Goal: Task Accomplishment & Management: Manage account settings

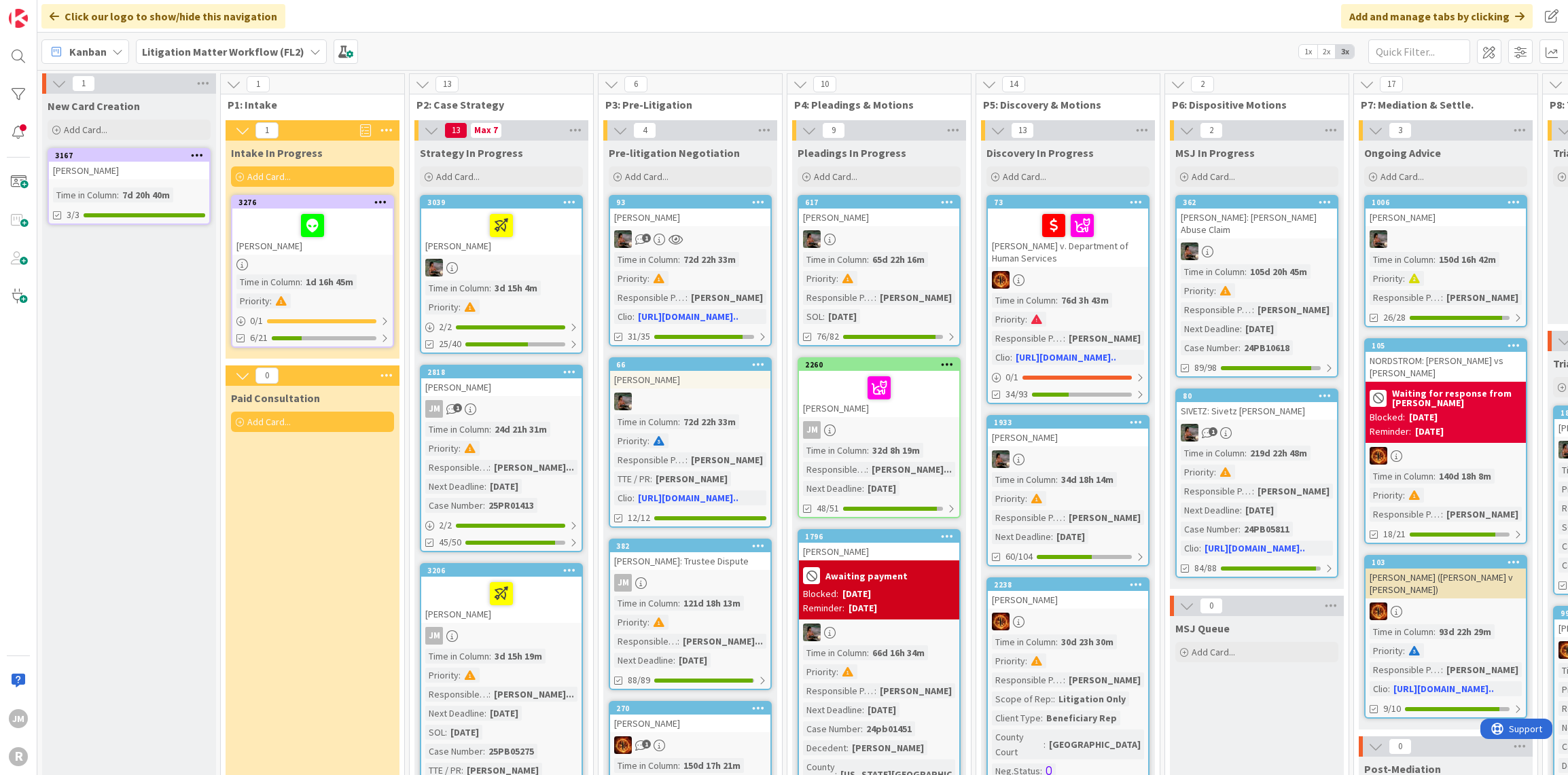
click at [115, 49] on icon at bounding box center [118, 52] width 11 height 11
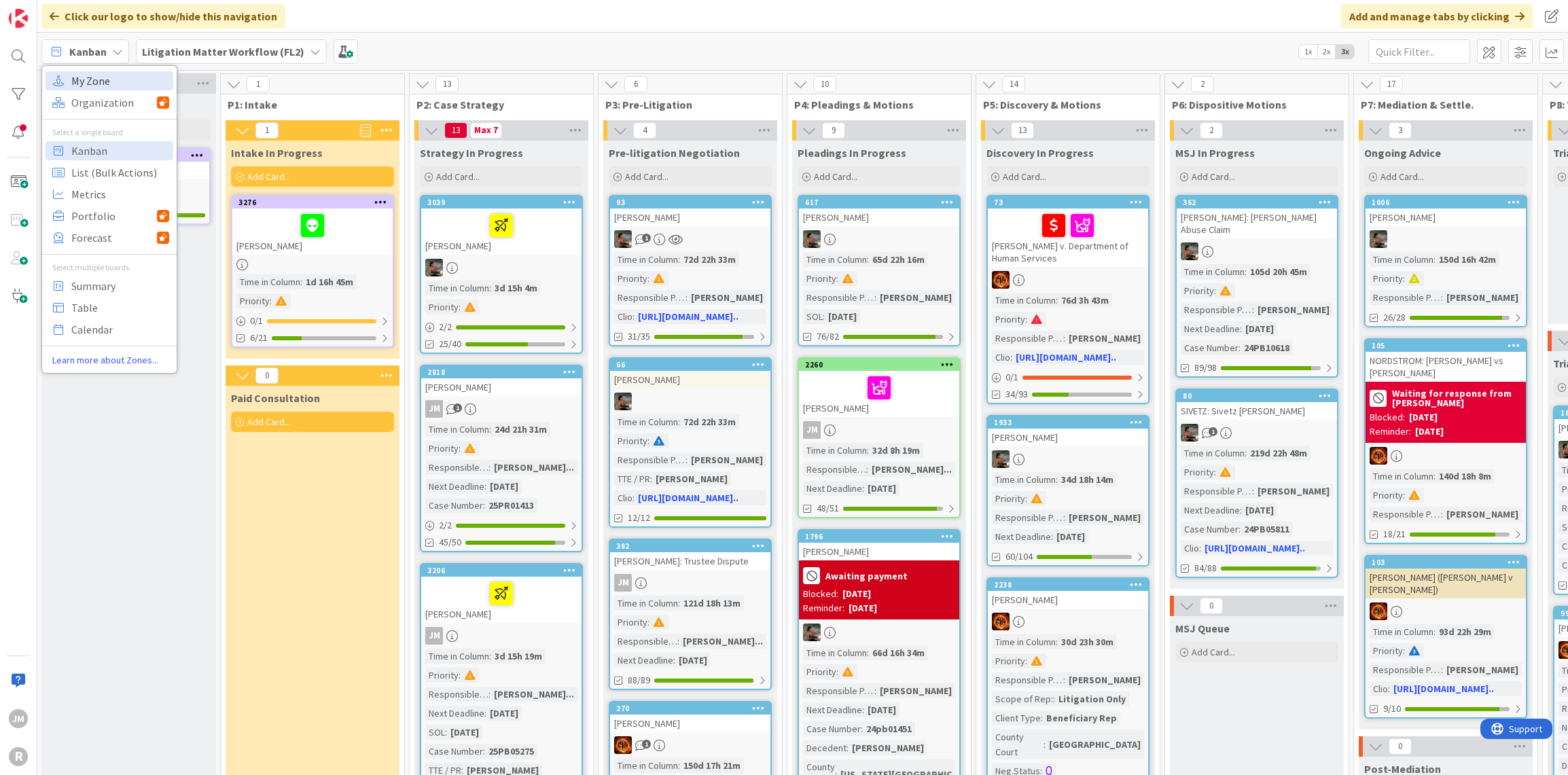
click at [117, 85] on span "My Zone" at bounding box center [120, 80] width 98 height 20
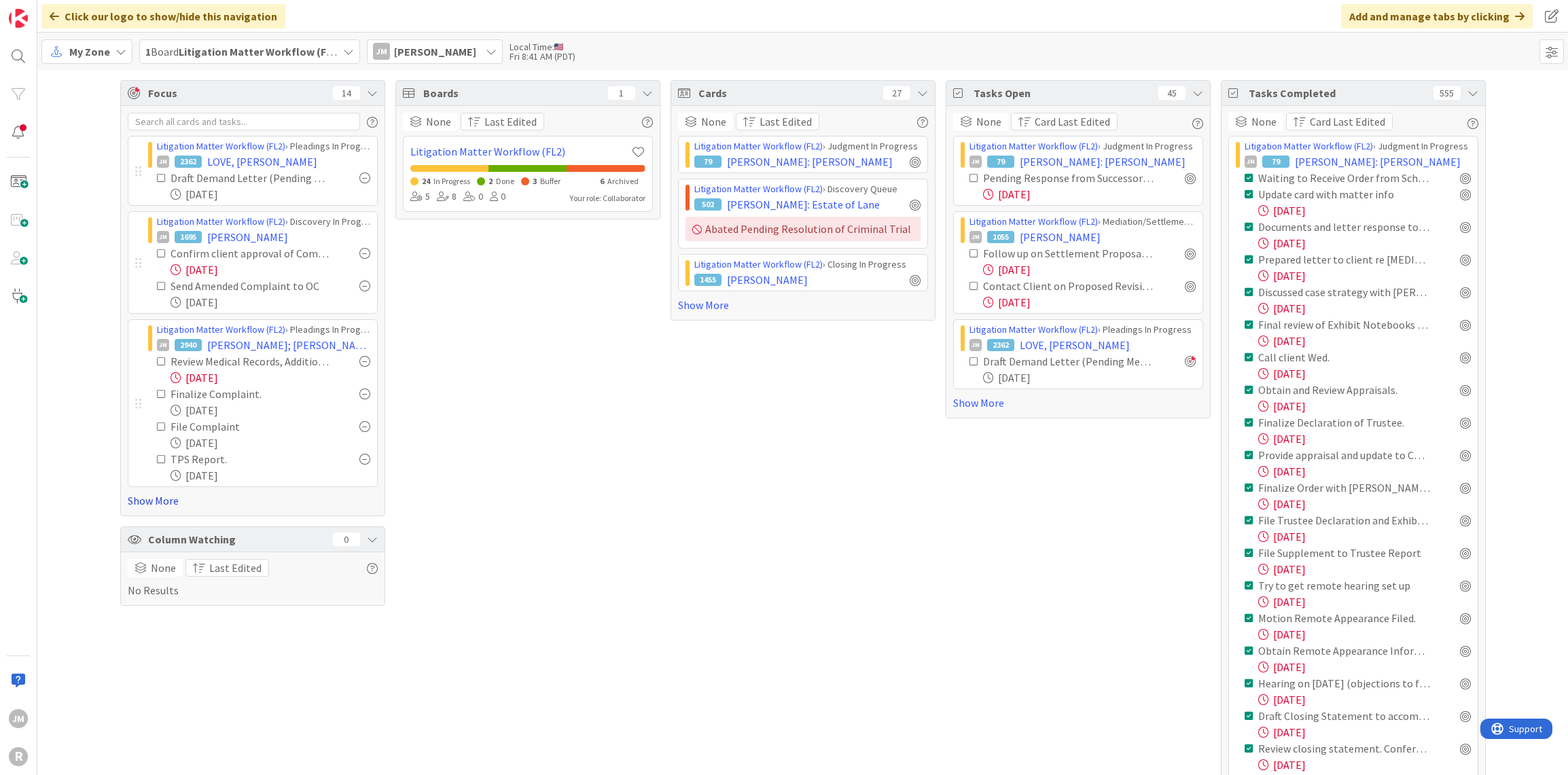
click at [142, 495] on link "Show More" at bounding box center [253, 500] width 250 height 16
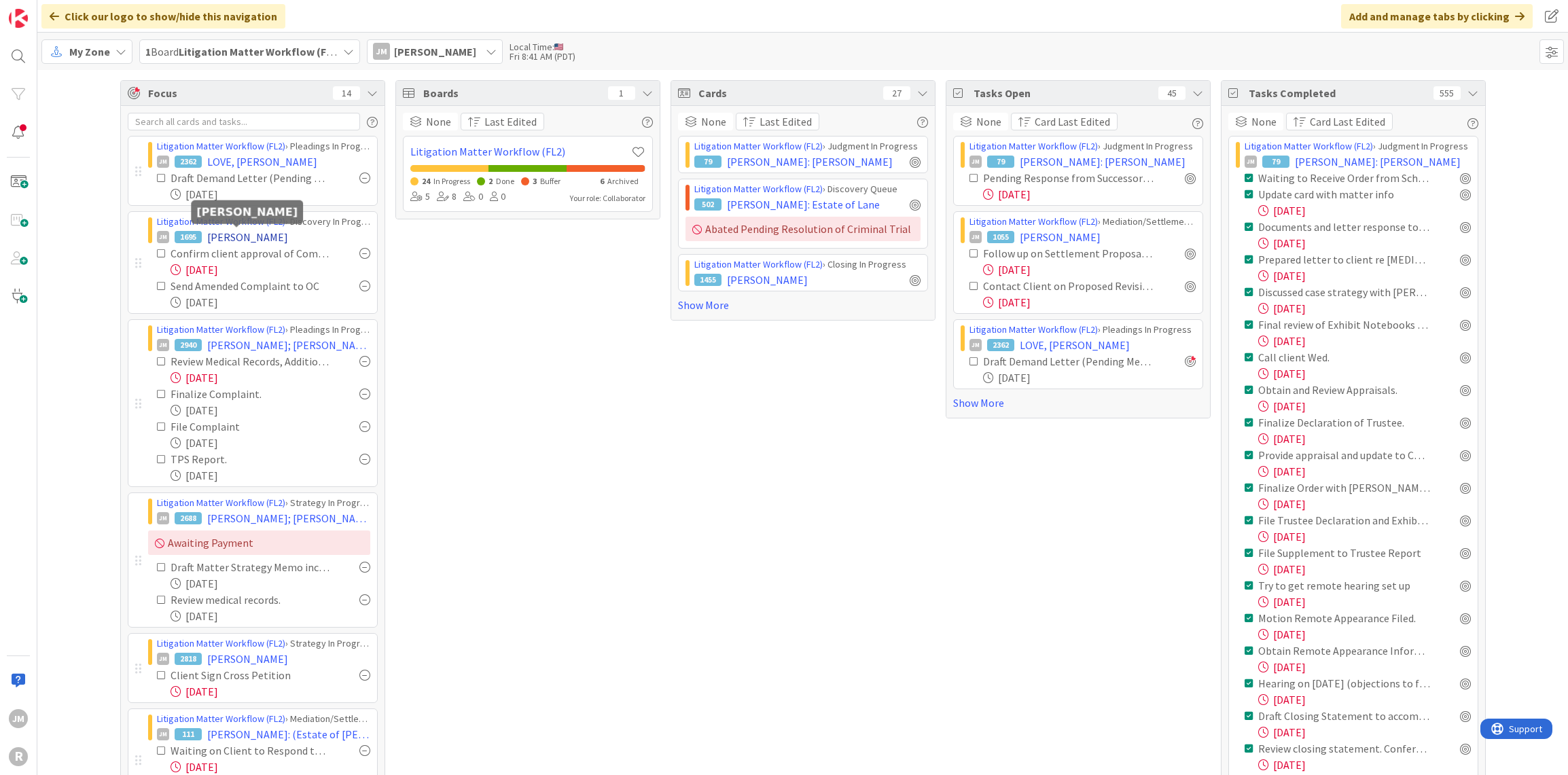
click at [225, 234] on span "[PERSON_NAME]" at bounding box center [247, 237] width 81 height 16
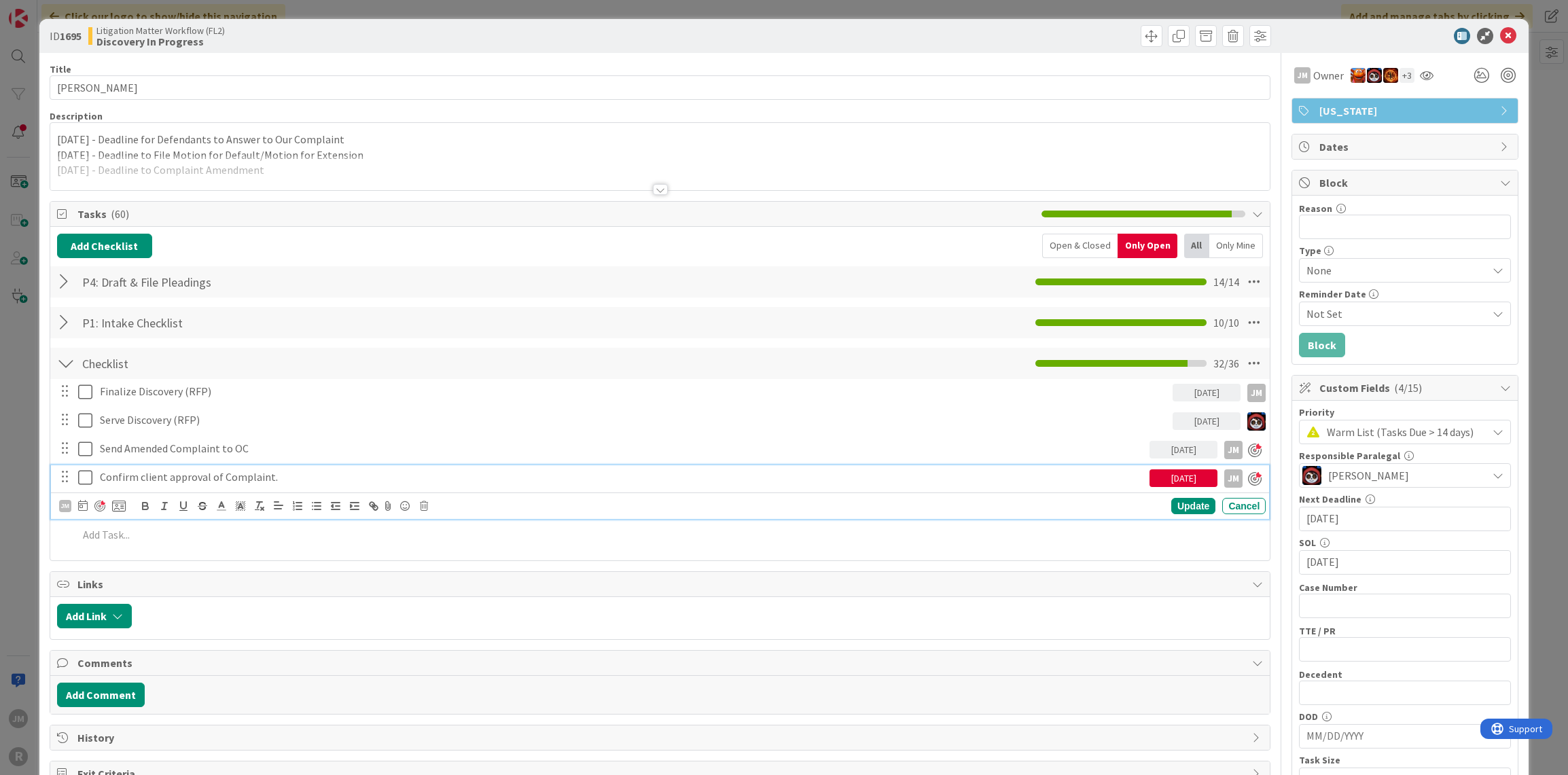
click at [222, 472] on p "Confirm client approval of Complaint." at bounding box center [622, 477] width 1045 height 16
click at [81, 504] on icon at bounding box center [83, 505] width 10 height 11
click at [232, 620] on td "10" at bounding box center [238, 620] width 27 height 26
type input "[DATE]"
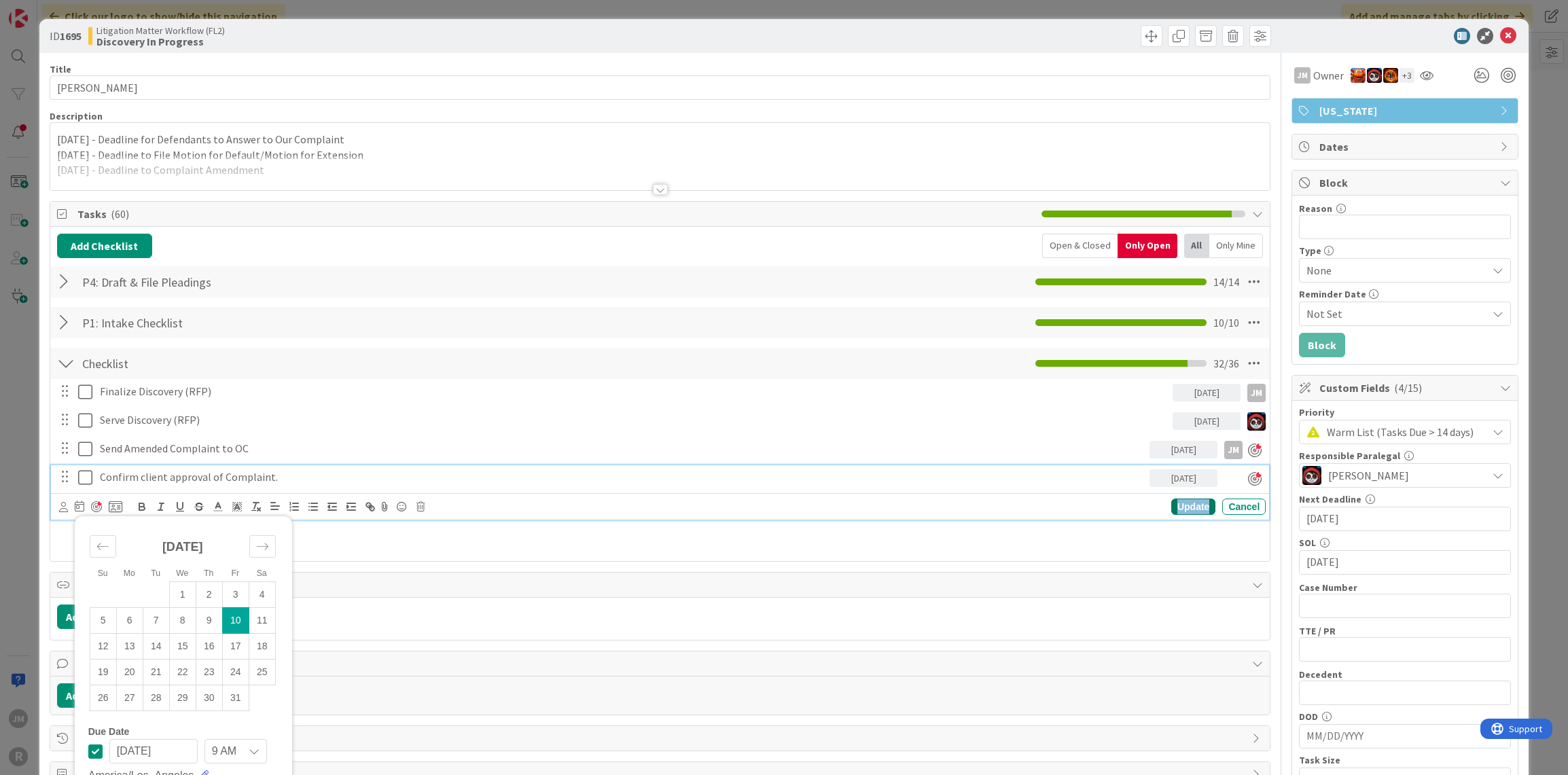
click at [1188, 502] on div "Update" at bounding box center [1193, 506] width 44 height 16
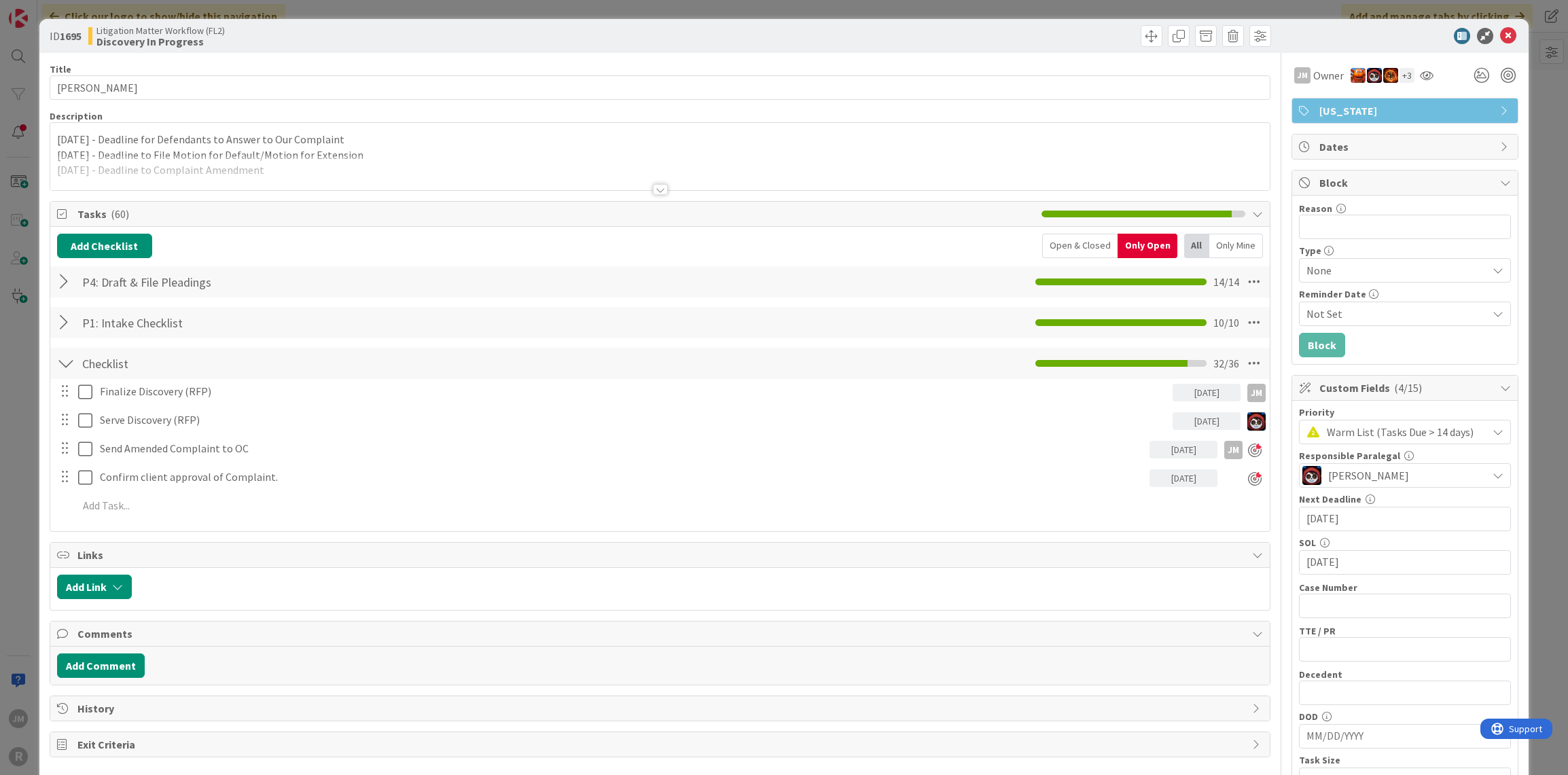
click at [13, 463] on div "ID 1695 Litigation Matter Workflow (FL2) Discovery In Progress Title 14 / 128 […" at bounding box center [784, 388] width 1568 height 775
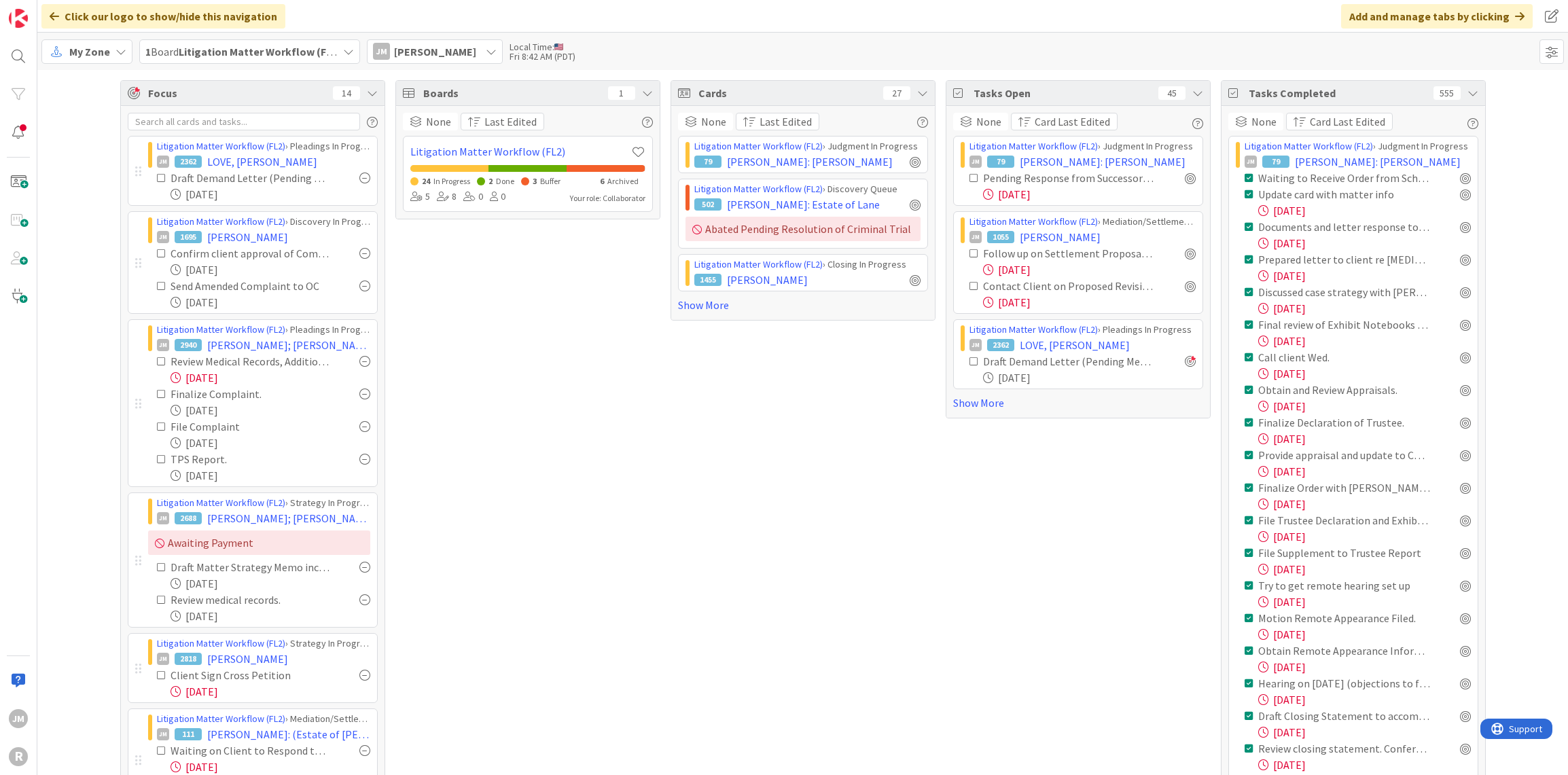
click at [122, 51] on icon at bounding box center [121, 52] width 11 height 11
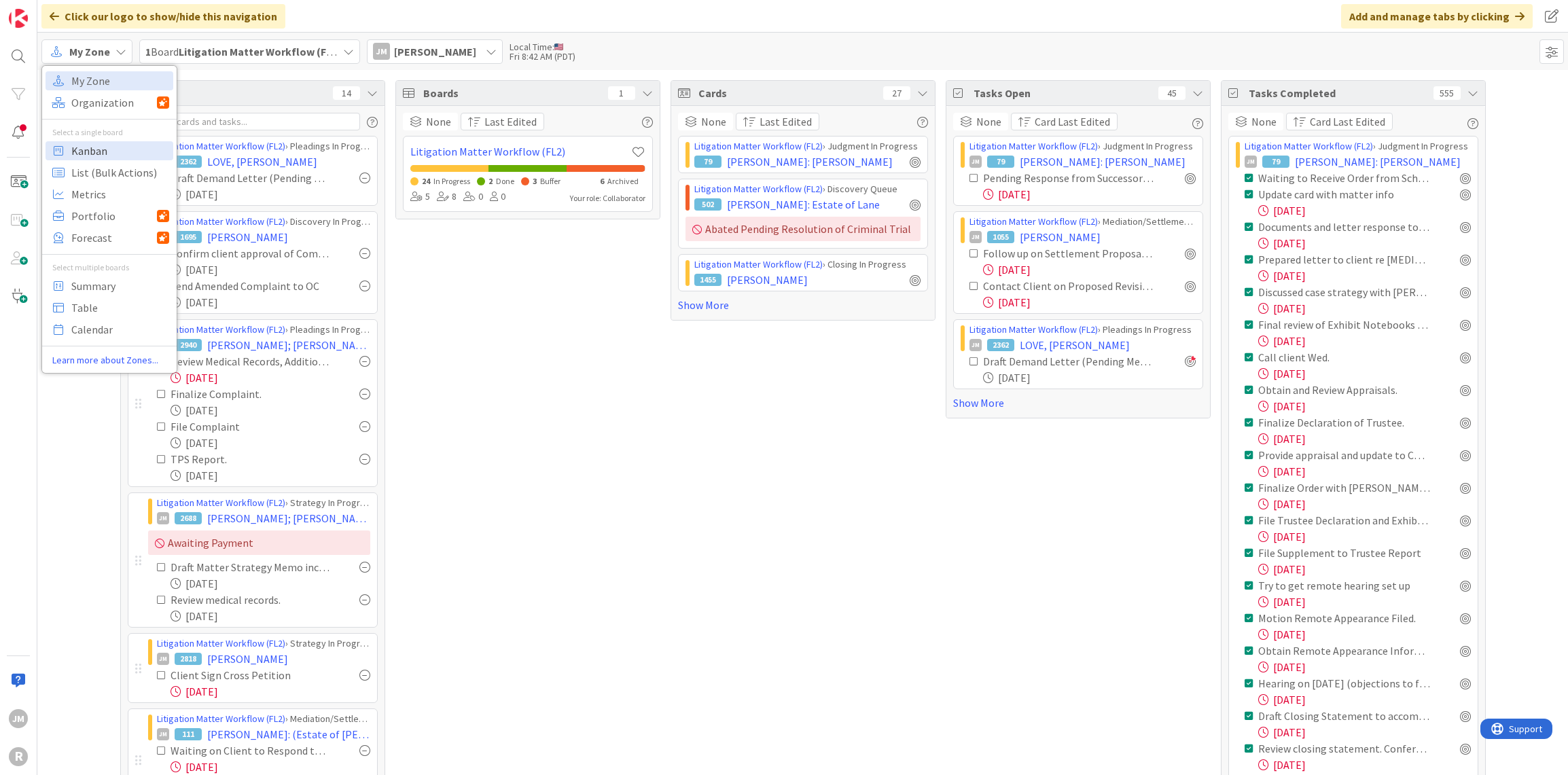
click at [109, 157] on span "Kanban" at bounding box center [120, 150] width 98 height 20
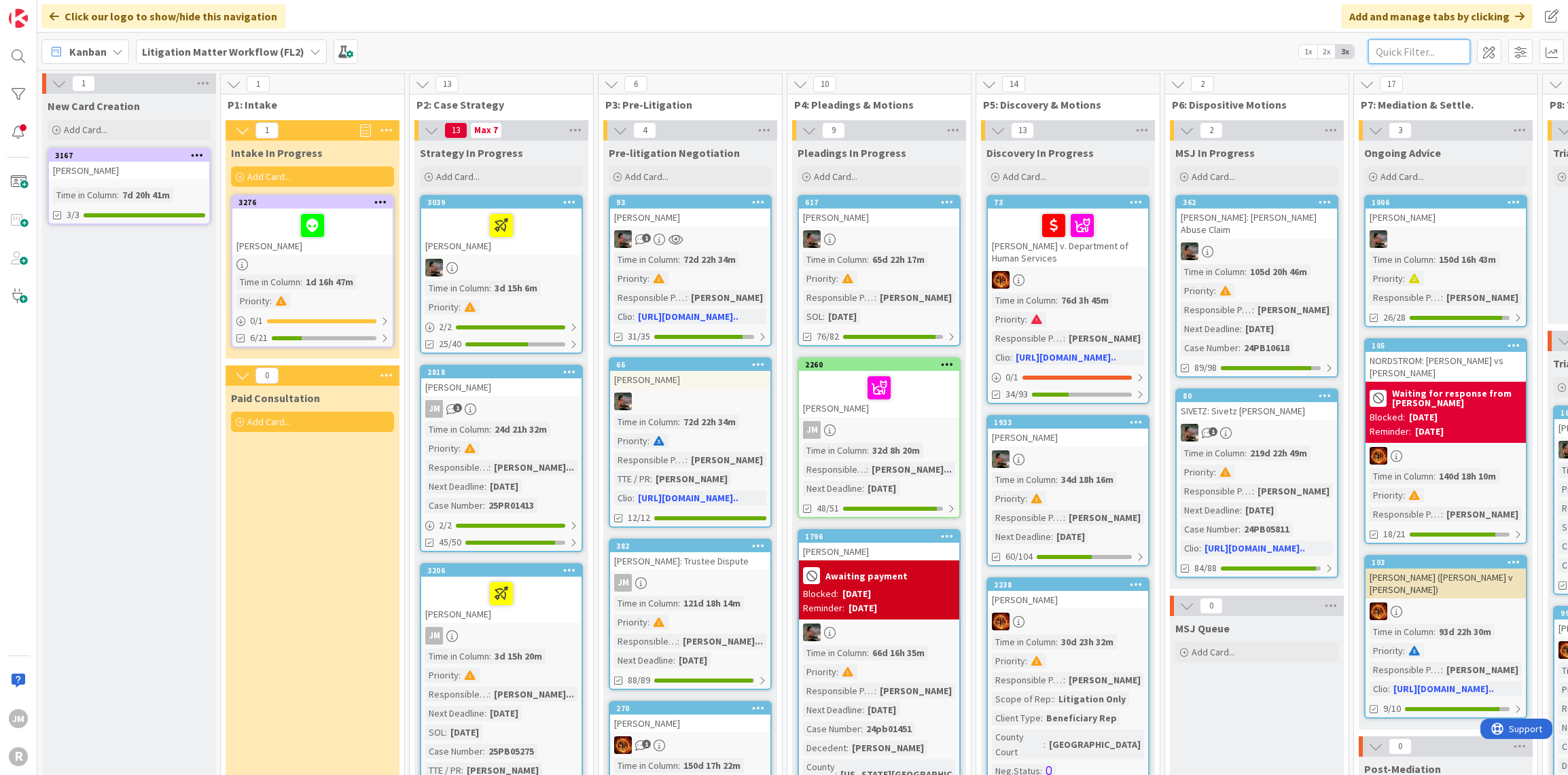
click at [1441, 51] on input "text" at bounding box center [1419, 52] width 102 height 24
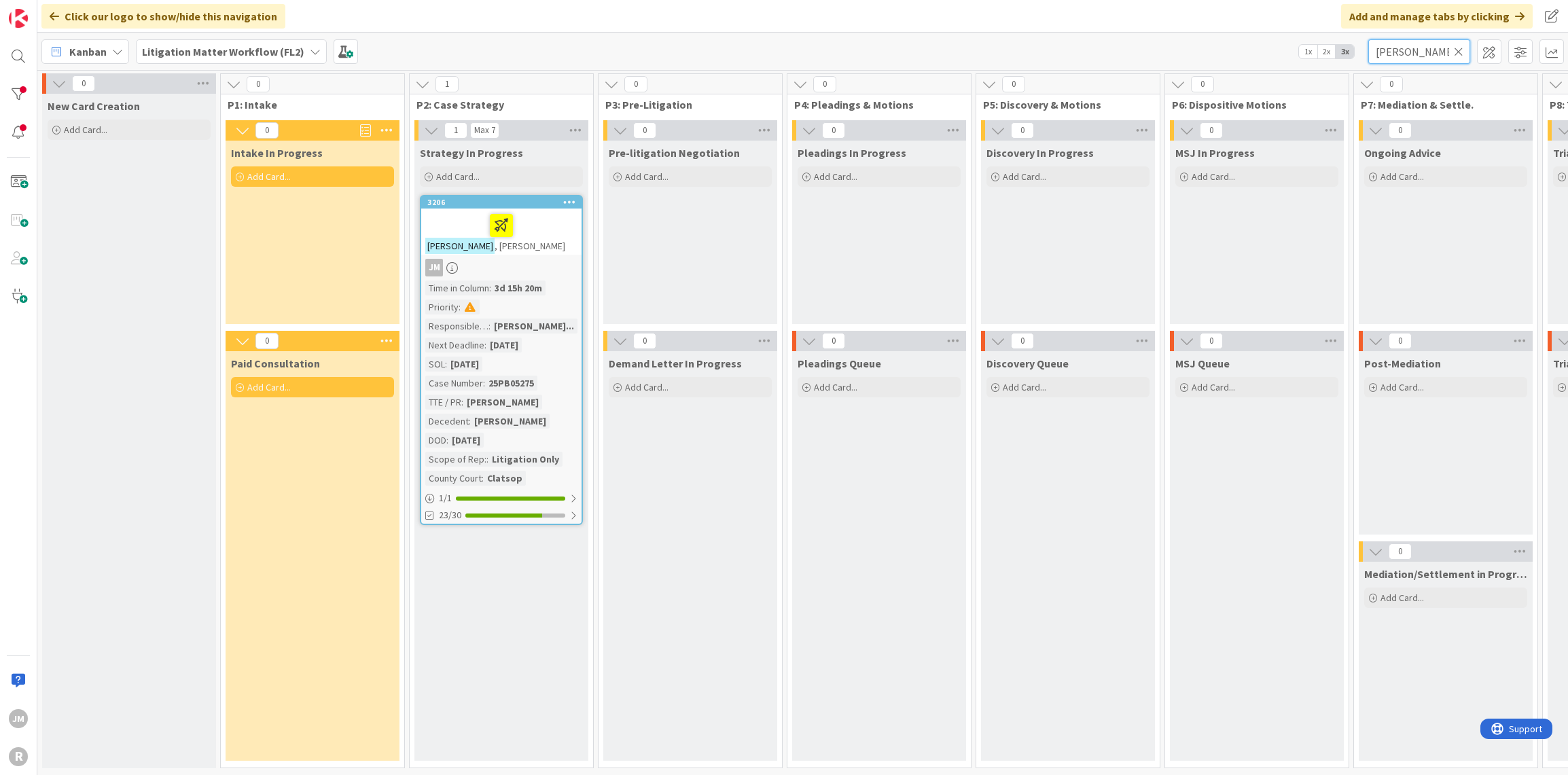
type input "[PERSON_NAME]"
click at [546, 234] on div at bounding box center [501, 226] width 152 height 29
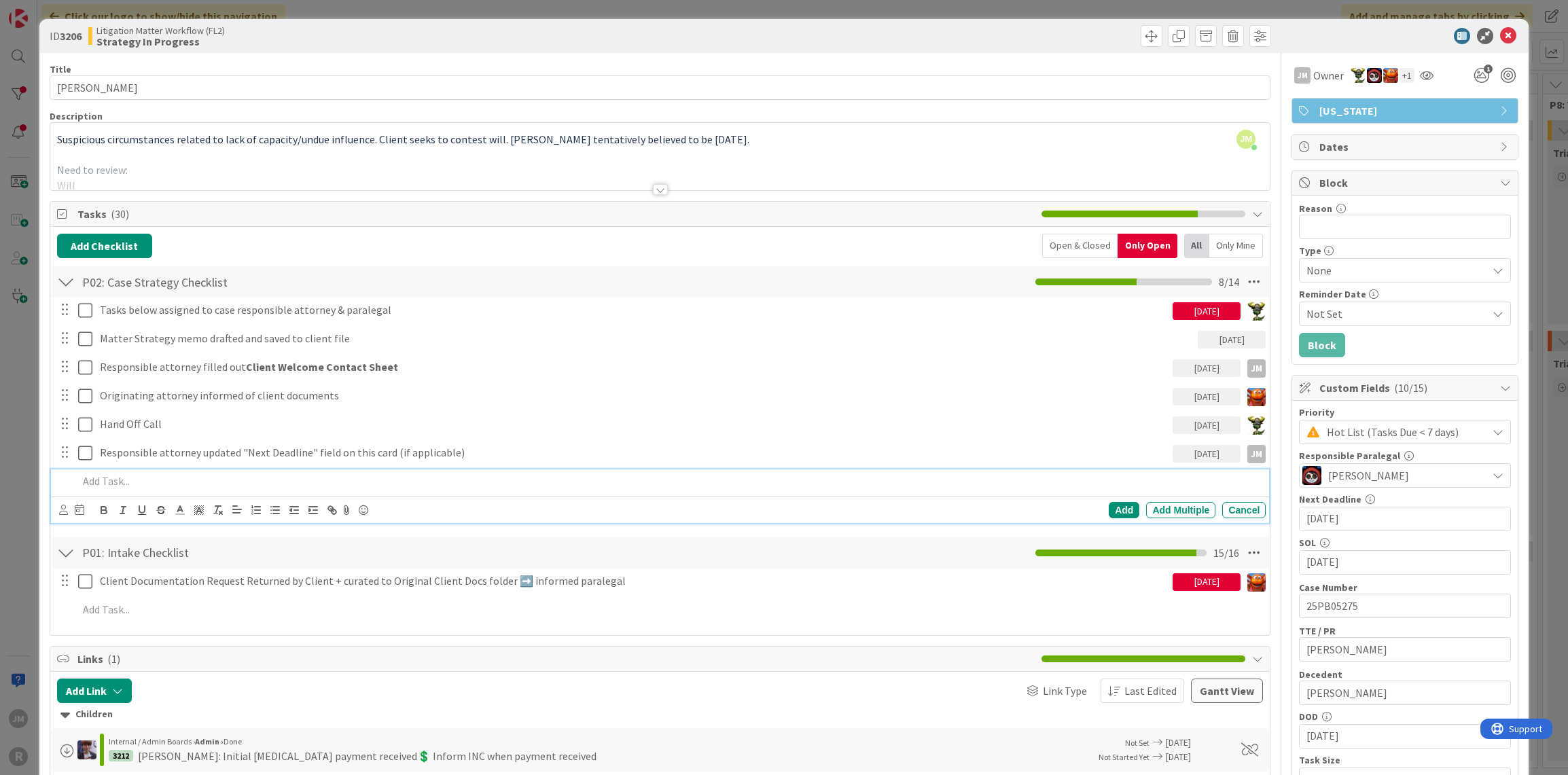
click at [153, 478] on p at bounding box center [669, 481] width 1183 height 16
click at [59, 509] on icon at bounding box center [64, 510] width 9 height 10
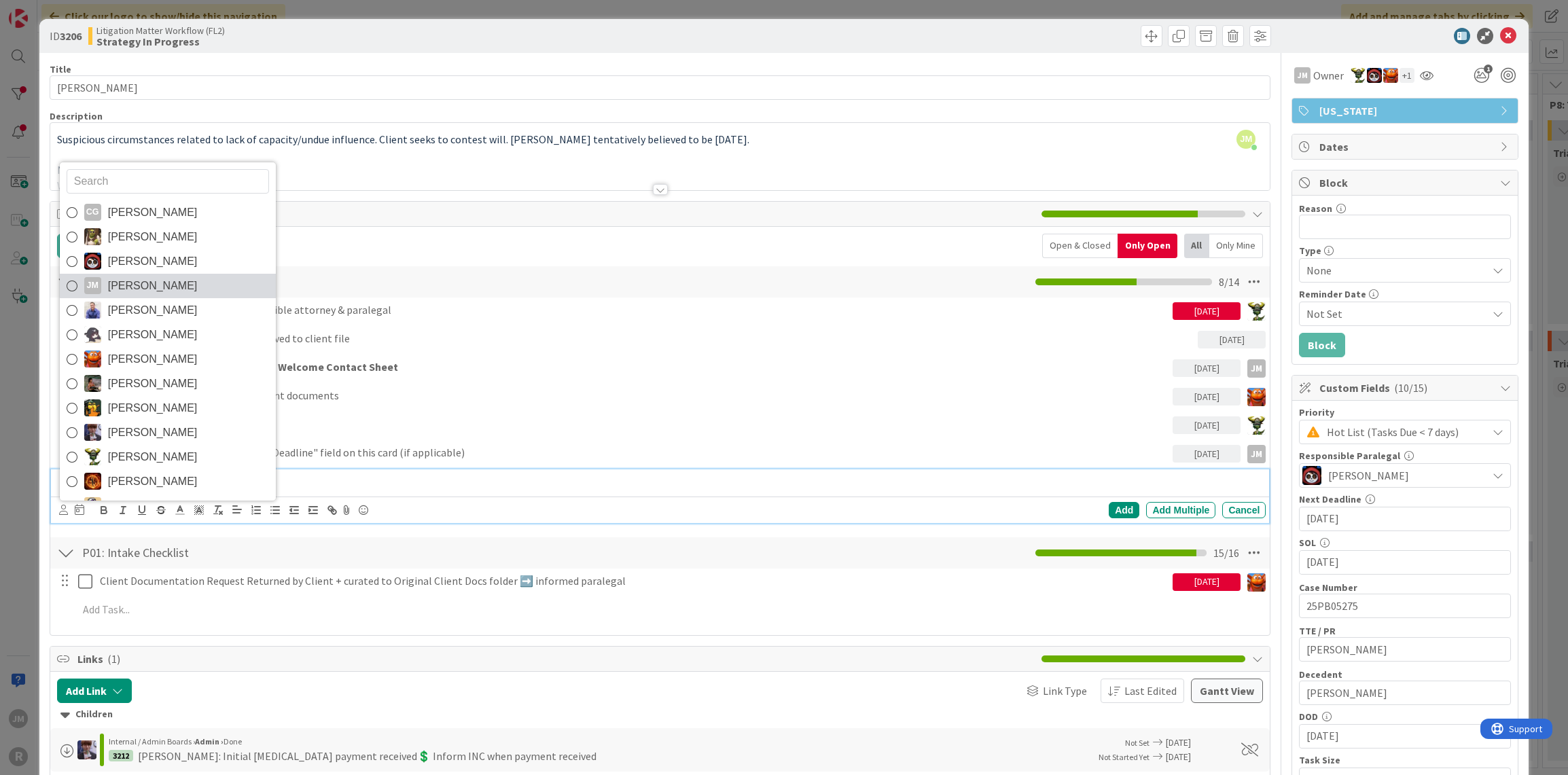
click at [91, 290] on div "JM" at bounding box center [93, 285] width 17 height 17
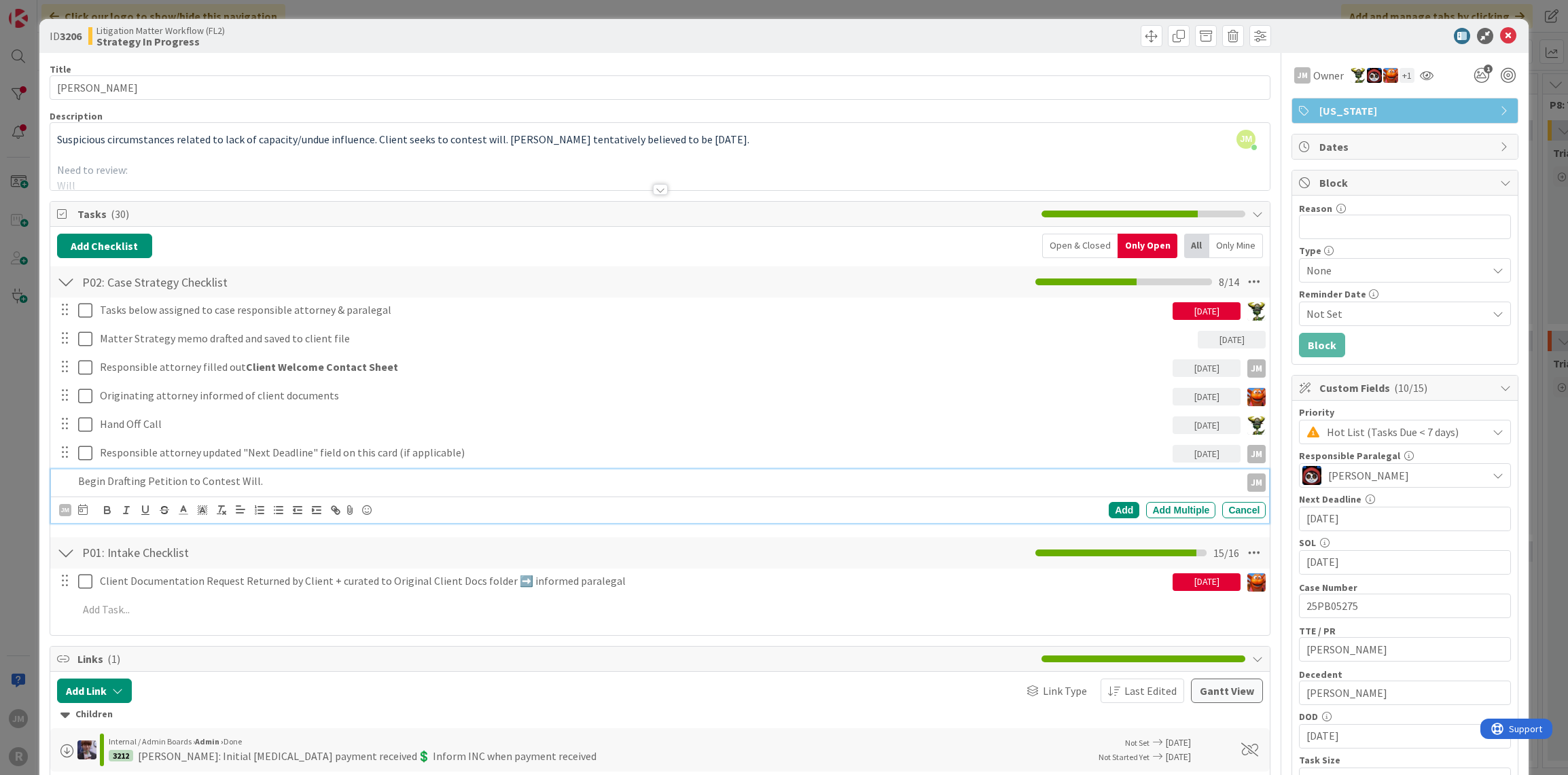
click at [88, 509] on div "JM CG [PERSON_NAME] [PERSON_NAME] [PERSON_NAME] [PERSON_NAME] [PERSON_NAME] [PE…" at bounding box center [663, 510] width 1208 height 19
click at [78, 510] on icon at bounding box center [83, 510] width 10 height 11
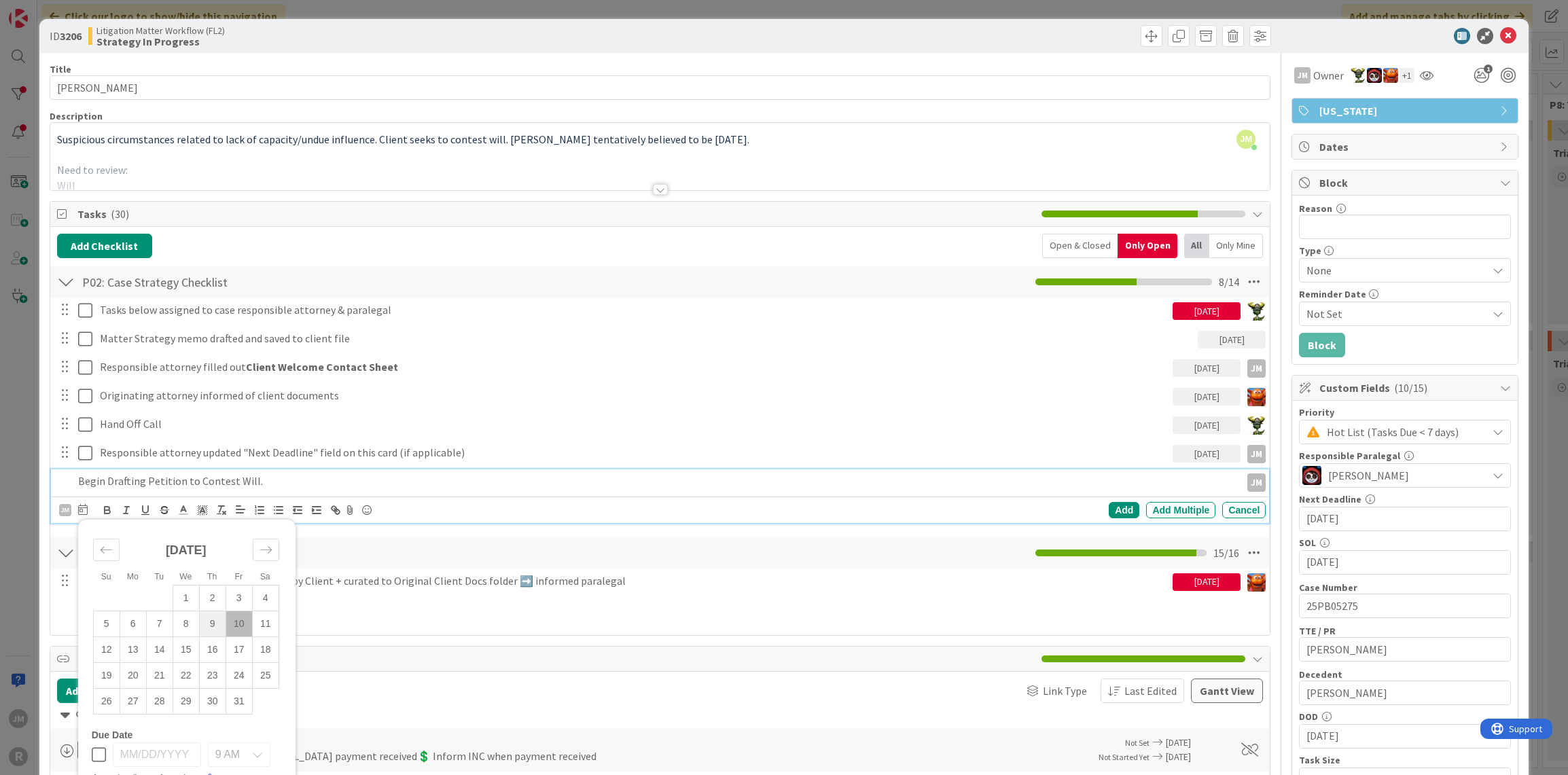
click at [213, 620] on td "9" at bounding box center [212, 623] width 27 height 26
type input "[DATE]"
click at [1116, 509] on div "Add" at bounding box center [1124, 510] width 30 height 16
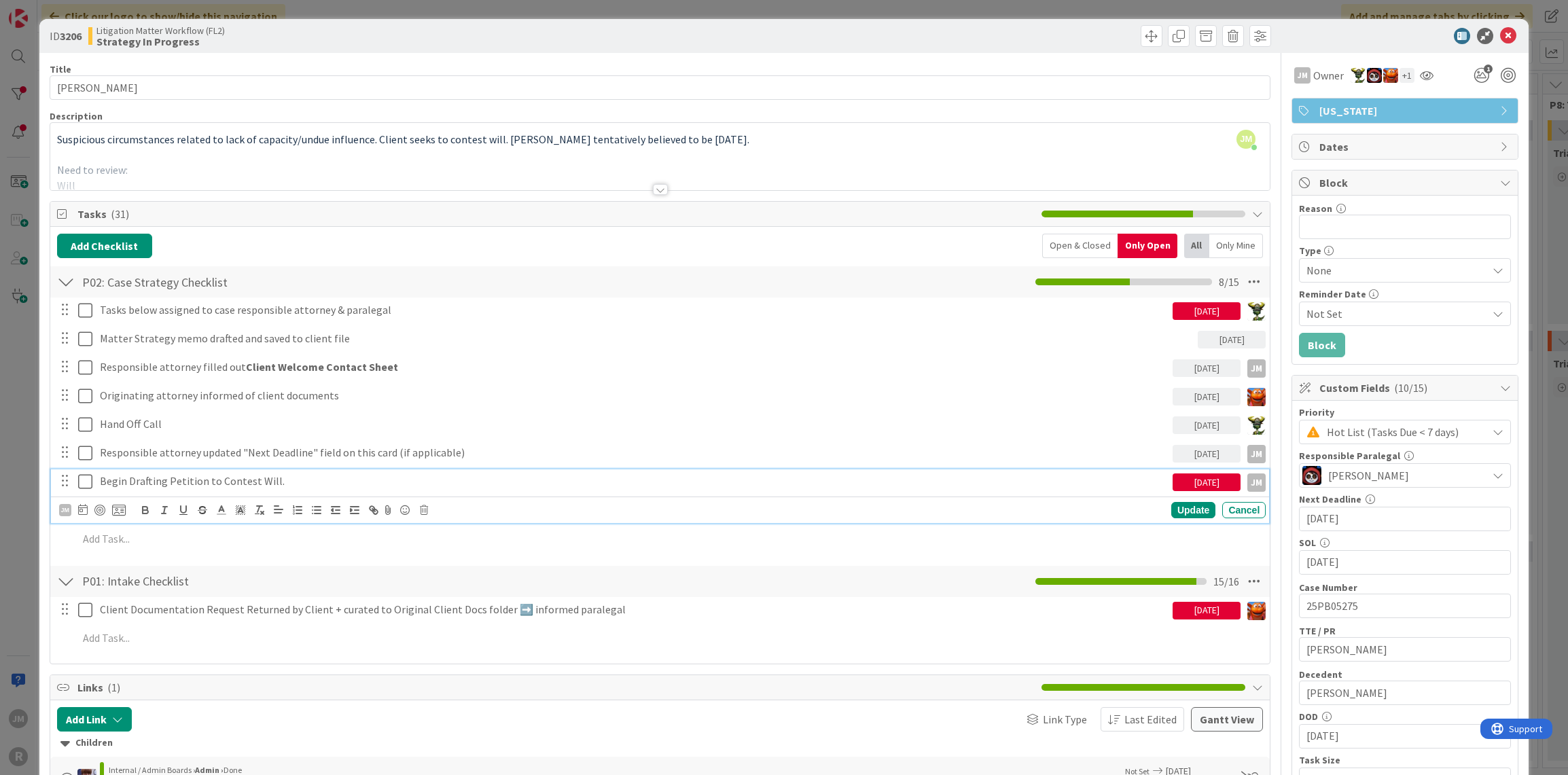
click at [221, 482] on p "Begin Drafting Petition to Contest Will." at bounding box center [633, 481] width 1067 height 16
click at [101, 511] on div at bounding box center [100, 510] width 11 height 11
click at [1196, 510] on div "Update" at bounding box center [1193, 510] width 44 height 16
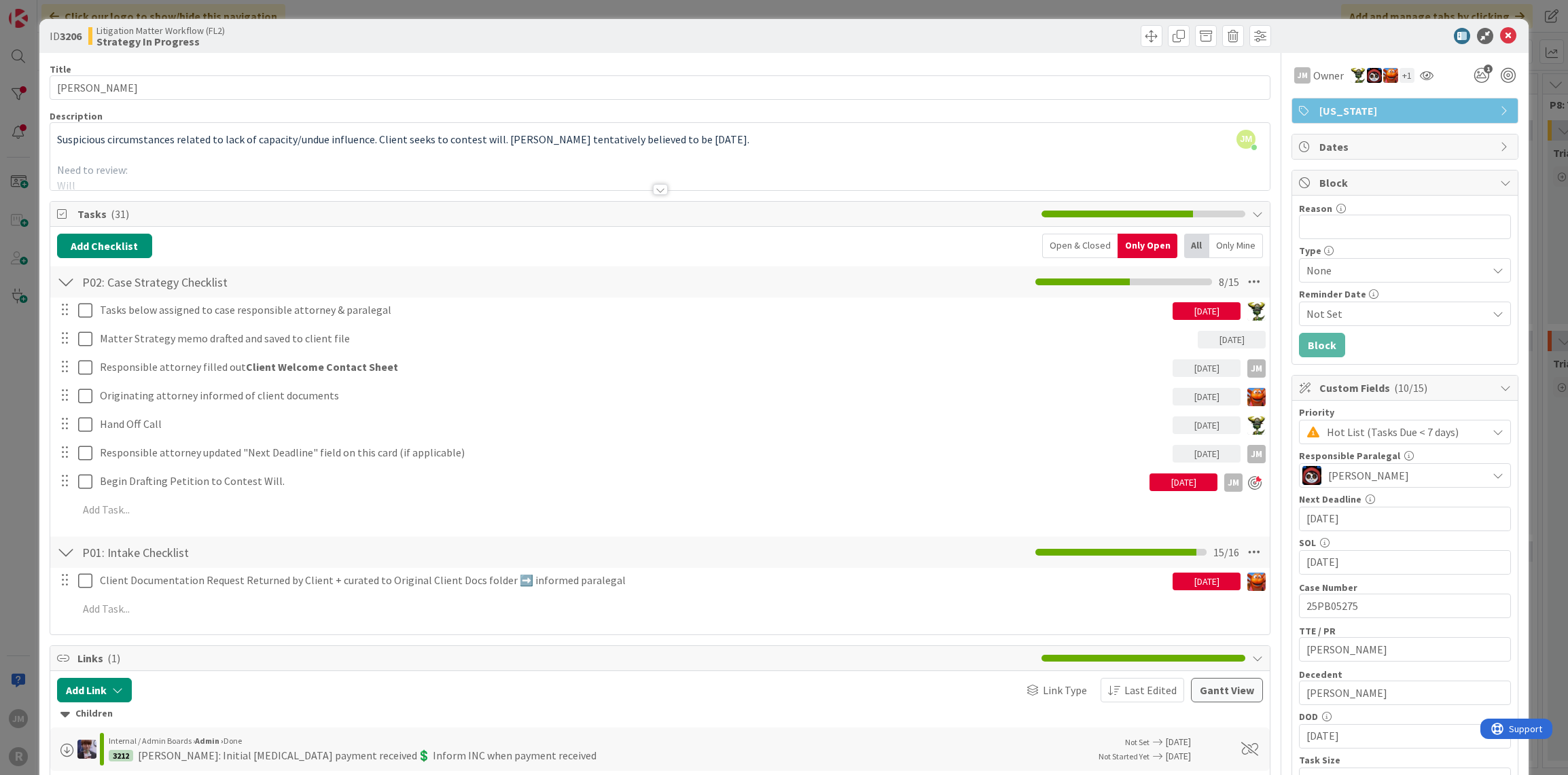
click at [18, 554] on div "ID 3206 Litigation Matter Workflow (FL2) Strategy In Progress Title 14 / 128 [P…" at bounding box center [784, 388] width 1568 height 775
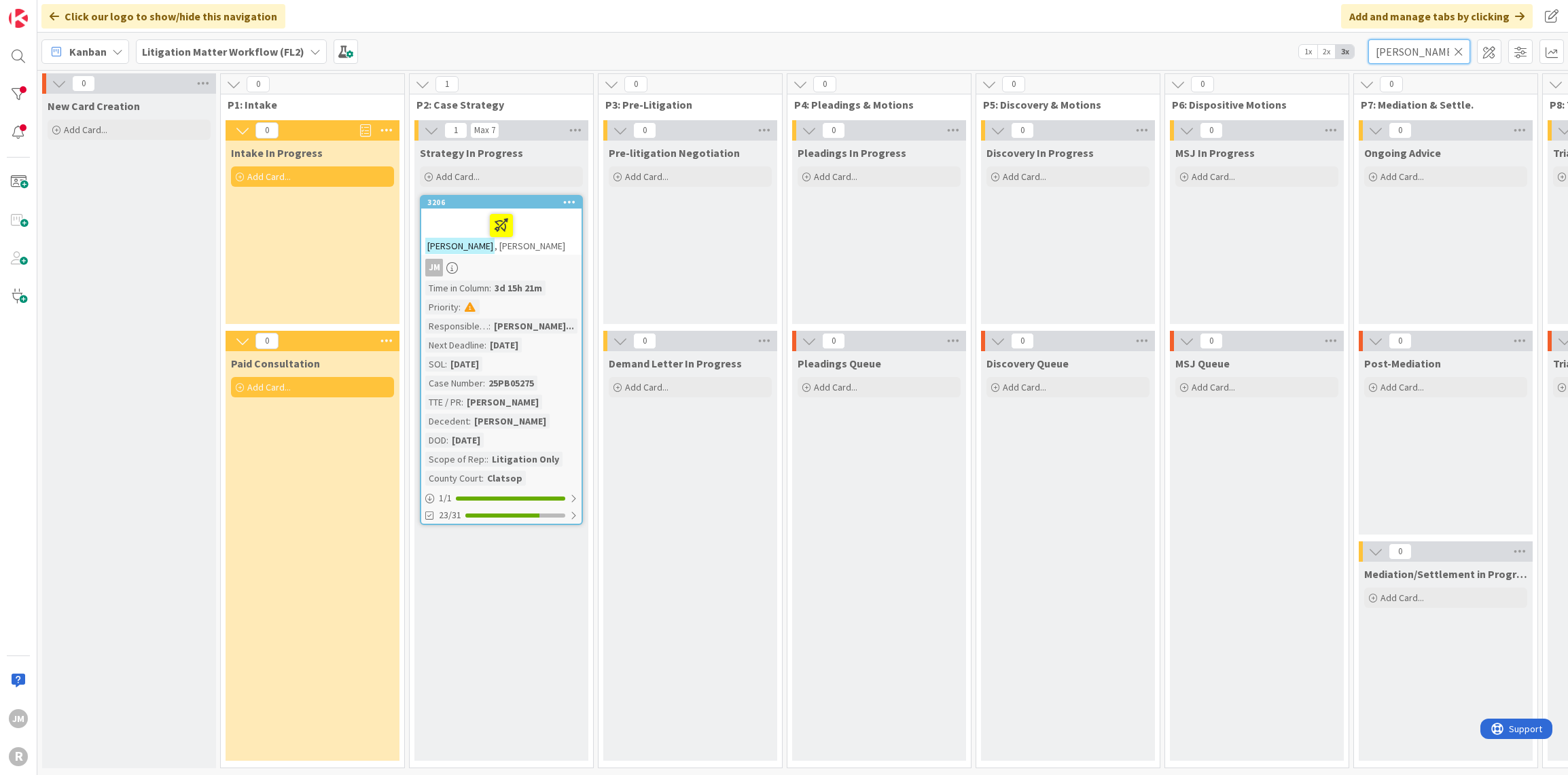
drag, startPoint x: 1430, startPoint y: 46, endPoint x: 1117, endPoint y: 74, distance: 314.2
click at [1117, 74] on div "Click our logo to show/hide this navigation Add and manage tabs by clicking Kan…" at bounding box center [803, 388] width 1531 height 775
type input "precise"
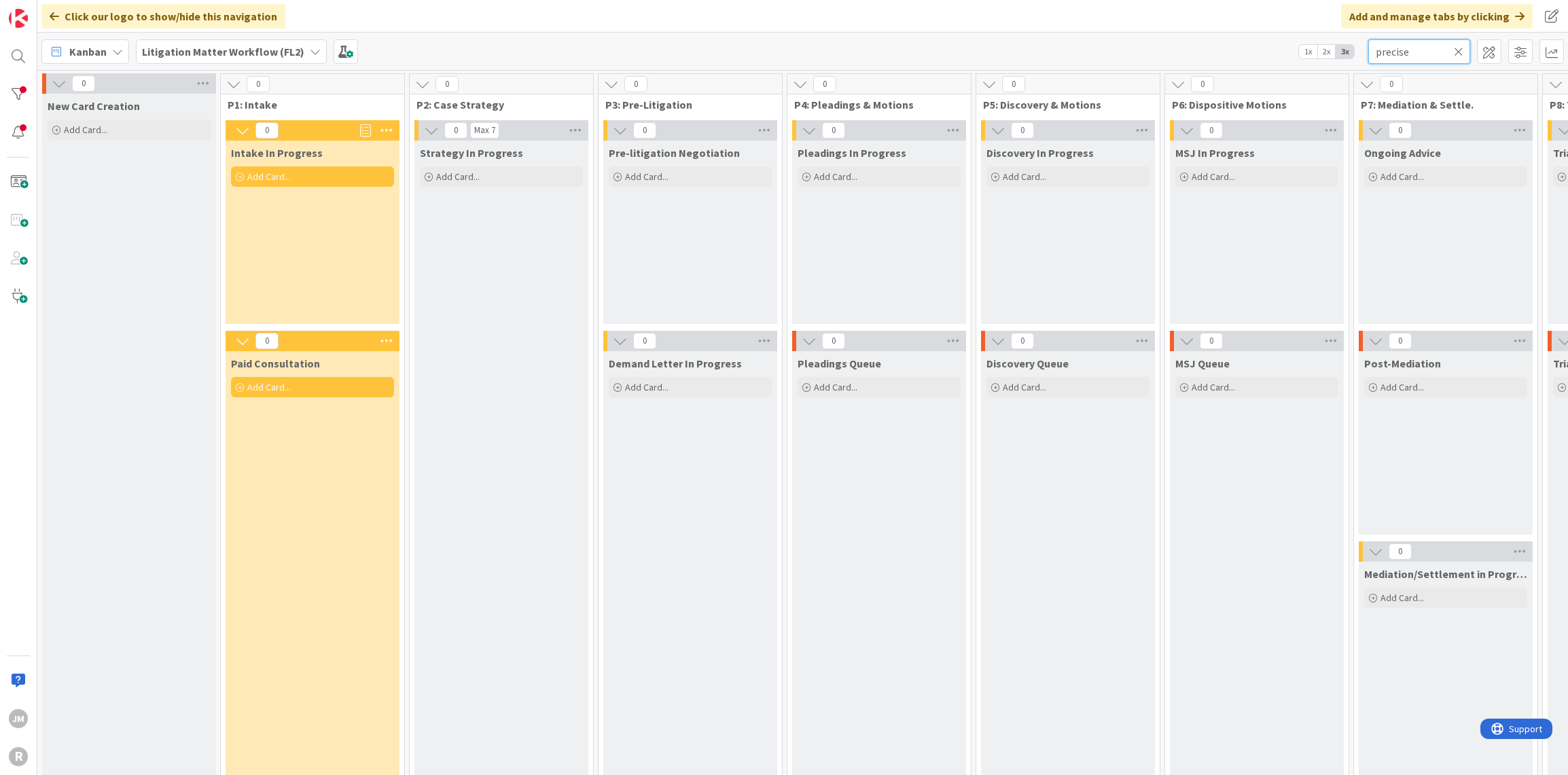
scroll to position [0, 996]
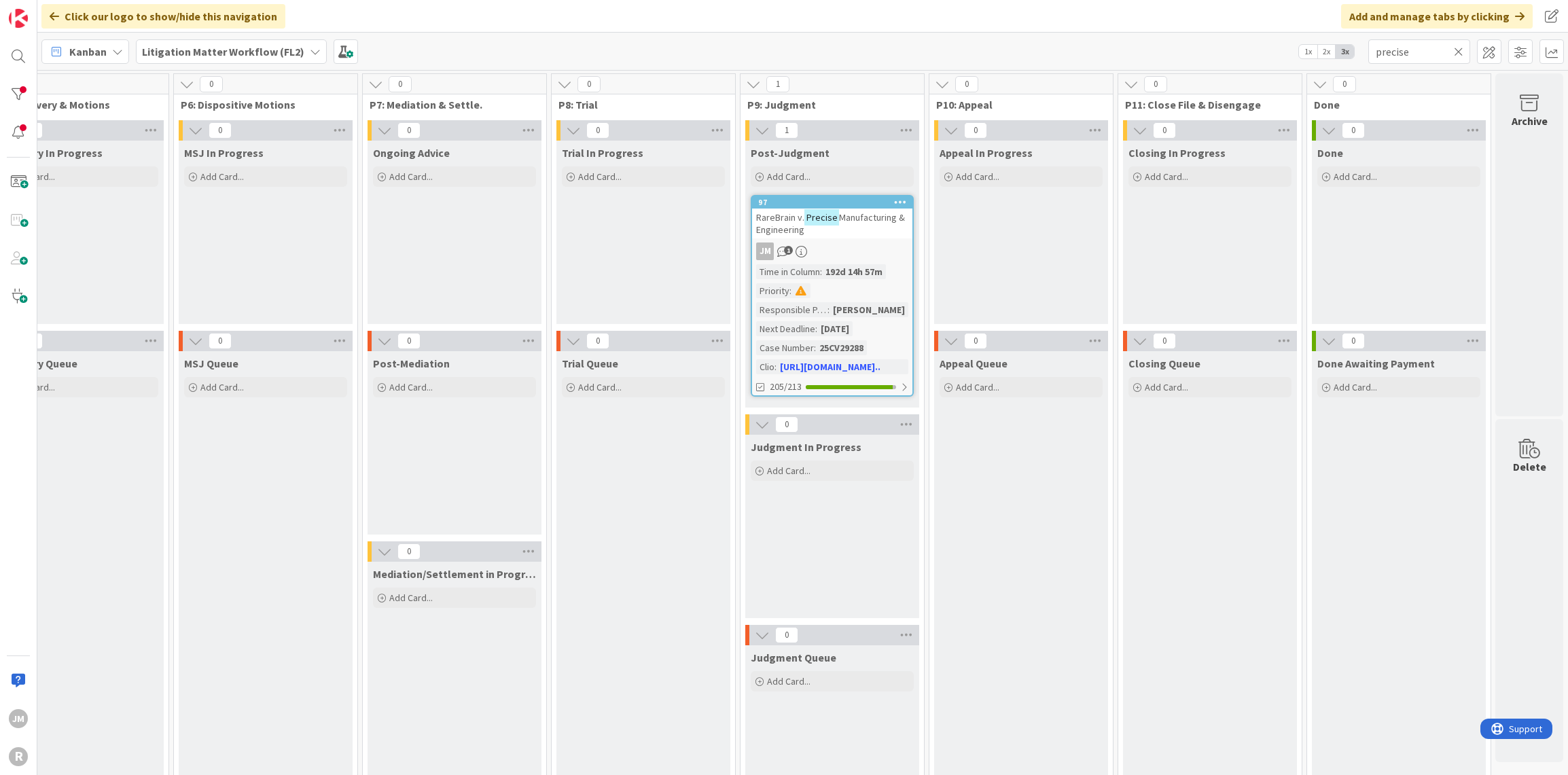
click at [841, 240] on div "97 RareBrain v. Precise Manufacturing & Engineering JM 1 Time in Column : 192d …" at bounding box center [832, 296] width 163 height 202
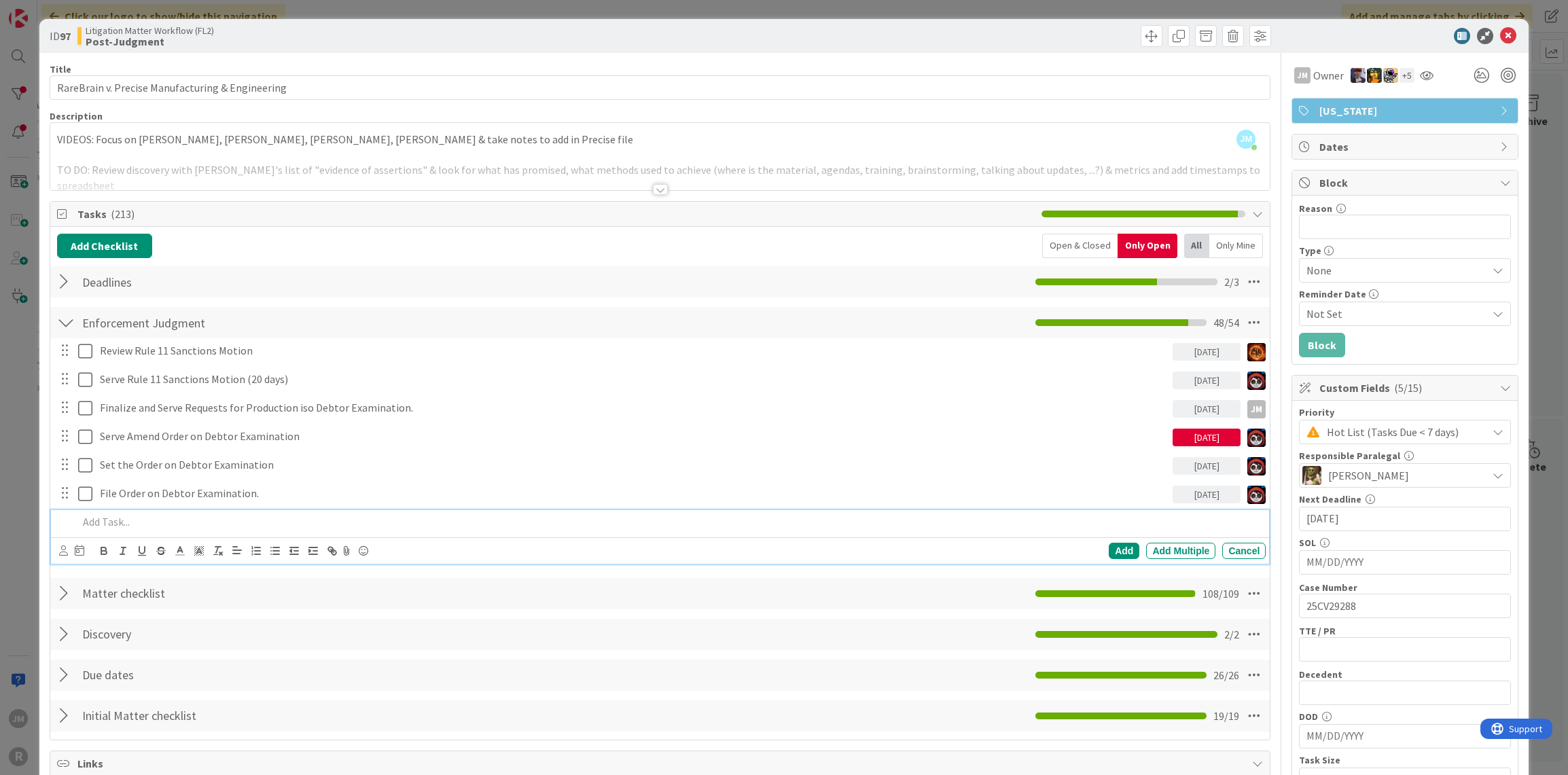
click at [155, 511] on div at bounding box center [670, 522] width 1194 height 24
click at [64, 545] on icon at bounding box center [64, 550] width 9 height 10
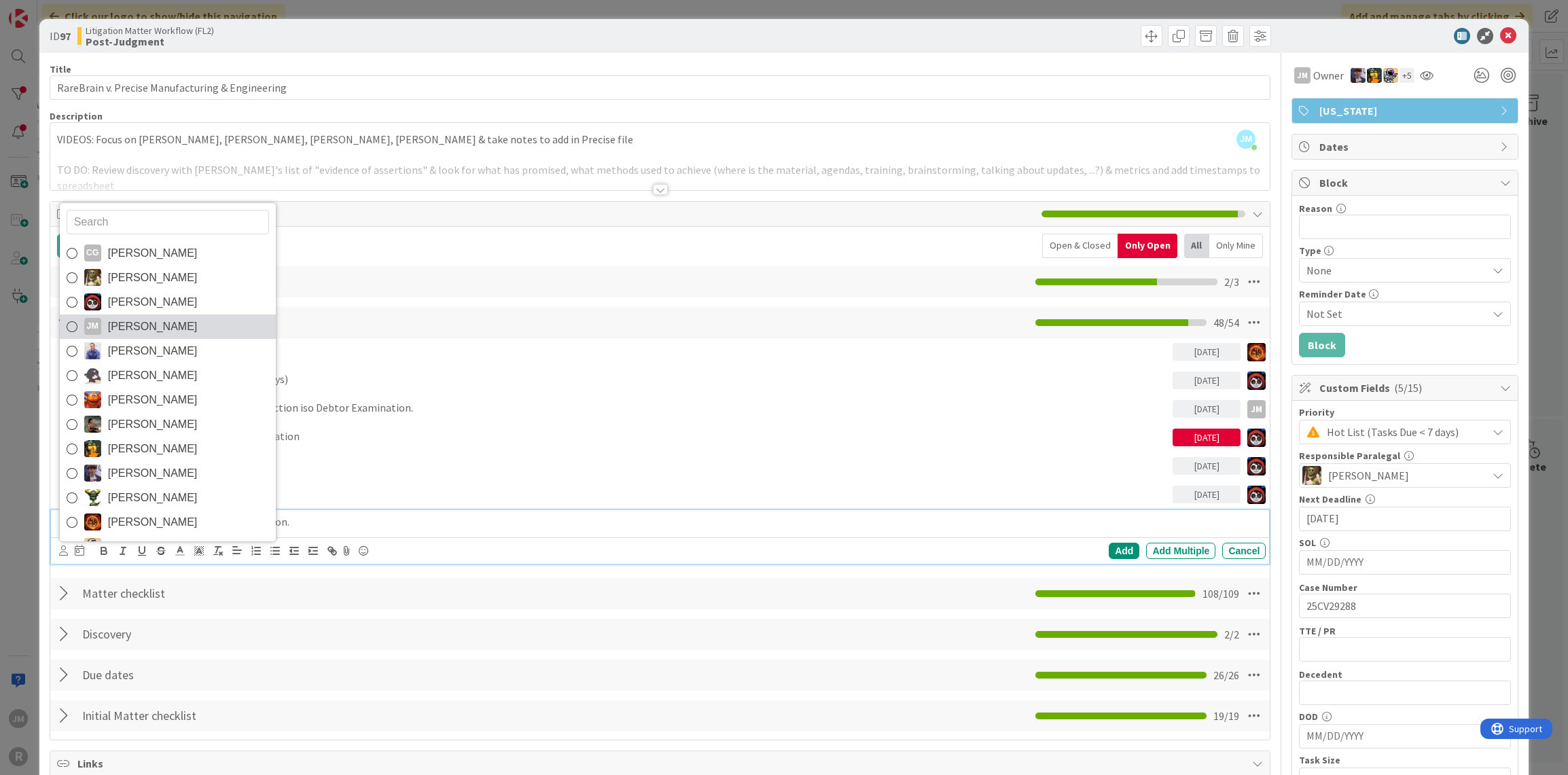
click at [112, 327] on span "[PERSON_NAME]" at bounding box center [152, 326] width 90 height 20
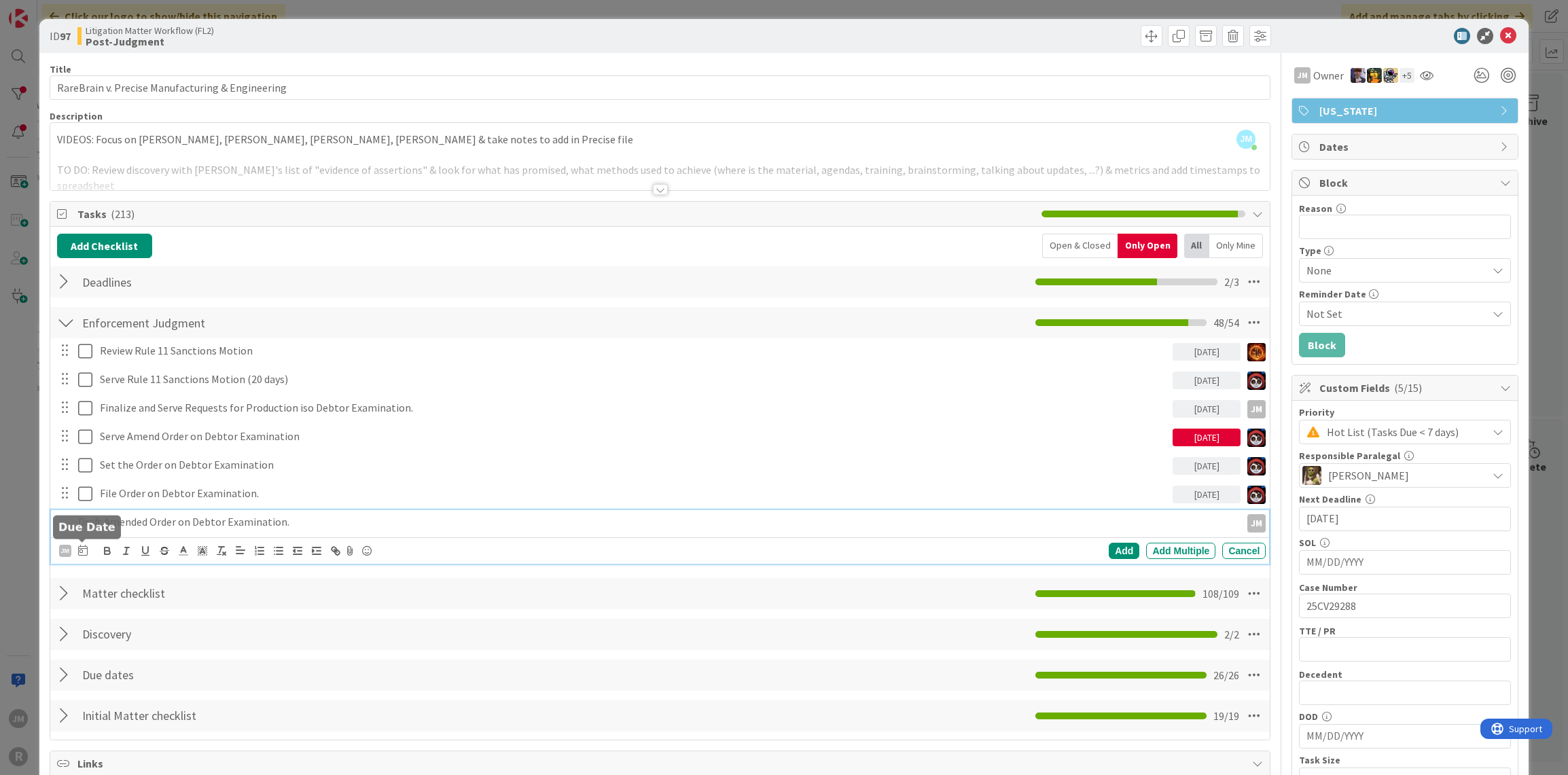
click at [82, 551] on icon at bounding box center [83, 550] width 10 height 11
click at [204, 664] on td "9" at bounding box center [212, 664] width 27 height 26
type input "[DATE]"
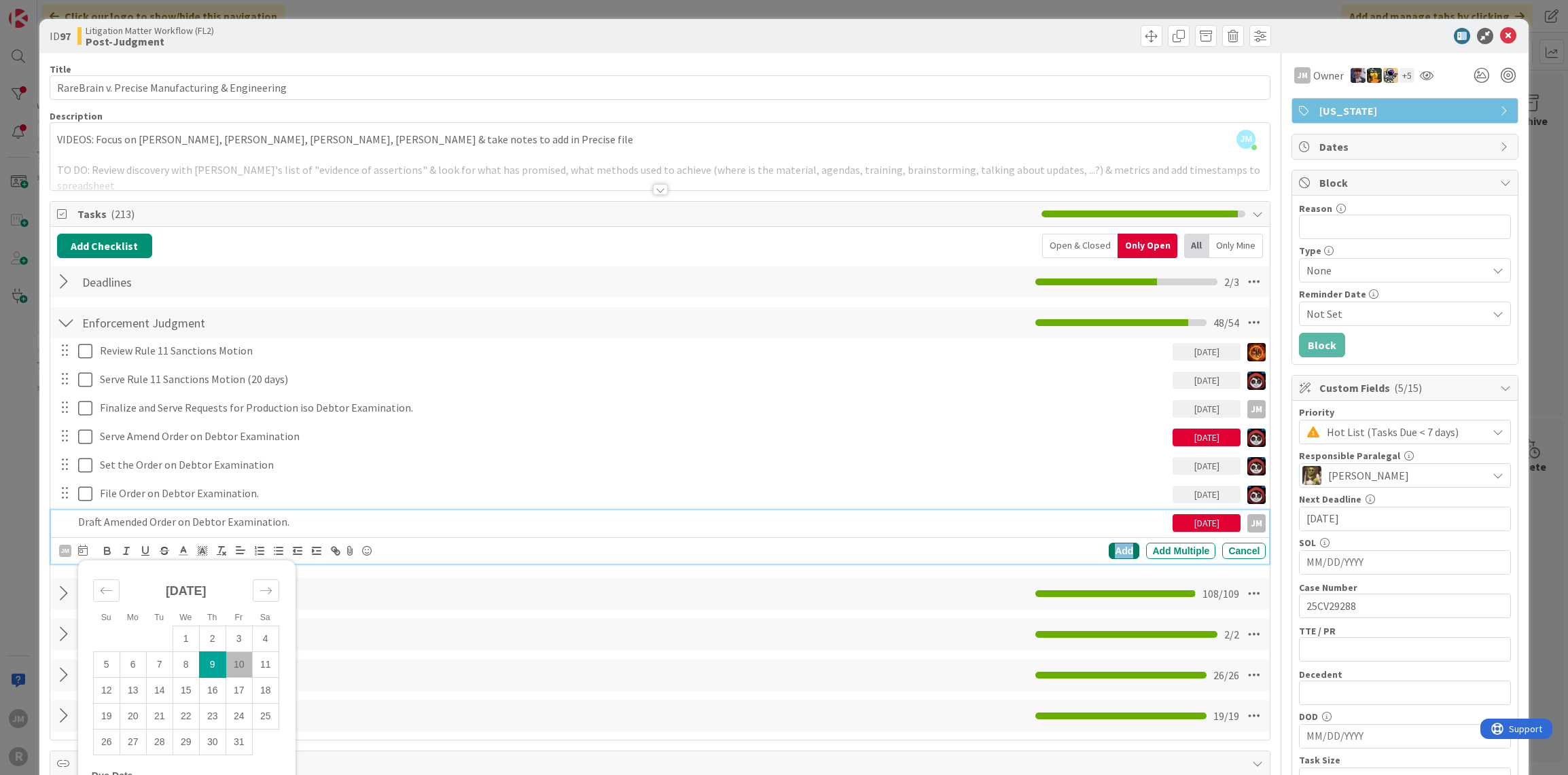
click at [1109, 544] on div "Add" at bounding box center [1124, 551] width 30 height 16
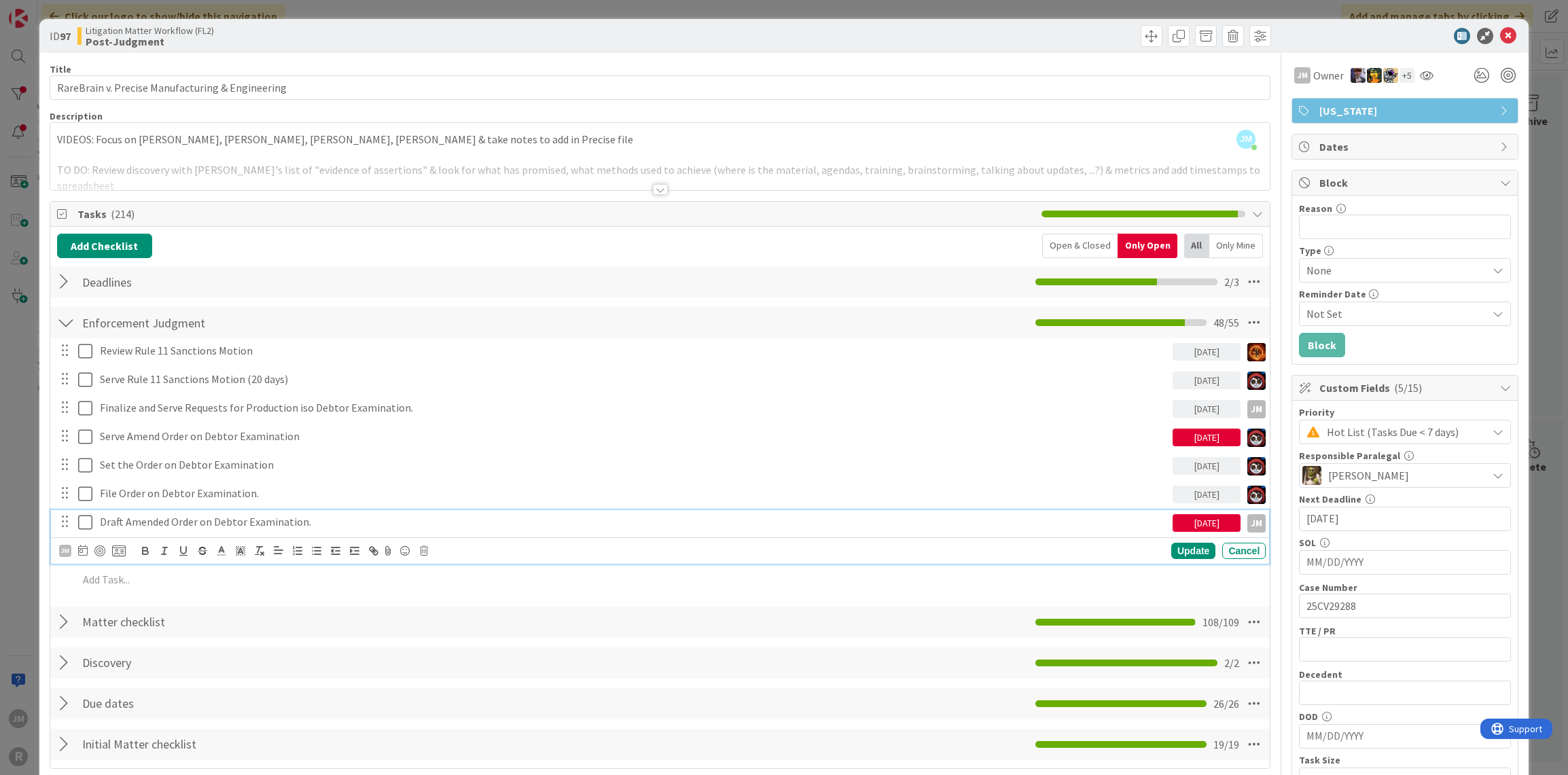
click at [134, 524] on p "Draft Amended Order on Debtor Examination." at bounding box center [633, 522] width 1067 height 16
click at [101, 551] on div at bounding box center [100, 551] width 11 height 11
click at [17, 485] on div "ID 97 Litigation Matter Workflow (FL2) Post-Judgment Title 48 / 128 RareBrain v…" at bounding box center [784, 388] width 1568 height 775
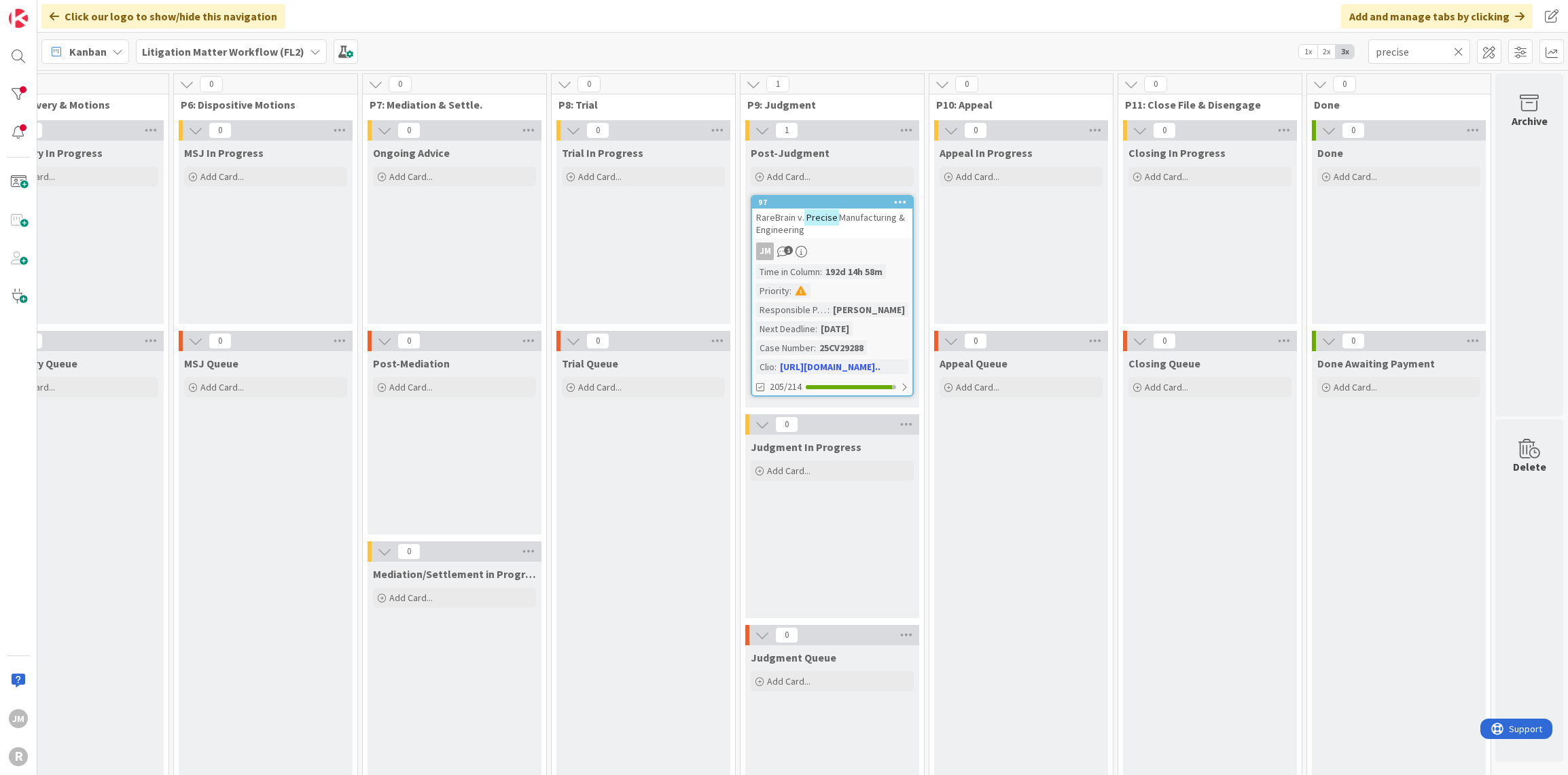
click at [1458, 51] on icon at bounding box center [1459, 52] width 10 height 12
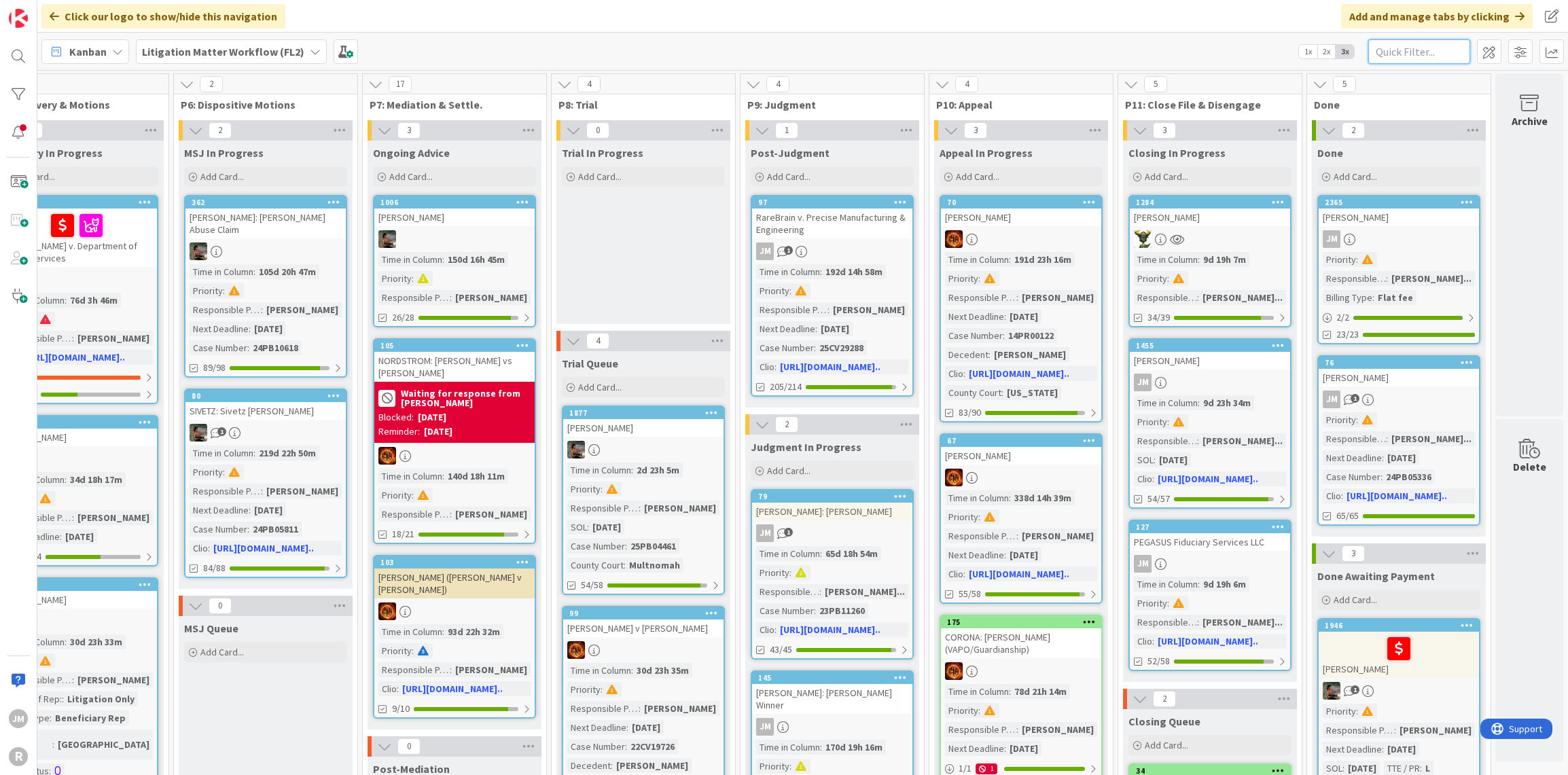
click at [1419, 58] on input "text" at bounding box center [1419, 52] width 102 height 24
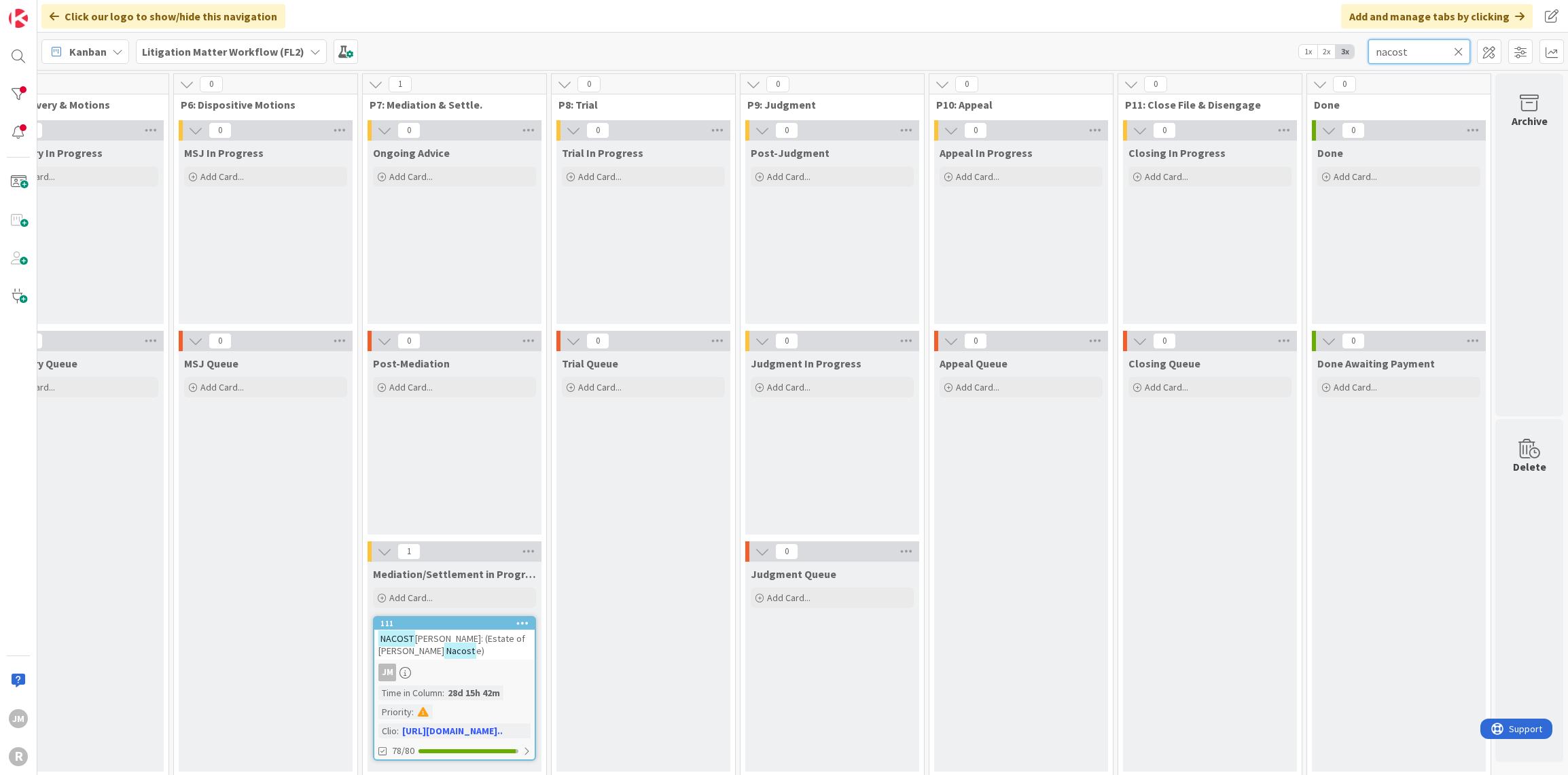
type input "nacost"
click at [493, 670] on div "JM" at bounding box center [454, 672] width 160 height 17
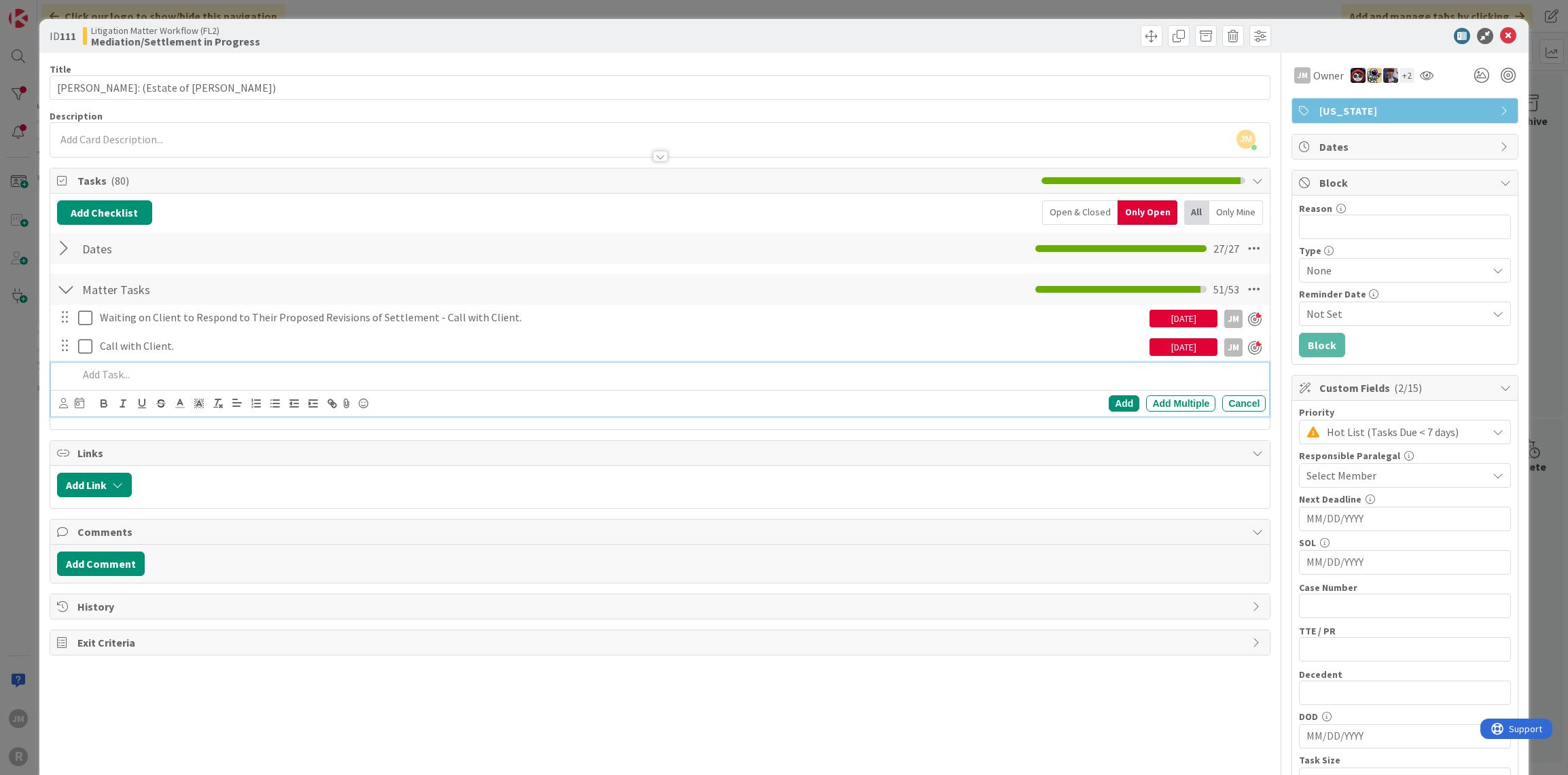
click at [131, 371] on p at bounding box center [669, 375] width 1183 height 16
click at [60, 400] on icon at bounding box center [64, 403] width 9 height 10
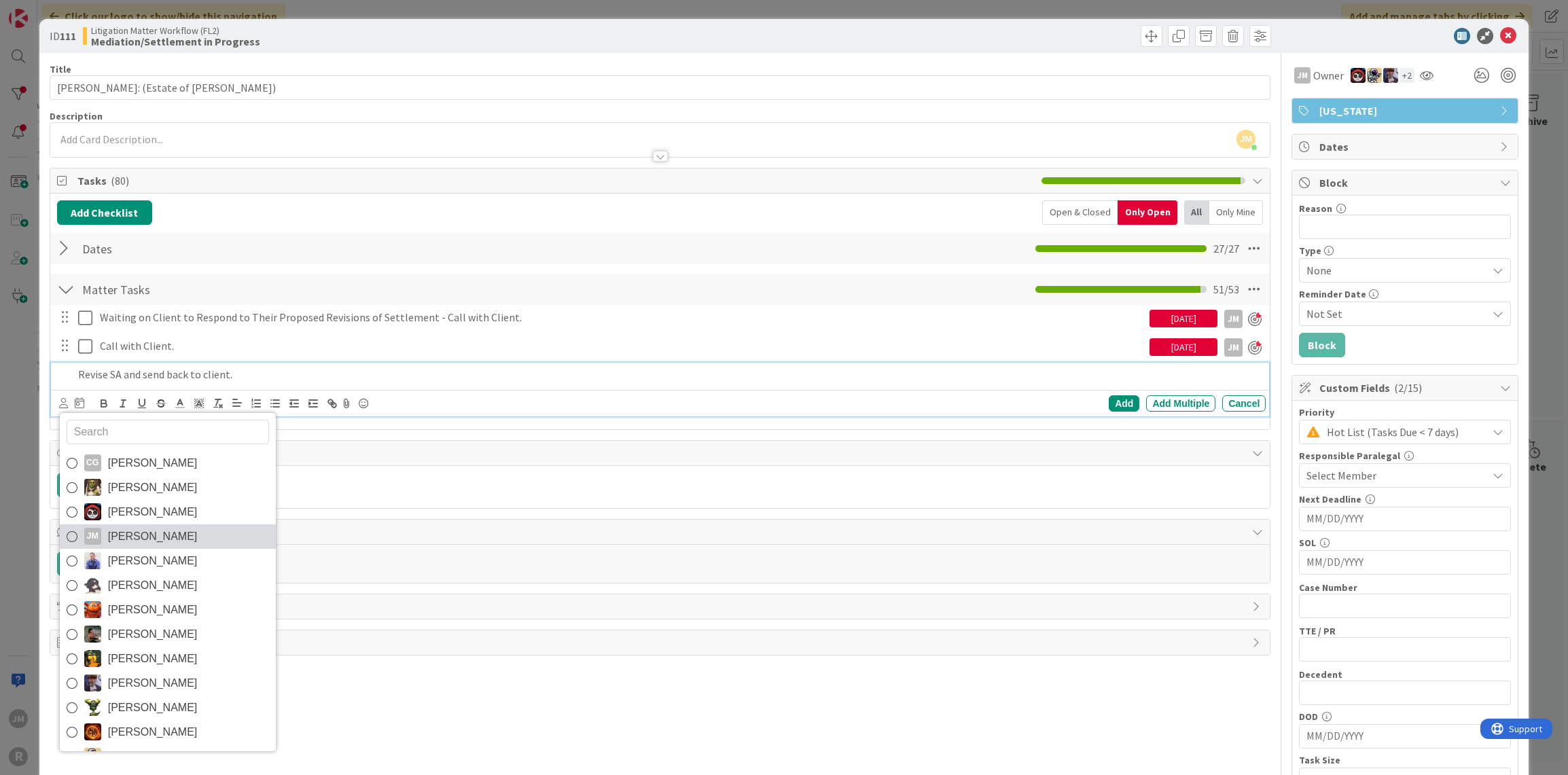
click at [151, 528] on span "[PERSON_NAME]" at bounding box center [152, 536] width 90 height 20
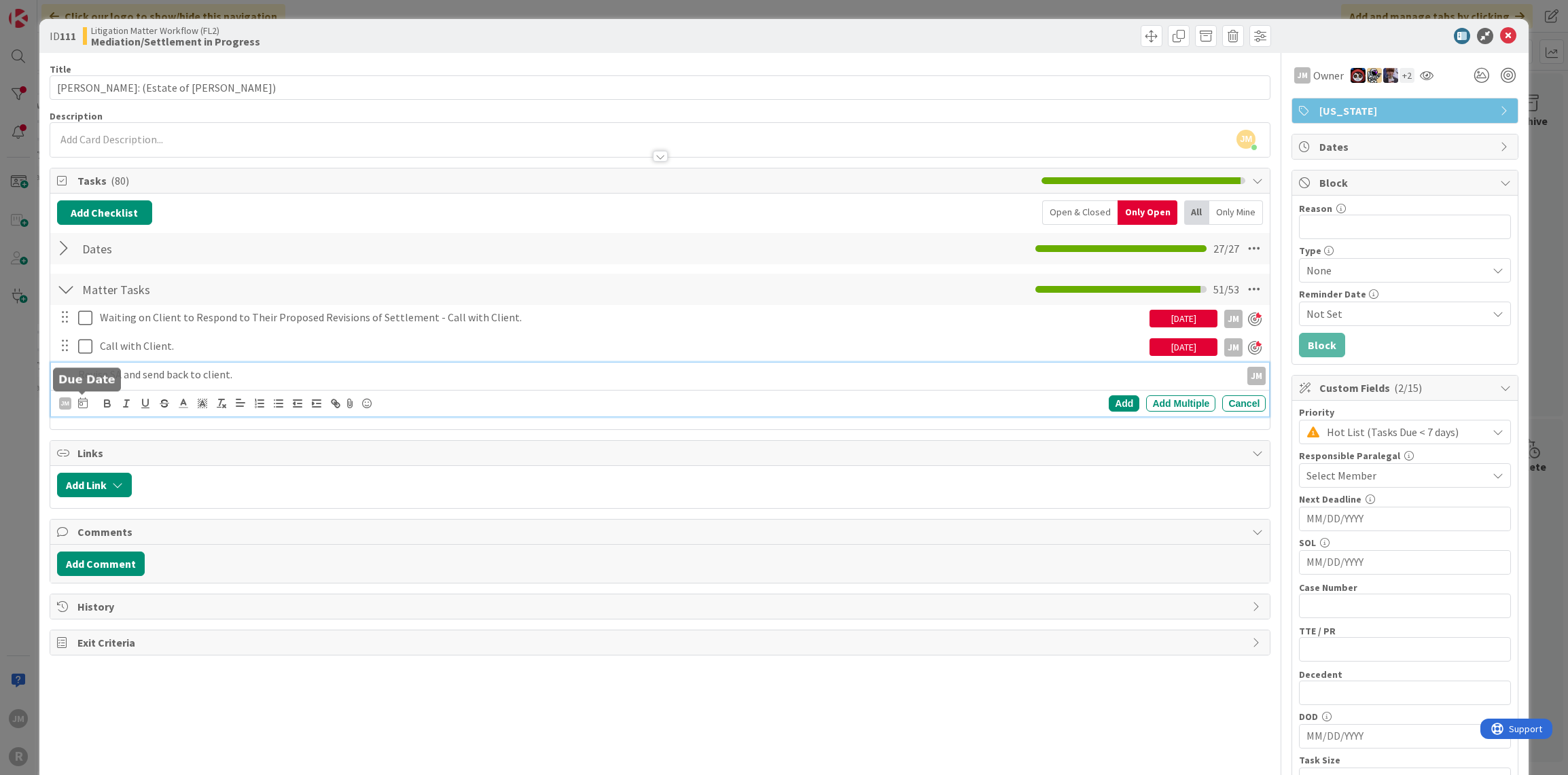
click at [82, 398] on icon at bounding box center [83, 403] width 10 height 11
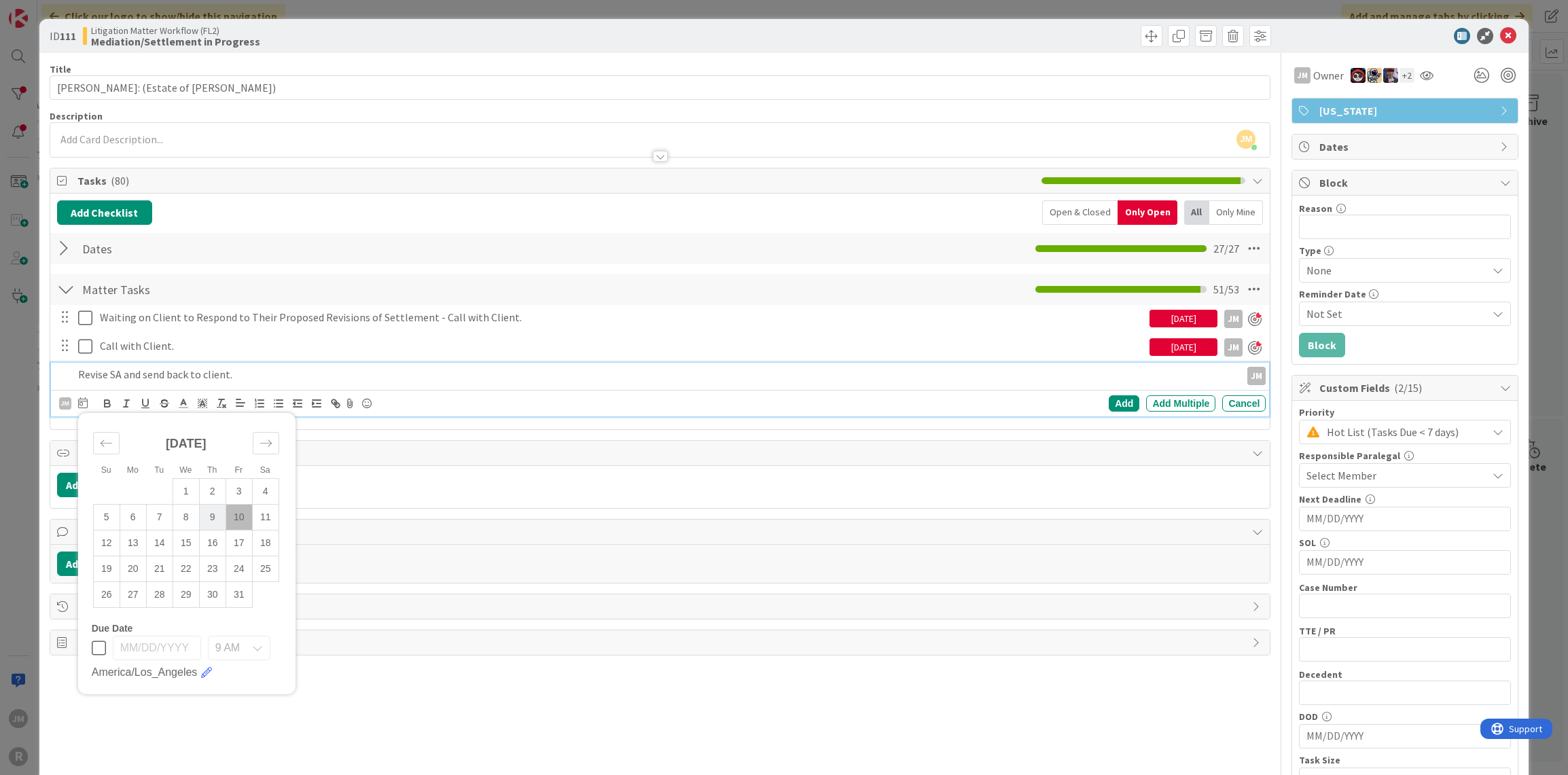
click at [217, 513] on td "9" at bounding box center [212, 517] width 27 height 26
click at [1118, 397] on div "Add" at bounding box center [1124, 403] width 30 height 16
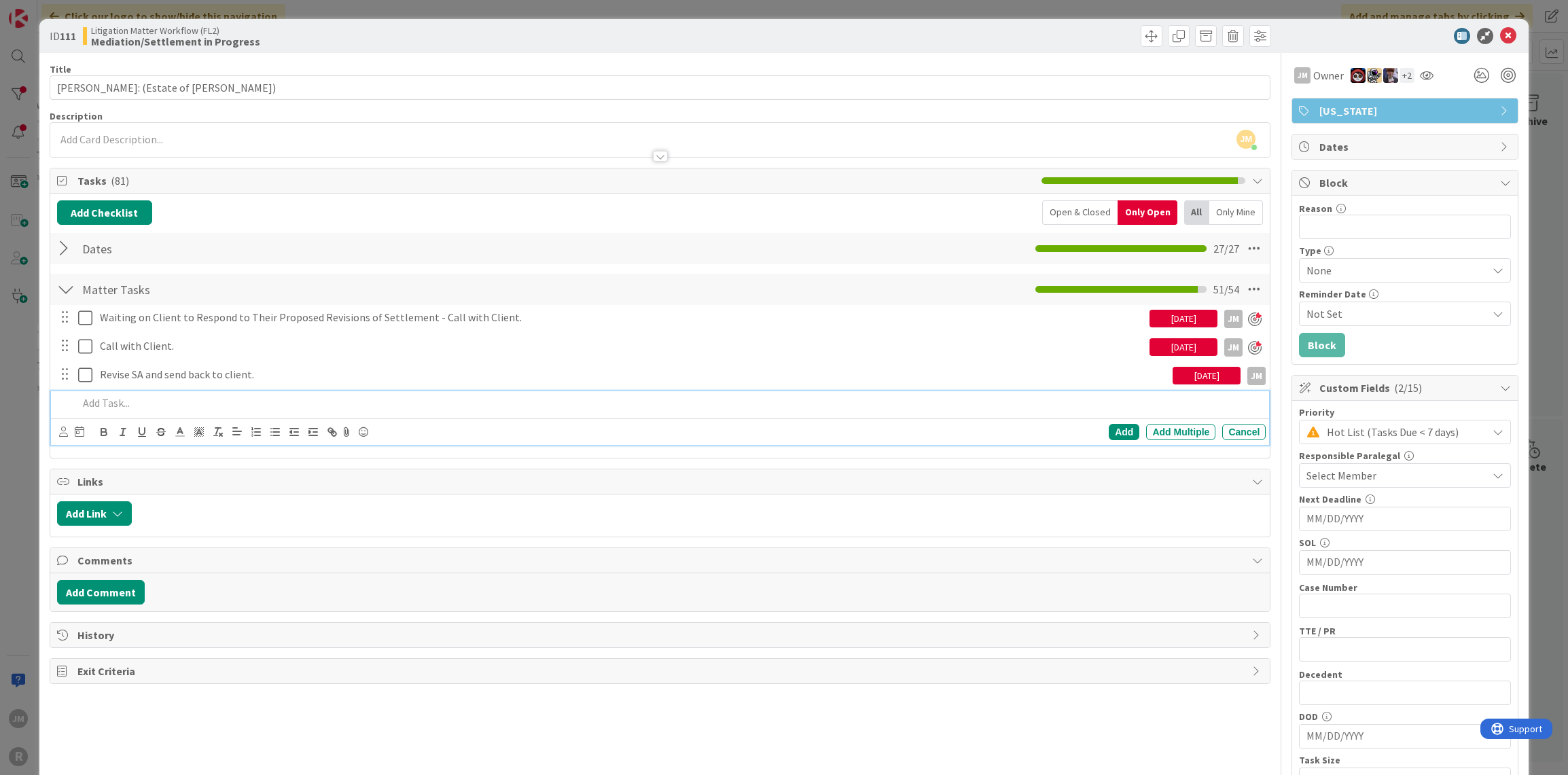
click at [205, 399] on p at bounding box center [669, 403] width 1183 height 16
click at [62, 427] on icon at bounding box center [64, 431] width 9 height 10
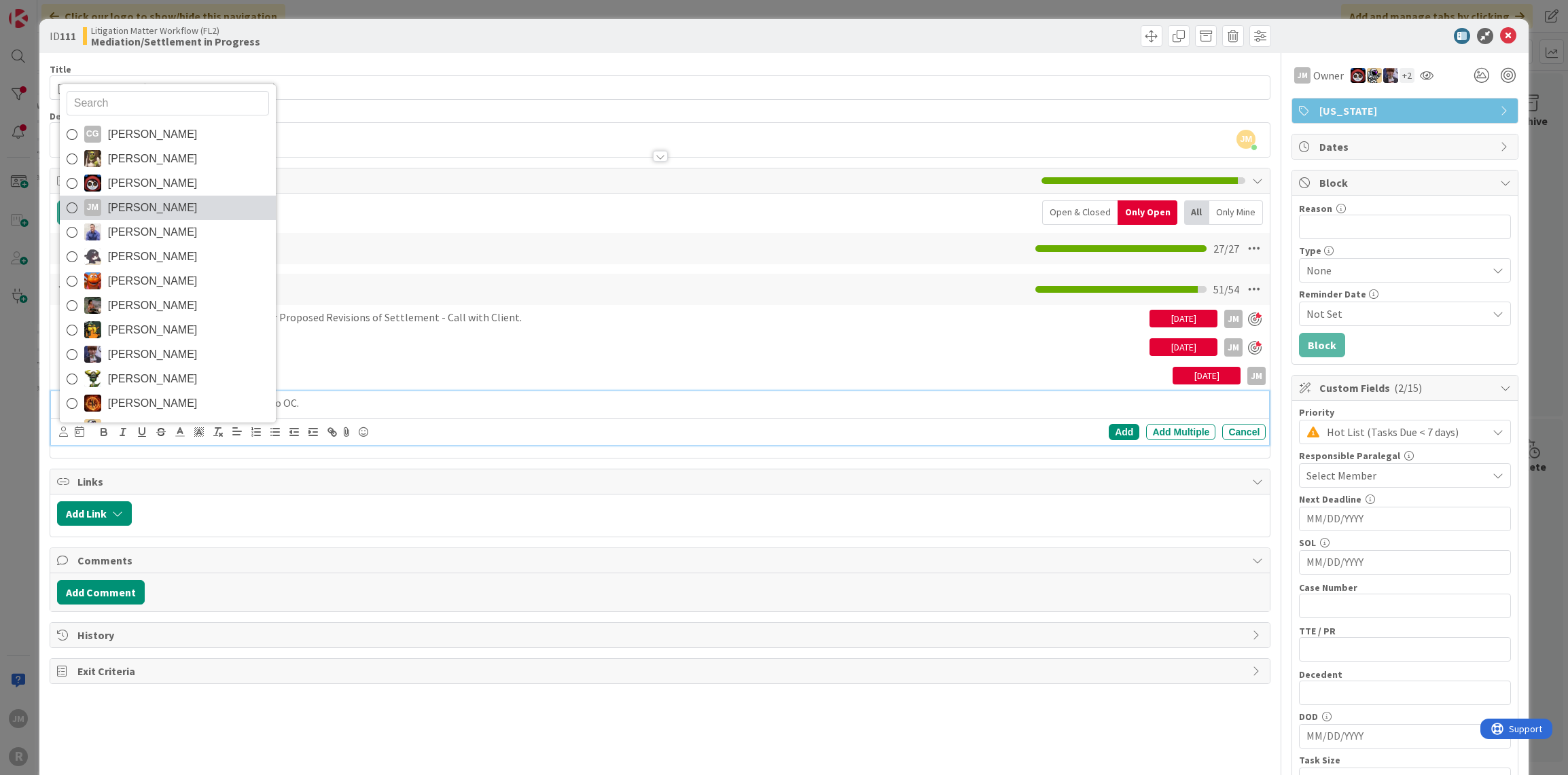
click at [156, 209] on span "[PERSON_NAME]" at bounding box center [152, 208] width 90 height 20
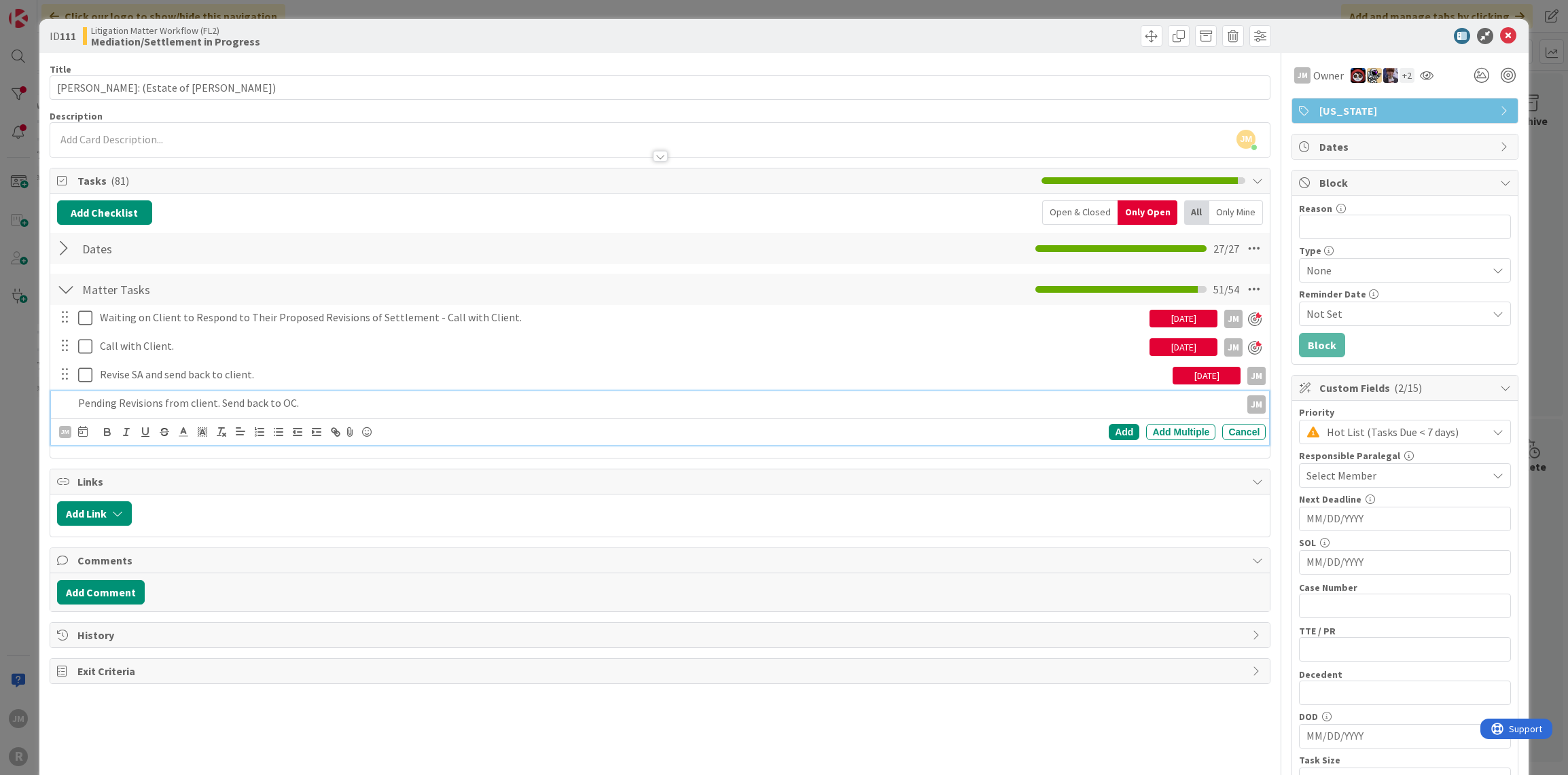
click at [86, 431] on icon at bounding box center [83, 431] width 10 height 11
click at [240, 544] on td "10" at bounding box center [238, 545] width 27 height 26
type input "[DATE]"
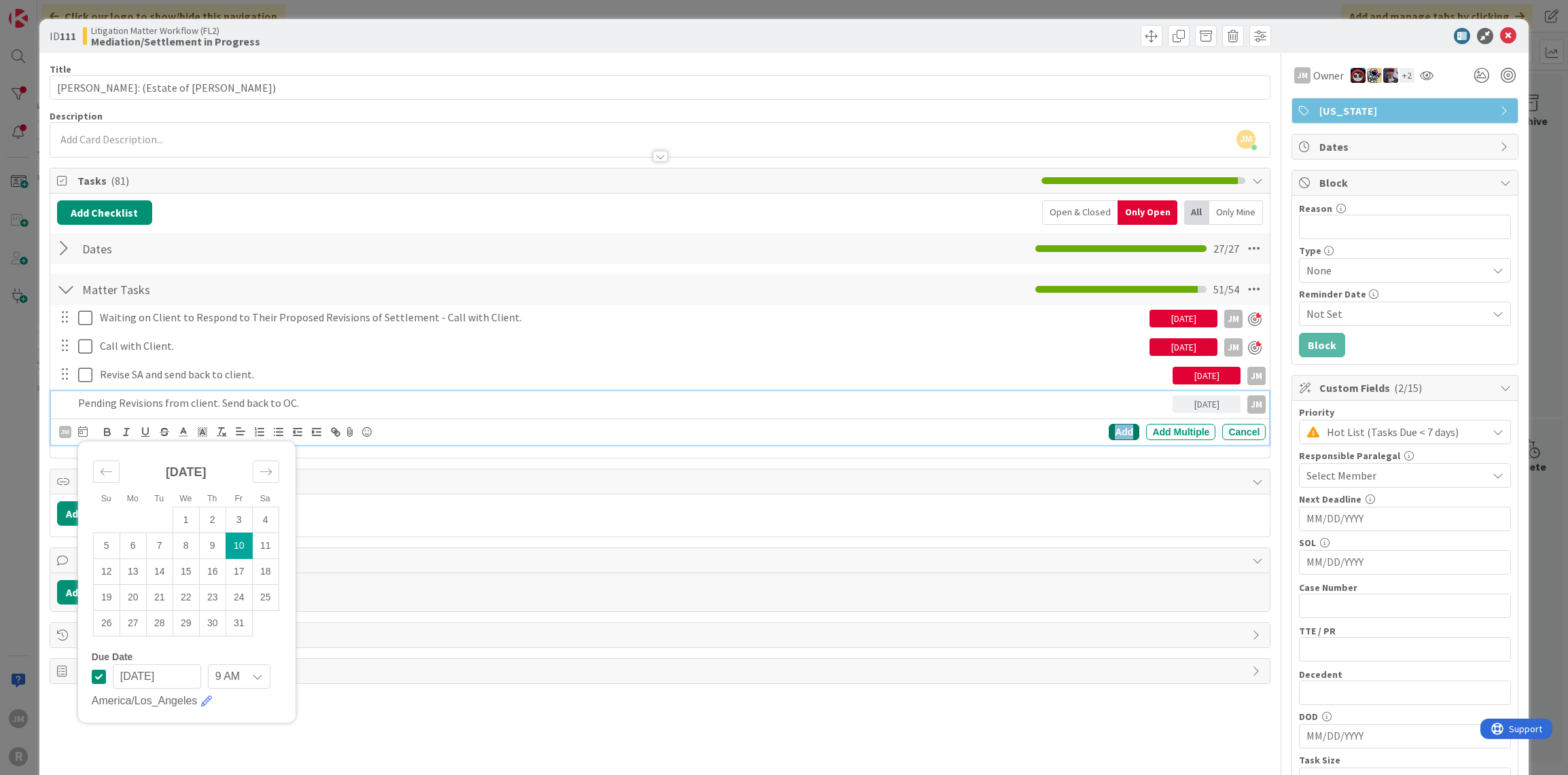
click at [1117, 429] on div "Add" at bounding box center [1124, 431] width 30 height 16
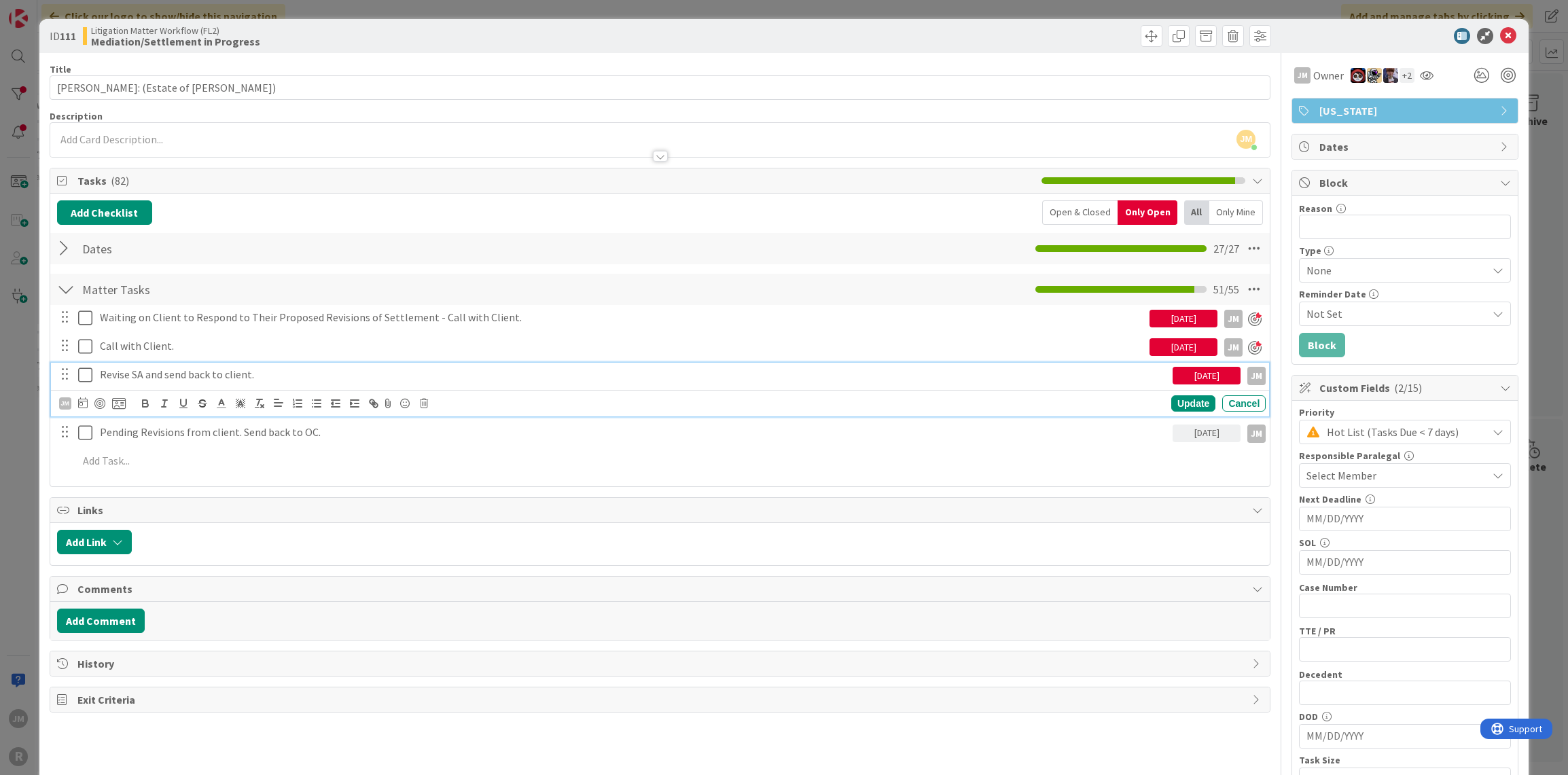
click at [155, 375] on p "Revise SA and send back to client." at bounding box center [633, 375] width 1067 height 16
click at [100, 404] on div at bounding box center [100, 403] width 11 height 11
click at [1190, 399] on div "Update" at bounding box center [1193, 403] width 44 height 16
click at [203, 402] on p "Pending Revisions from client. Send back to OC." at bounding box center [633, 403] width 1067 height 16
click at [97, 430] on div at bounding box center [100, 432] width 11 height 11
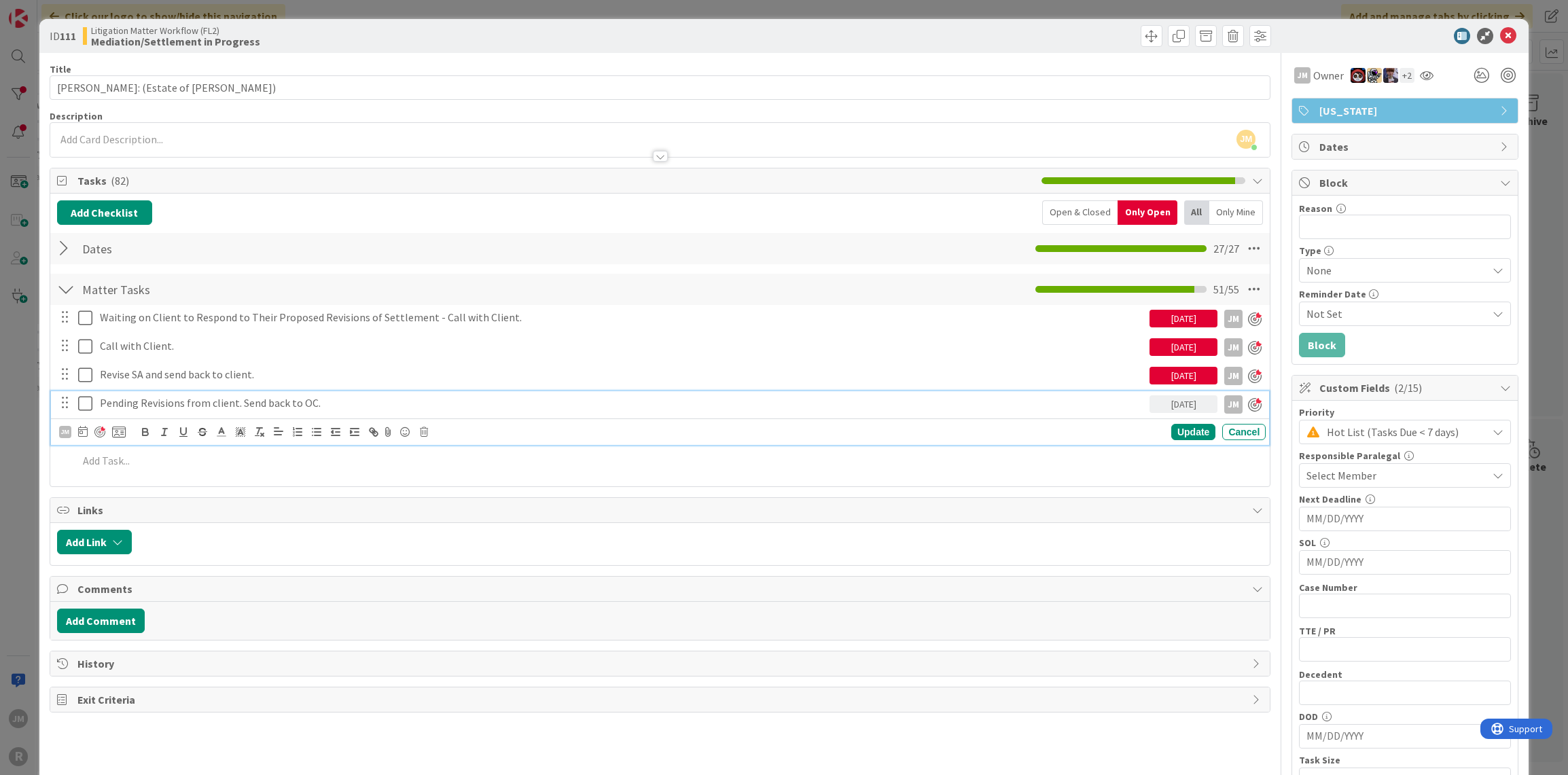
click at [32, 453] on div "ID 111 Litigation Matter Workflow (FL2) Mediation/Settlement in Progress Title …" at bounding box center [784, 388] width 1568 height 775
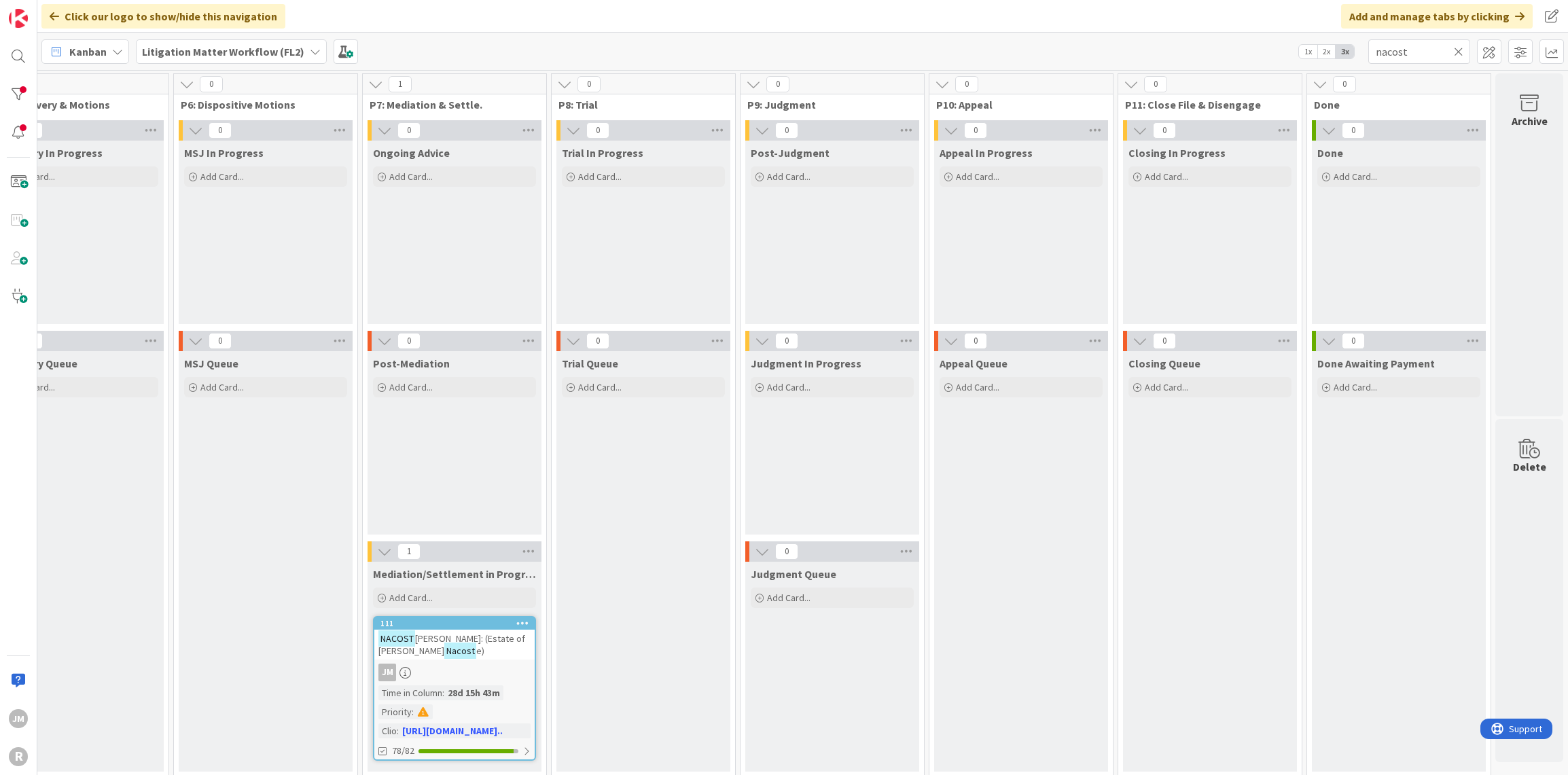
click at [1456, 55] on icon at bounding box center [1459, 52] width 10 height 12
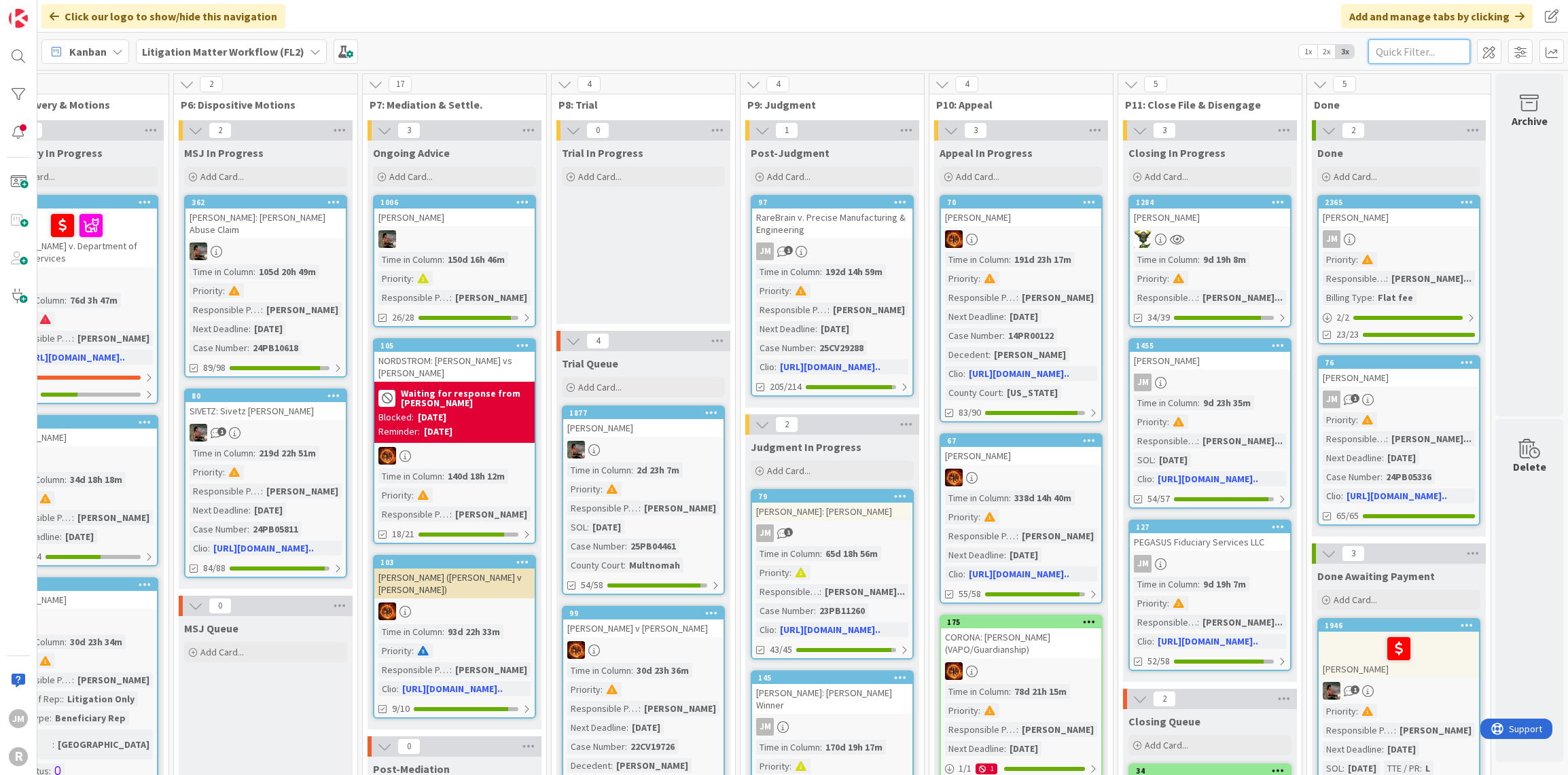
click at [1398, 54] on input "text" at bounding box center [1419, 52] width 102 height 24
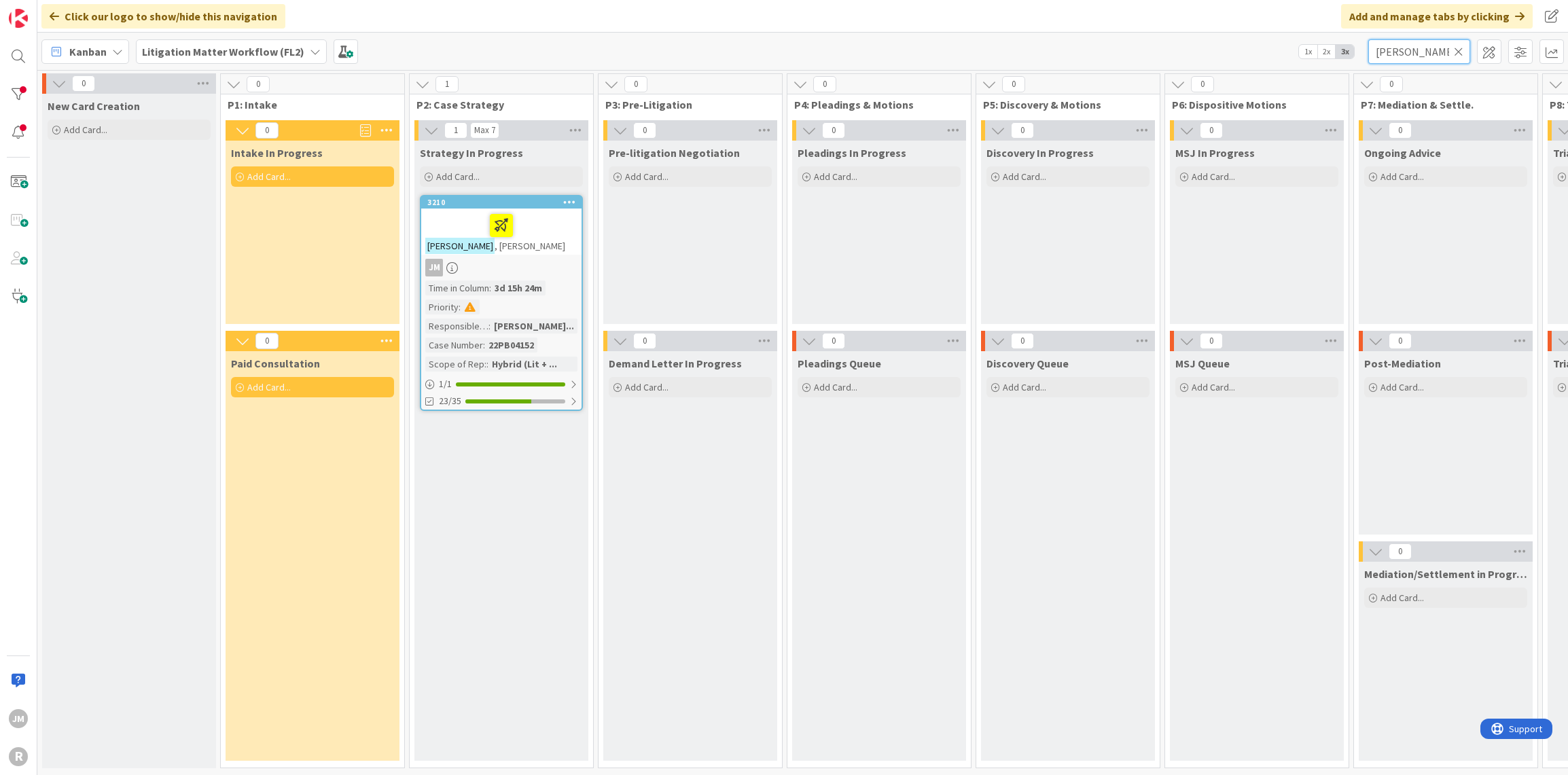
type input "[PERSON_NAME]"
click at [536, 265] on div "JM" at bounding box center [501, 267] width 160 height 17
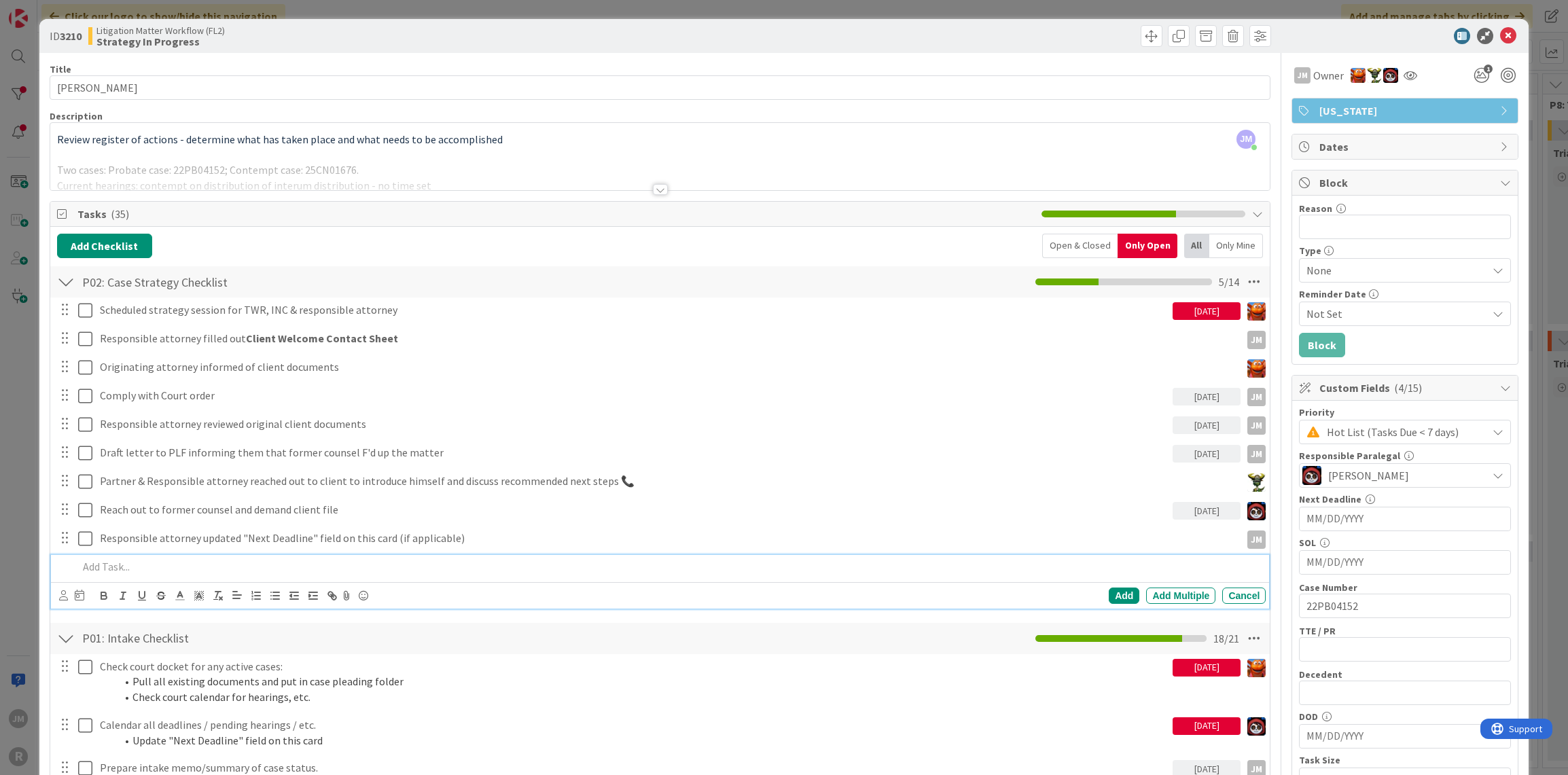
click at [152, 563] on p at bounding box center [669, 566] width 1183 height 16
click at [61, 593] on icon at bounding box center [64, 595] width 9 height 10
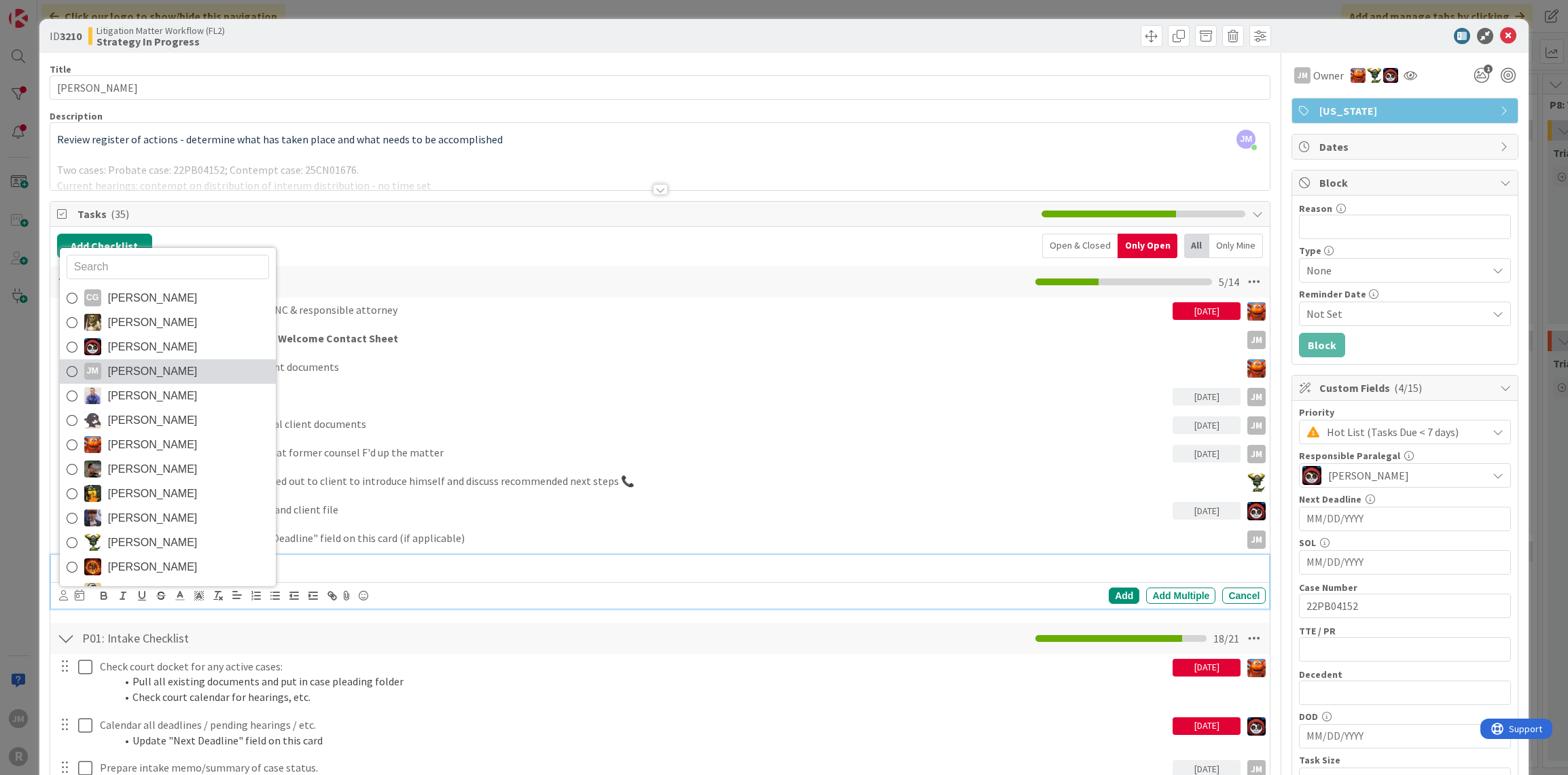
click at [154, 371] on span "[PERSON_NAME]" at bounding box center [152, 372] width 90 height 20
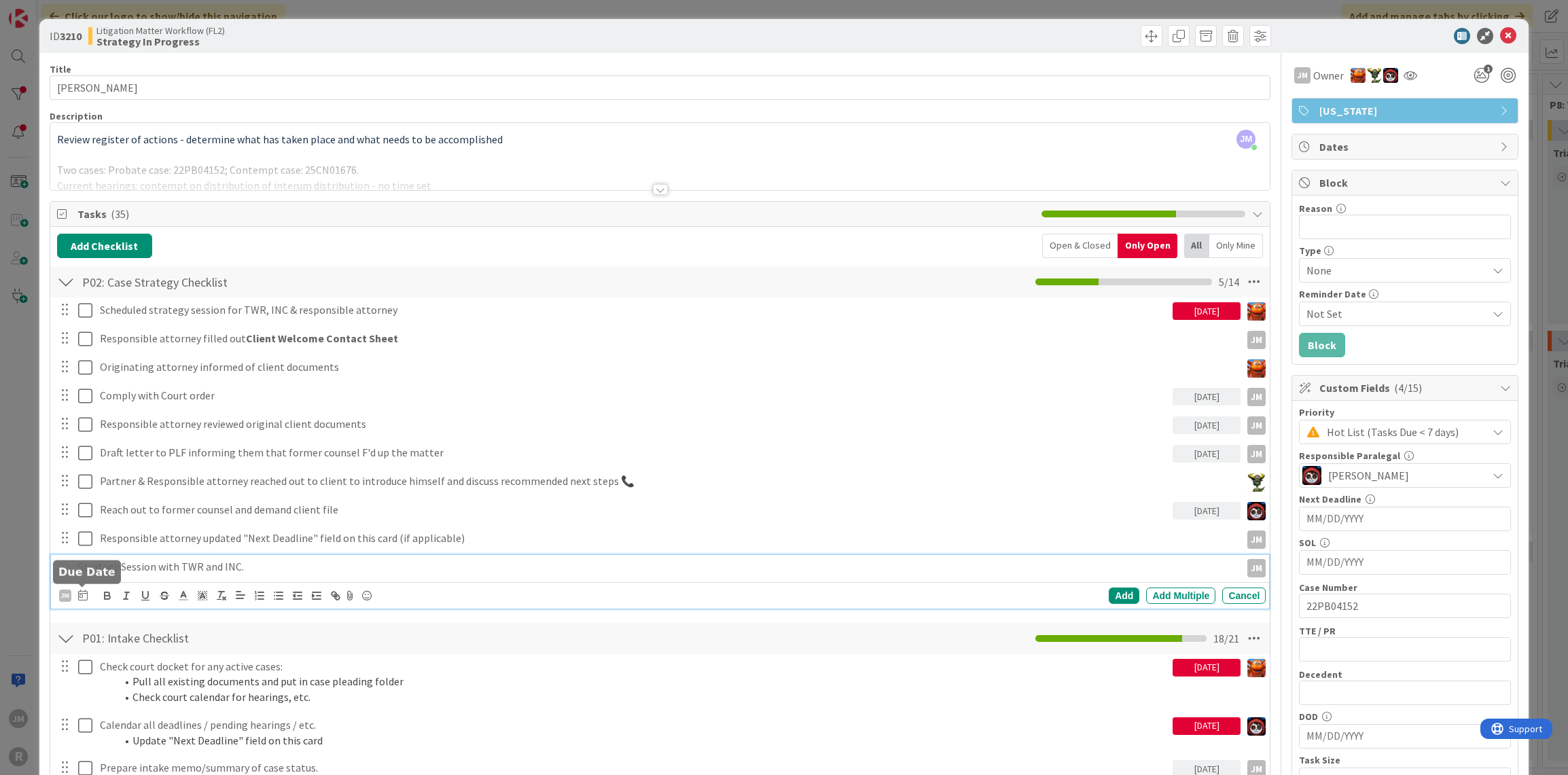
click at [81, 596] on icon at bounding box center [83, 595] width 10 height 11
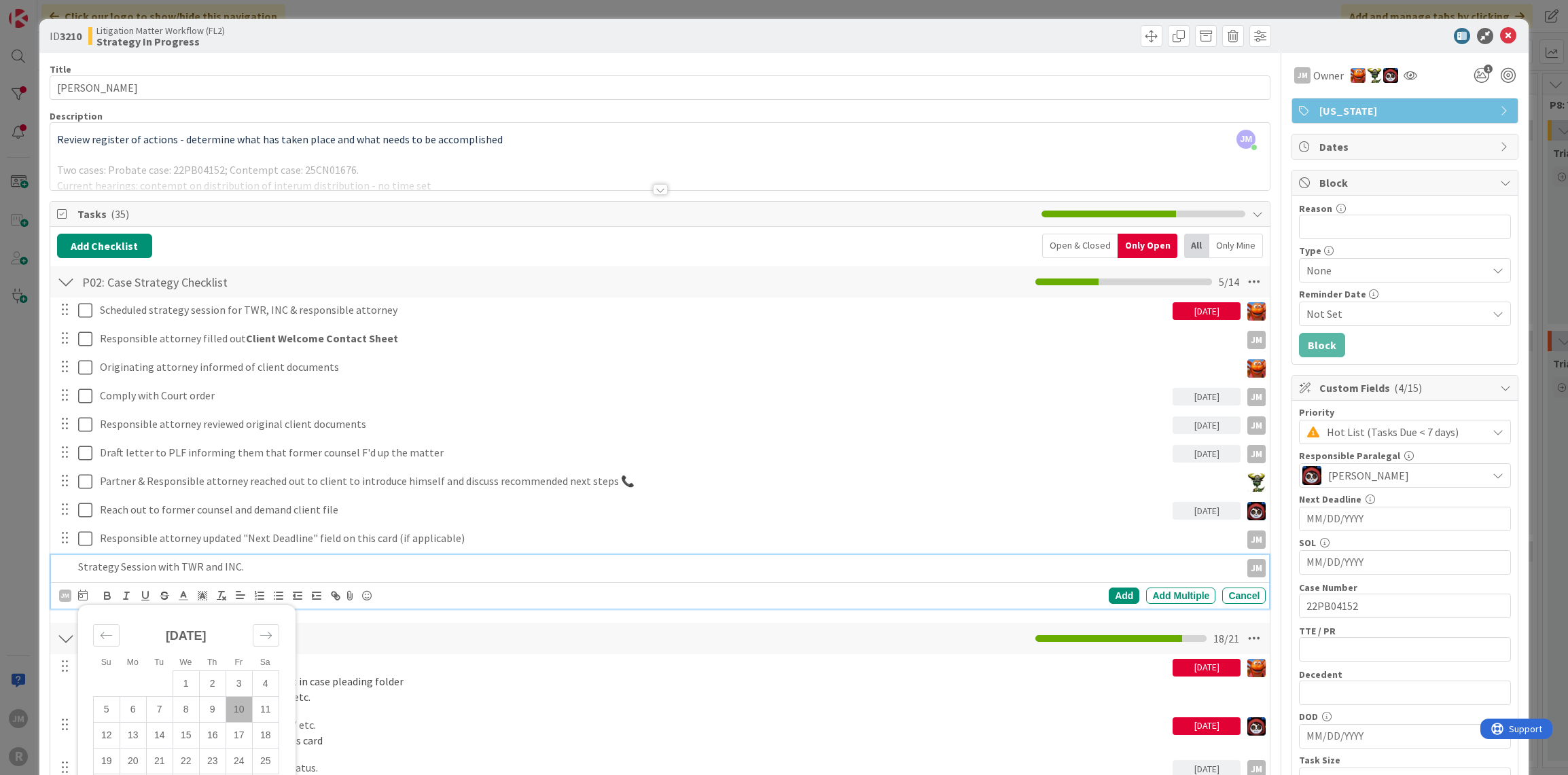
click at [244, 703] on td "10" at bounding box center [238, 709] width 27 height 26
click at [206, 706] on td "9" at bounding box center [212, 709] width 27 height 26
type input "[DATE]"
click at [1109, 591] on div "Add" at bounding box center [1124, 595] width 30 height 16
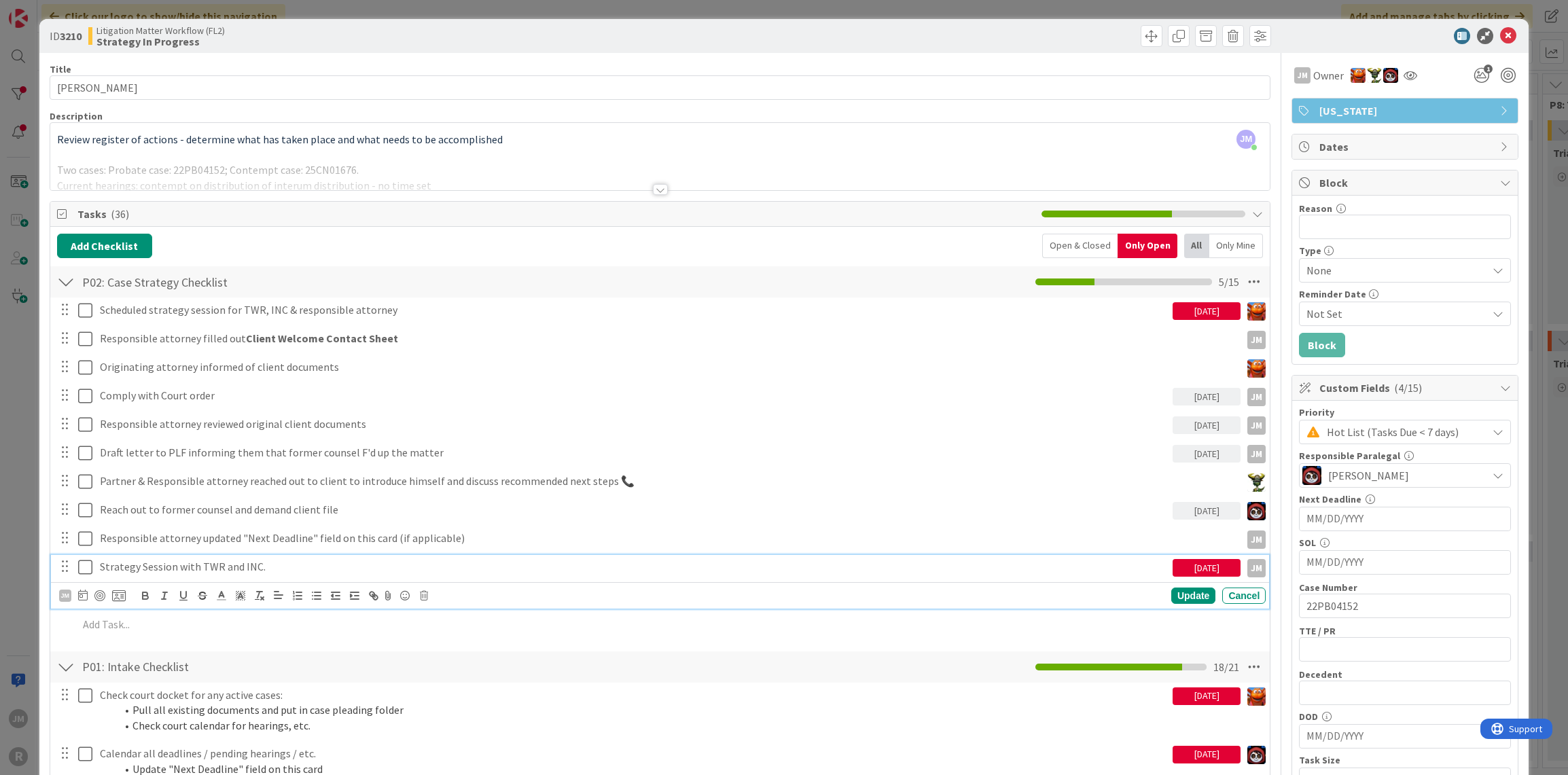
click at [221, 564] on p "Strategy Session with TWR and INC." at bounding box center [633, 566] width 1067 height 16
click at [102, 590] on div at bounding box center [100, 595] width 11 height 11
click at [1186, 591] on div "Update" at bounding box center [1193, 595] width 44 height 16
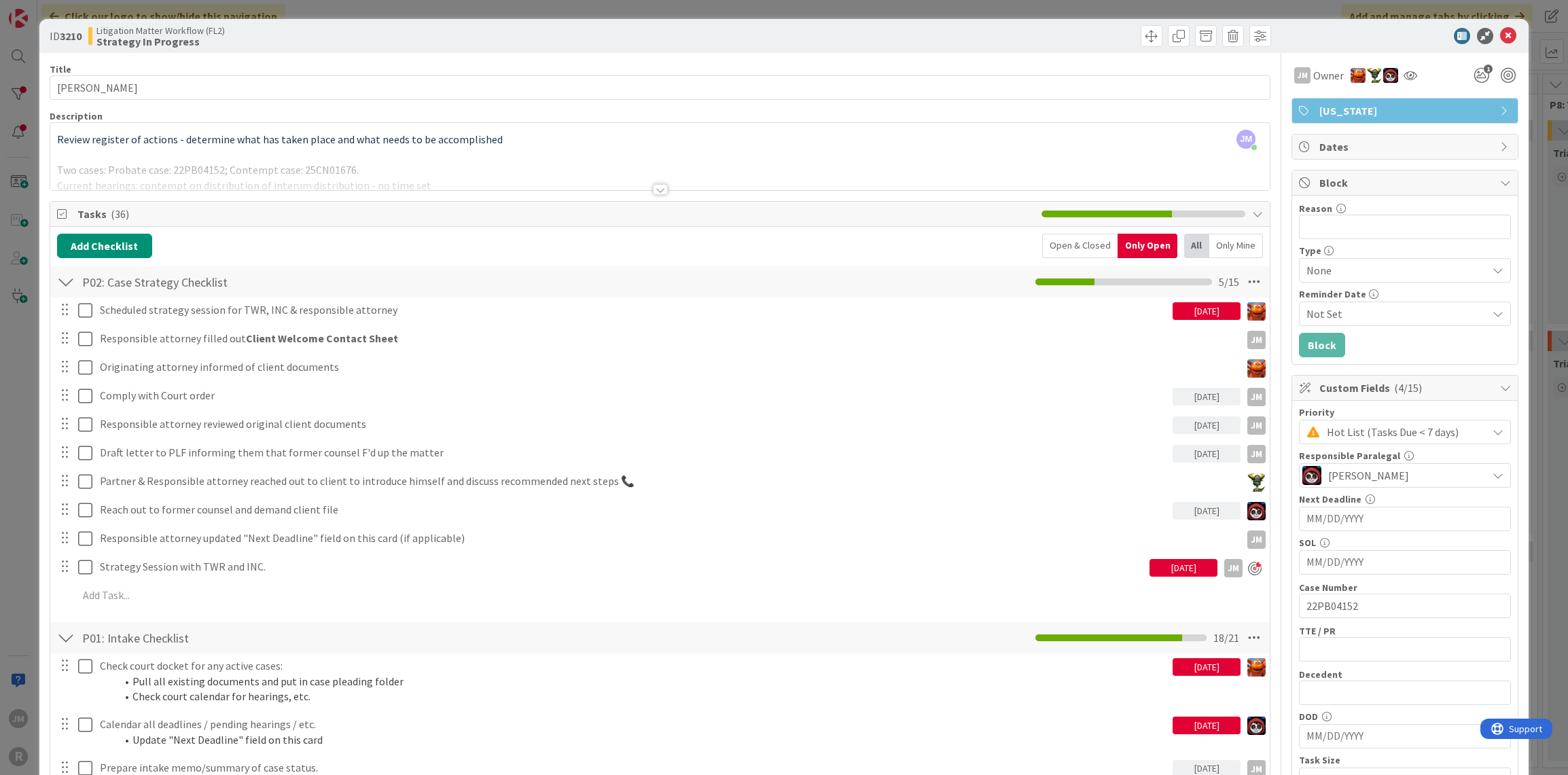
click at [21, 538] on div "ID 3210 Litigation Matter Workflow (FL2) Strategy In Progress Title 15 / 128 [P…" at bounding box center [784, 388] width 1568 height 775
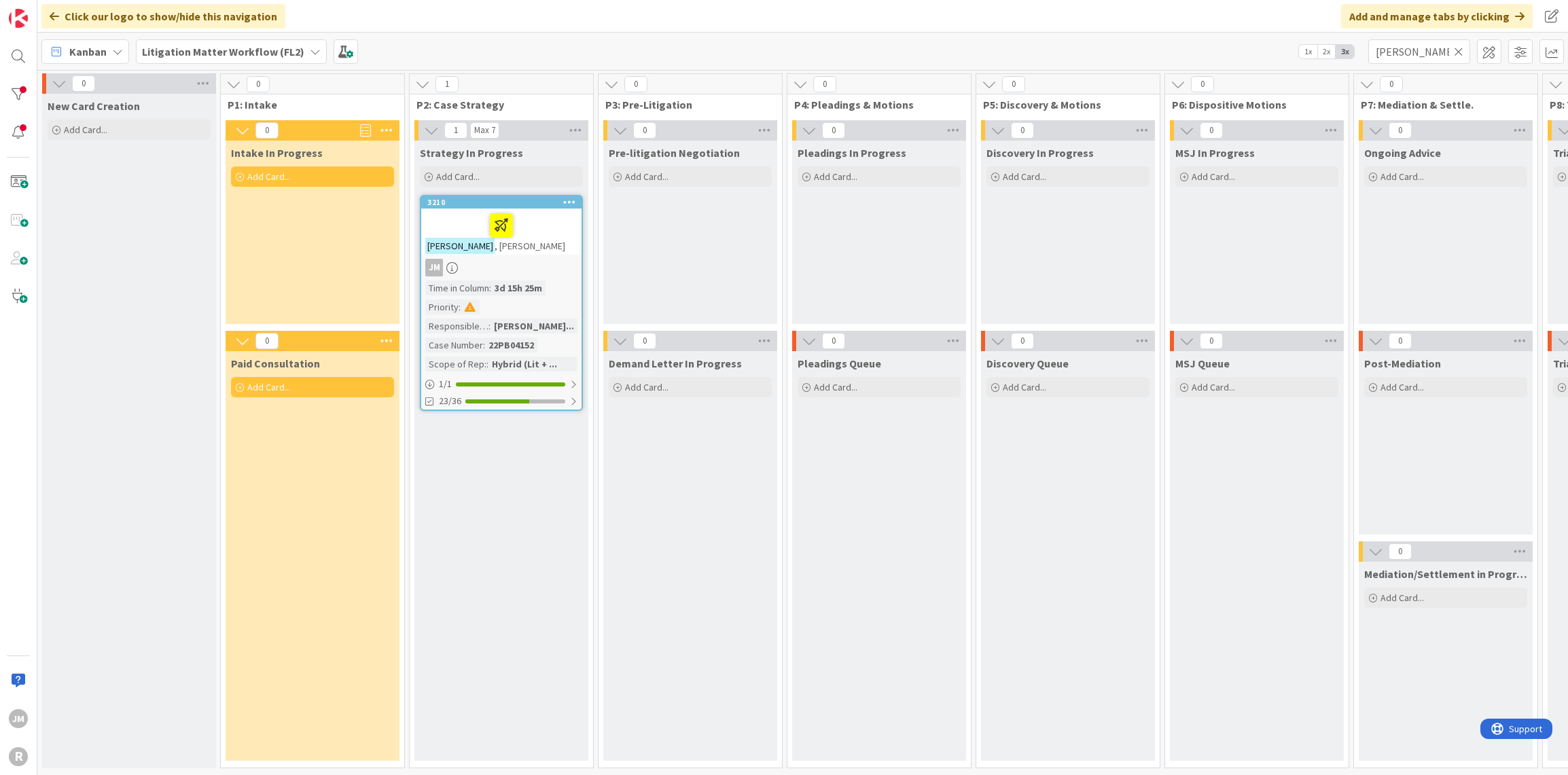
click at [1461, 54] on icon at bounding box center [1459, 52] width 10 height 12
click at [1430, 55] on input "text" at bounding box center [1419, 52] width 102 height 24
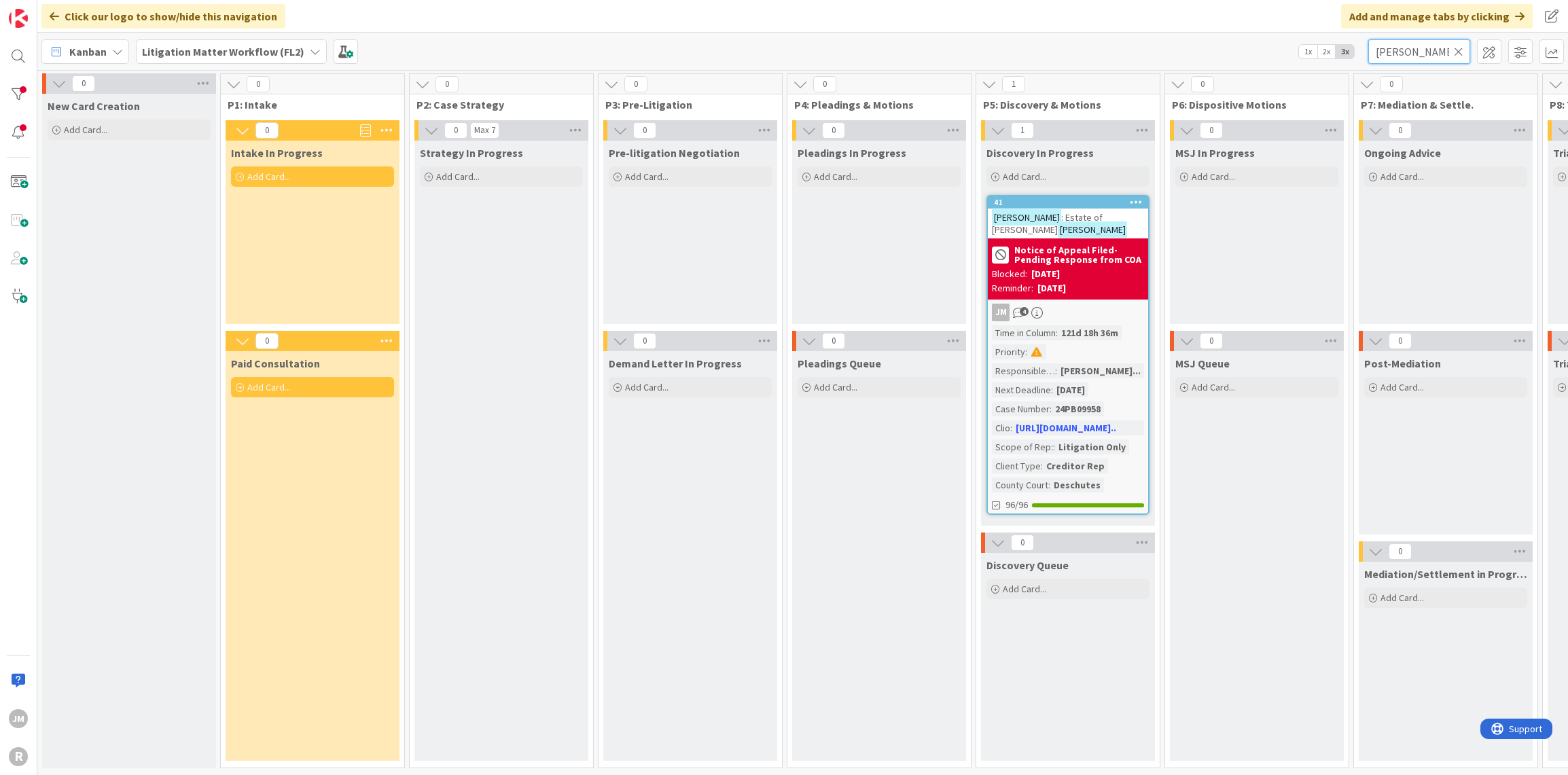
type input "[PERSON_NAME]"
click at [1106, 290] on div "41 [PERSON_NAME] : Estate of [PERSON_NAME] Notice of Appeal Filed-Pending Respo…" at bounding box center [1068, 355] width 163 height 320
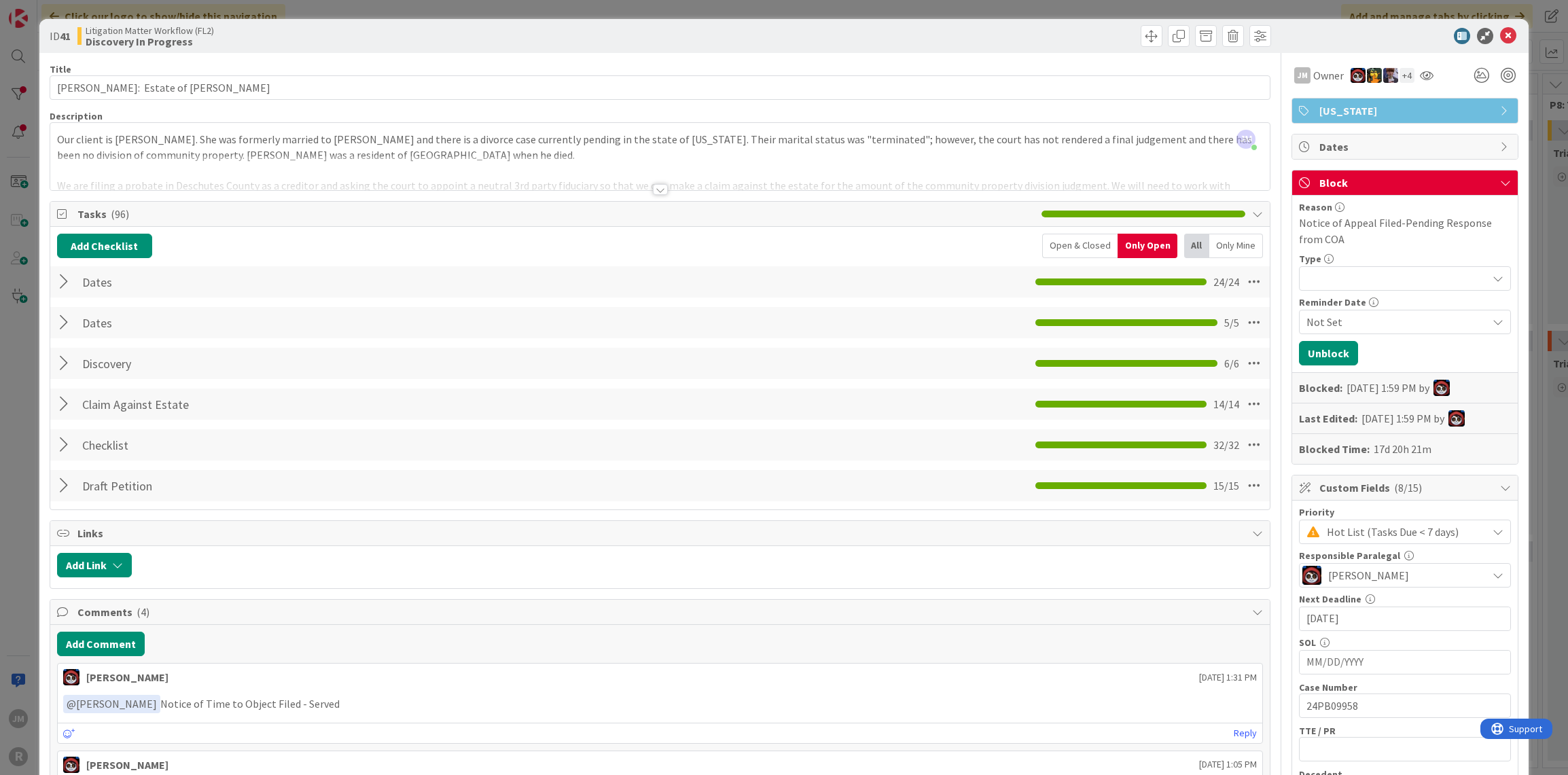
click at [65, 435] on div at bounding box center [65, 445] width 17 height 24
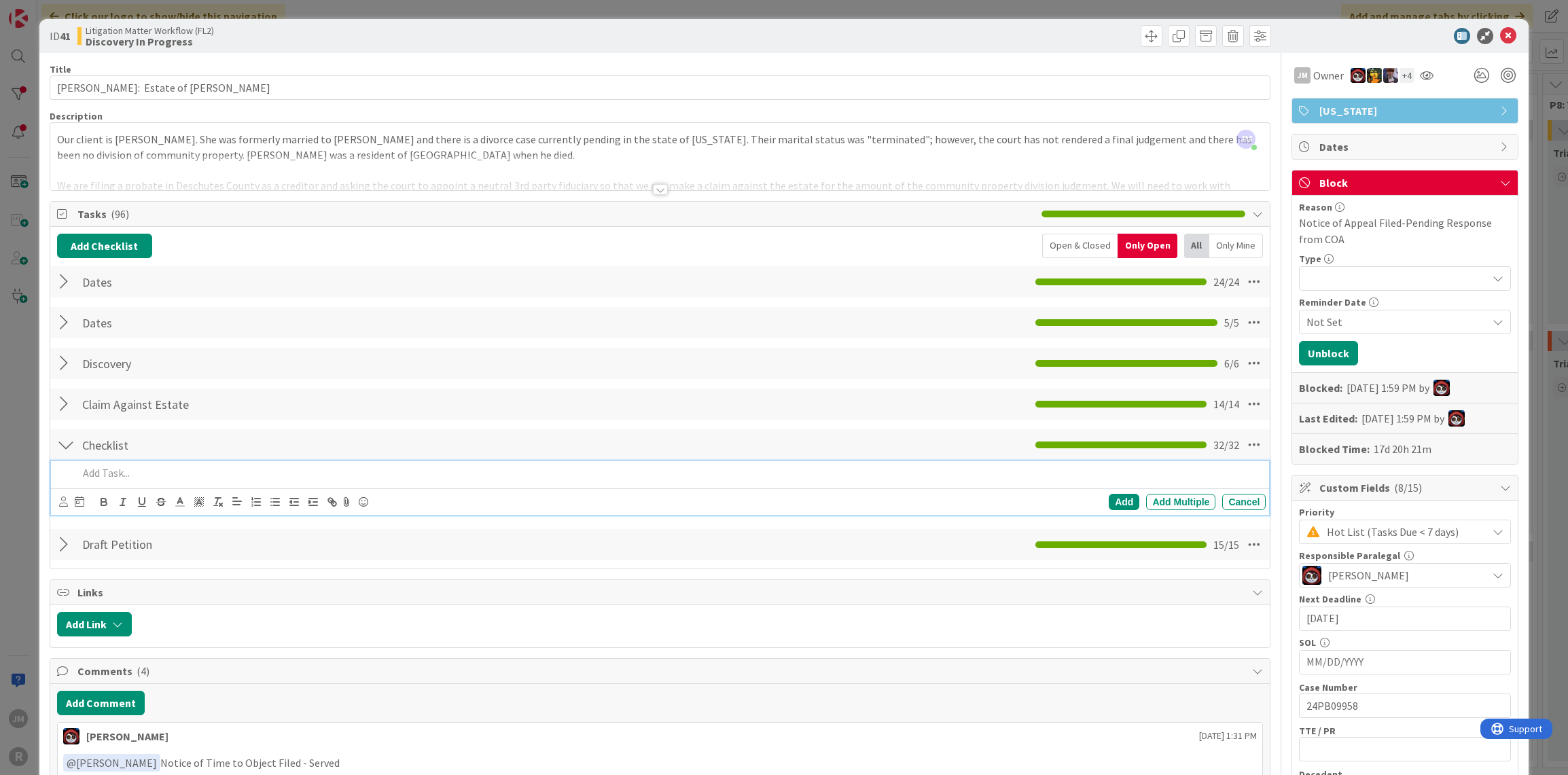
click at [216, 466] on p at bounding box center [669, 473] width 1183 height 16
click at [69, 498] on div at bounding box center [71, 501] width 25 height 16
click at [64, 497] on icon at bounding box center [64, 501] width 9 height 10
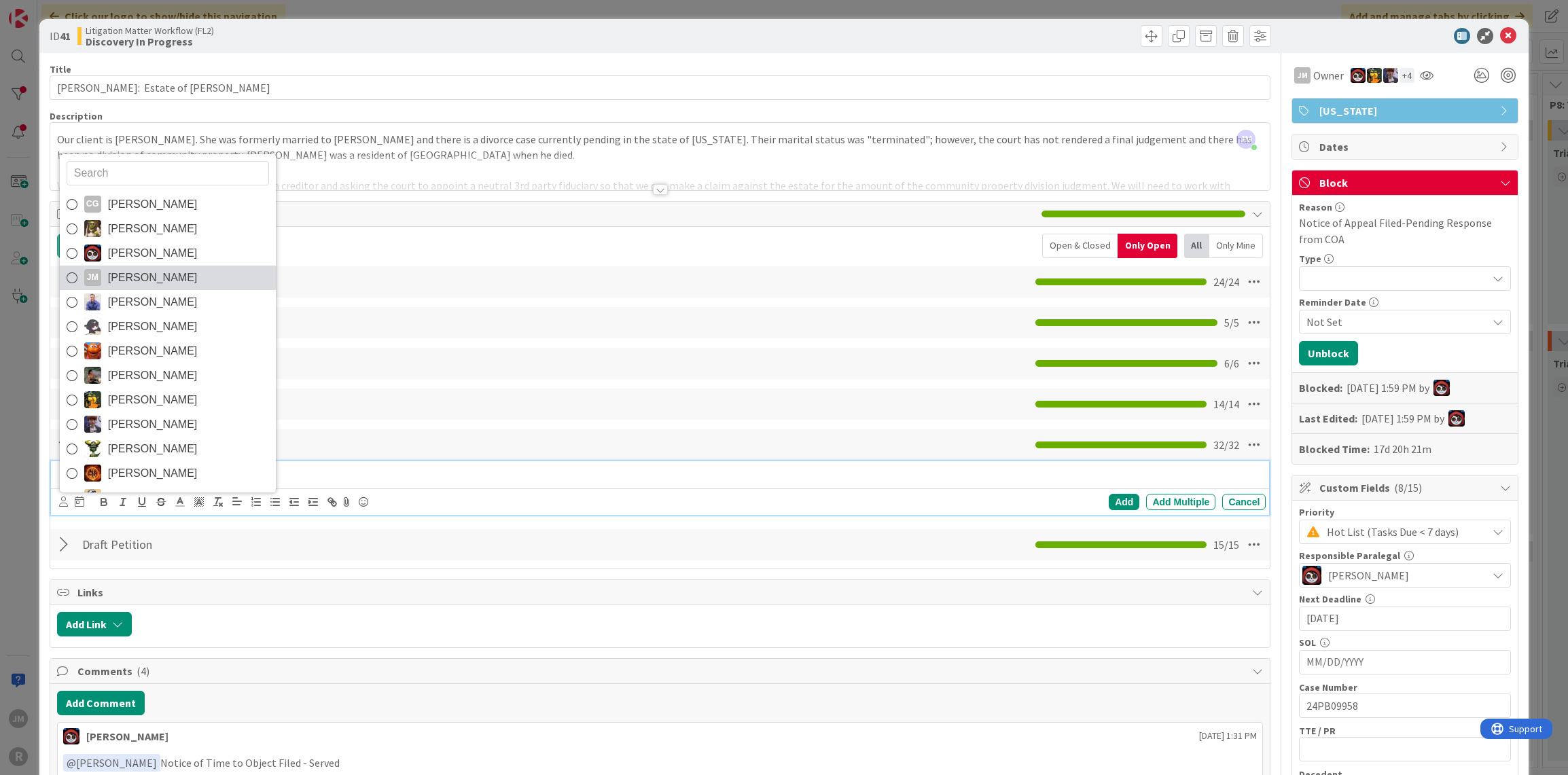
click at [114, 278] on span "[PERSON_NAME]" at bounding box center [152, 278] width 90 height 20
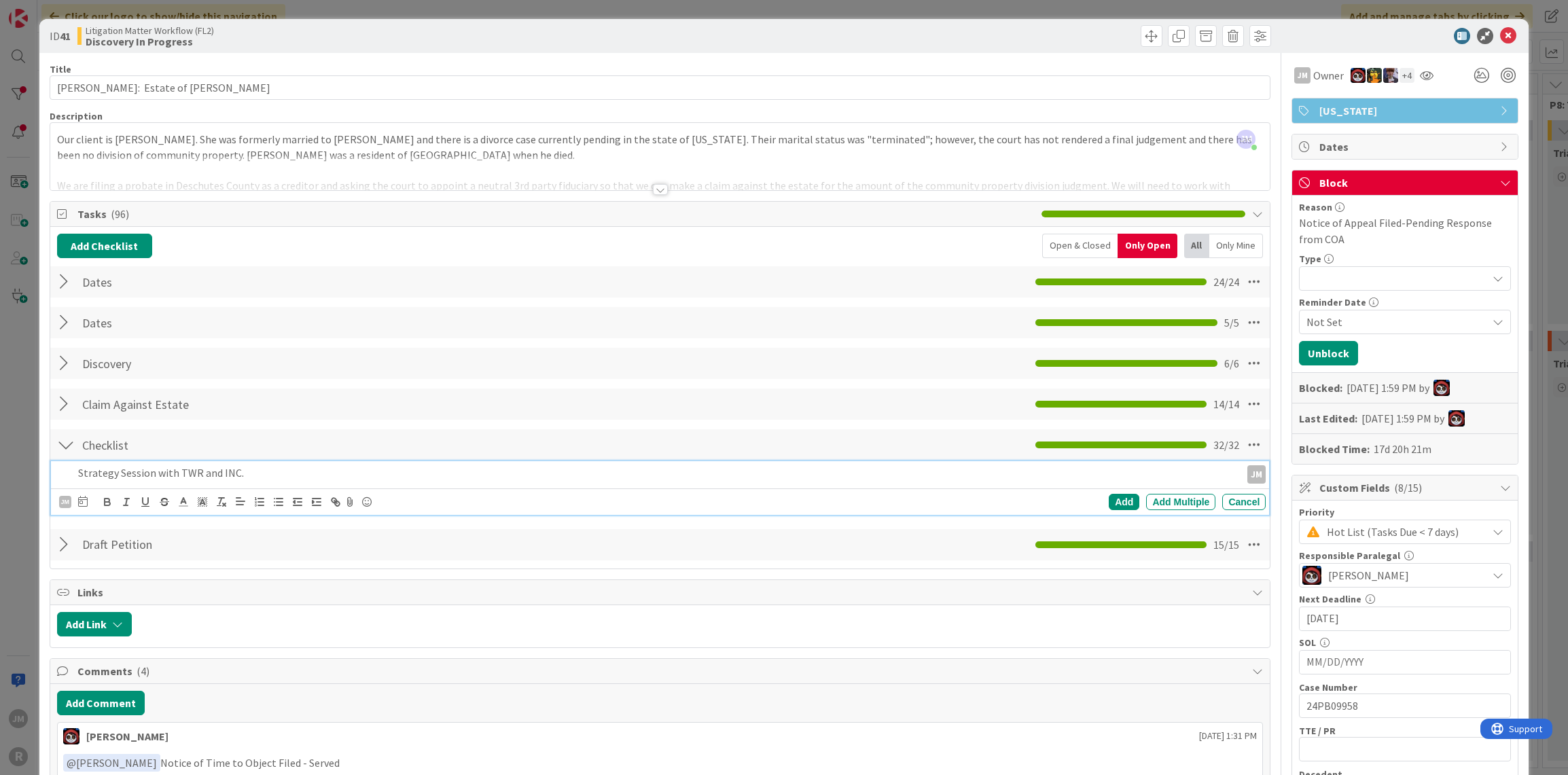
click at [83, 502] on icon at bounding box center [83, 501] width 10 height 11
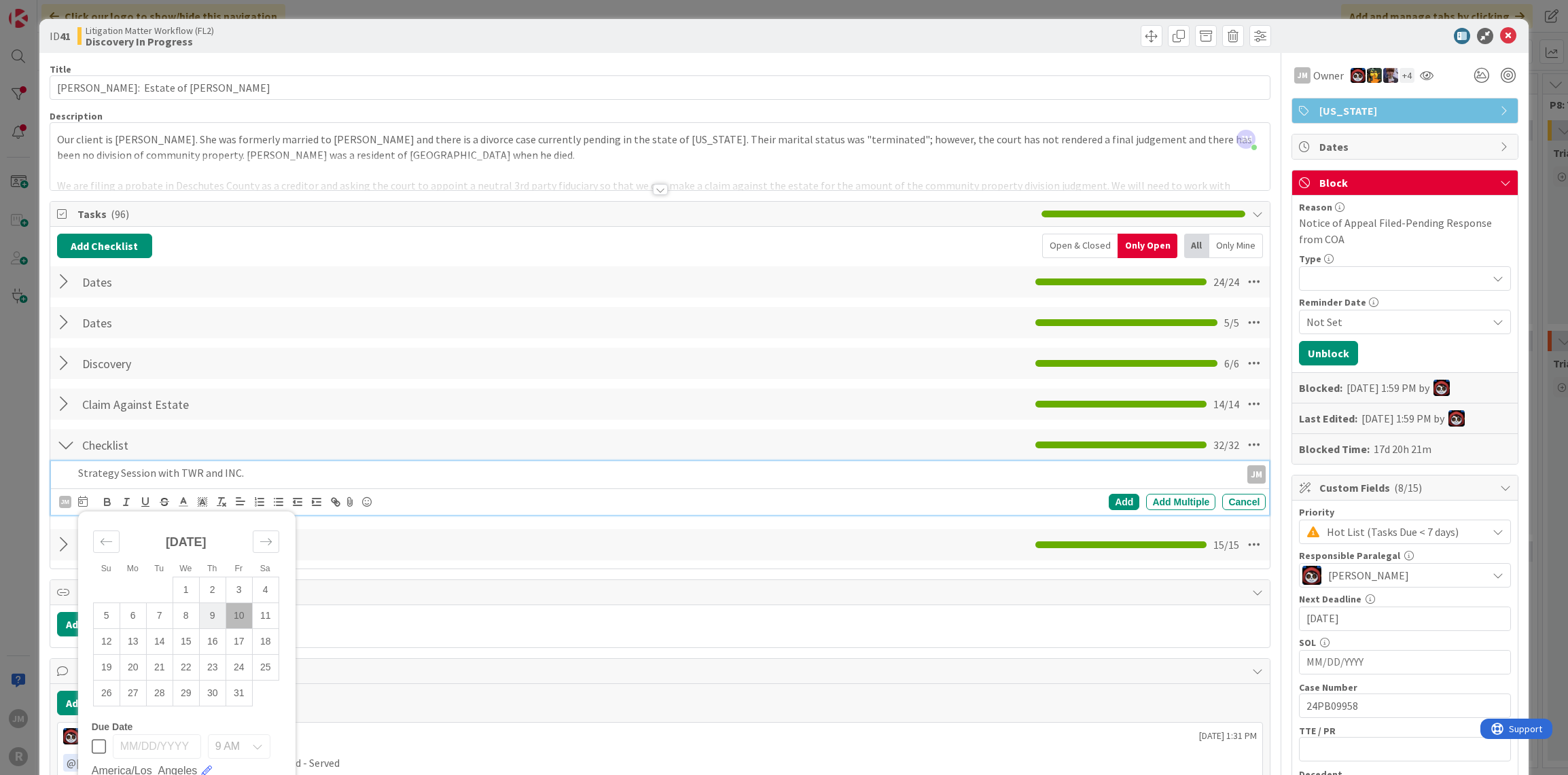
click at [213, 612] on td "9" at bounding box center [212, 615] width 27 height 26
click at [1109, 500] on div "Add" at bounding box center [1124, 501] width 30 height 16
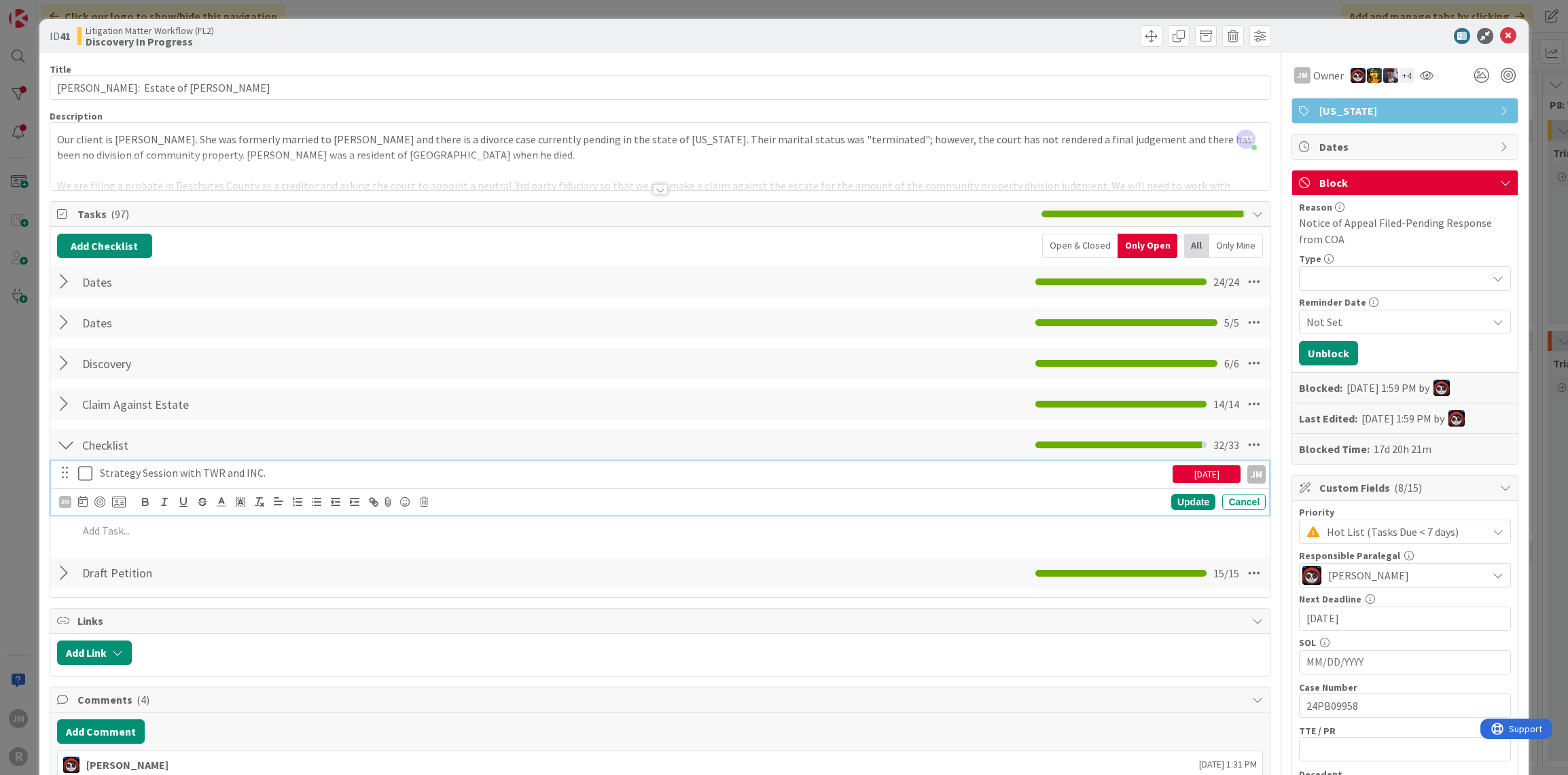
click at [159, 463] on div "Strategy Session with TWR and INC." at bounding box center [633, 472] width 1078 height 24
click at [99, 499] on div at bounding box center [100, 502] width 11 height 11
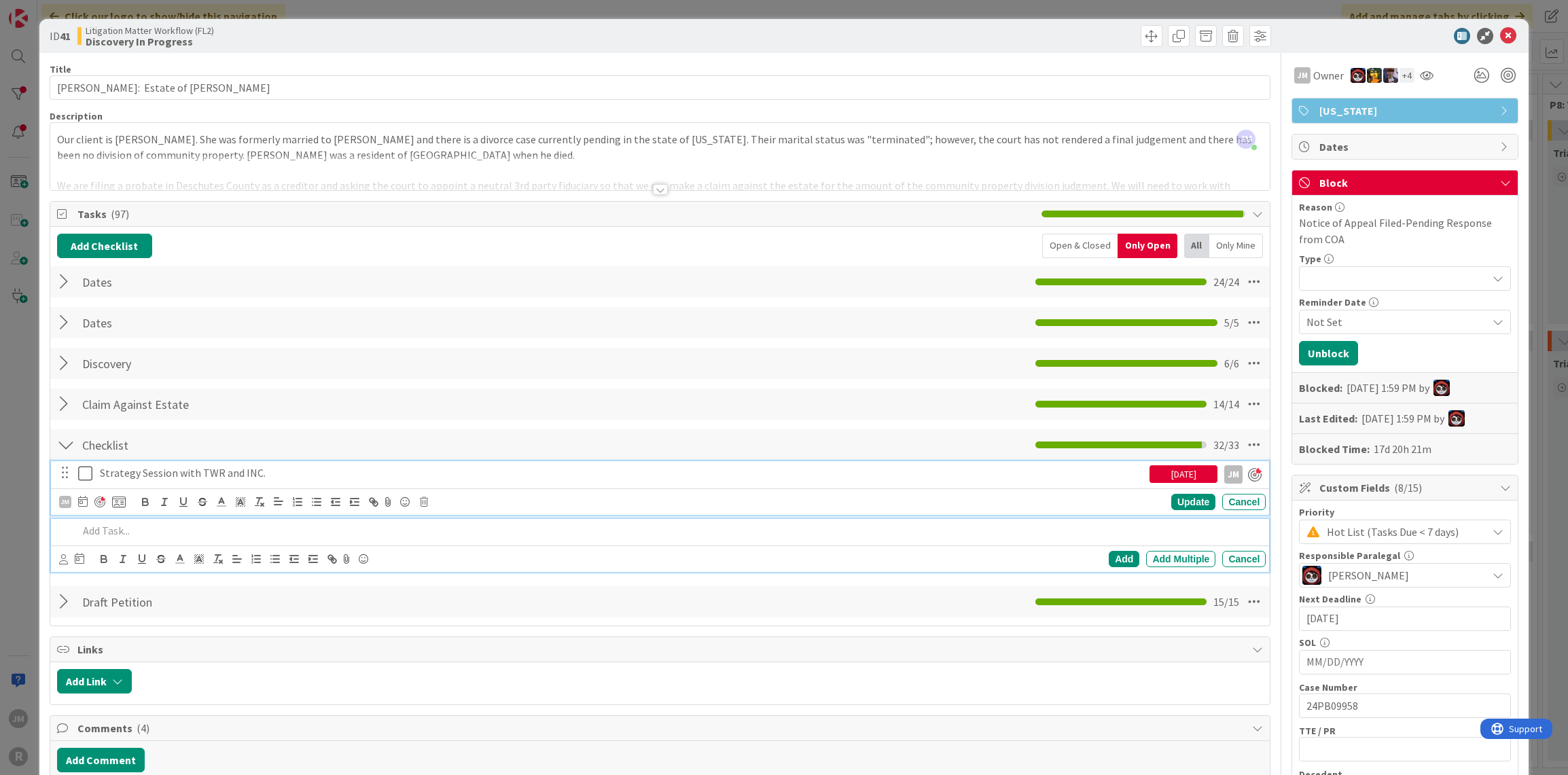
click at [134, 528] on p at bounding box center [669, 531] width 1183 height 16
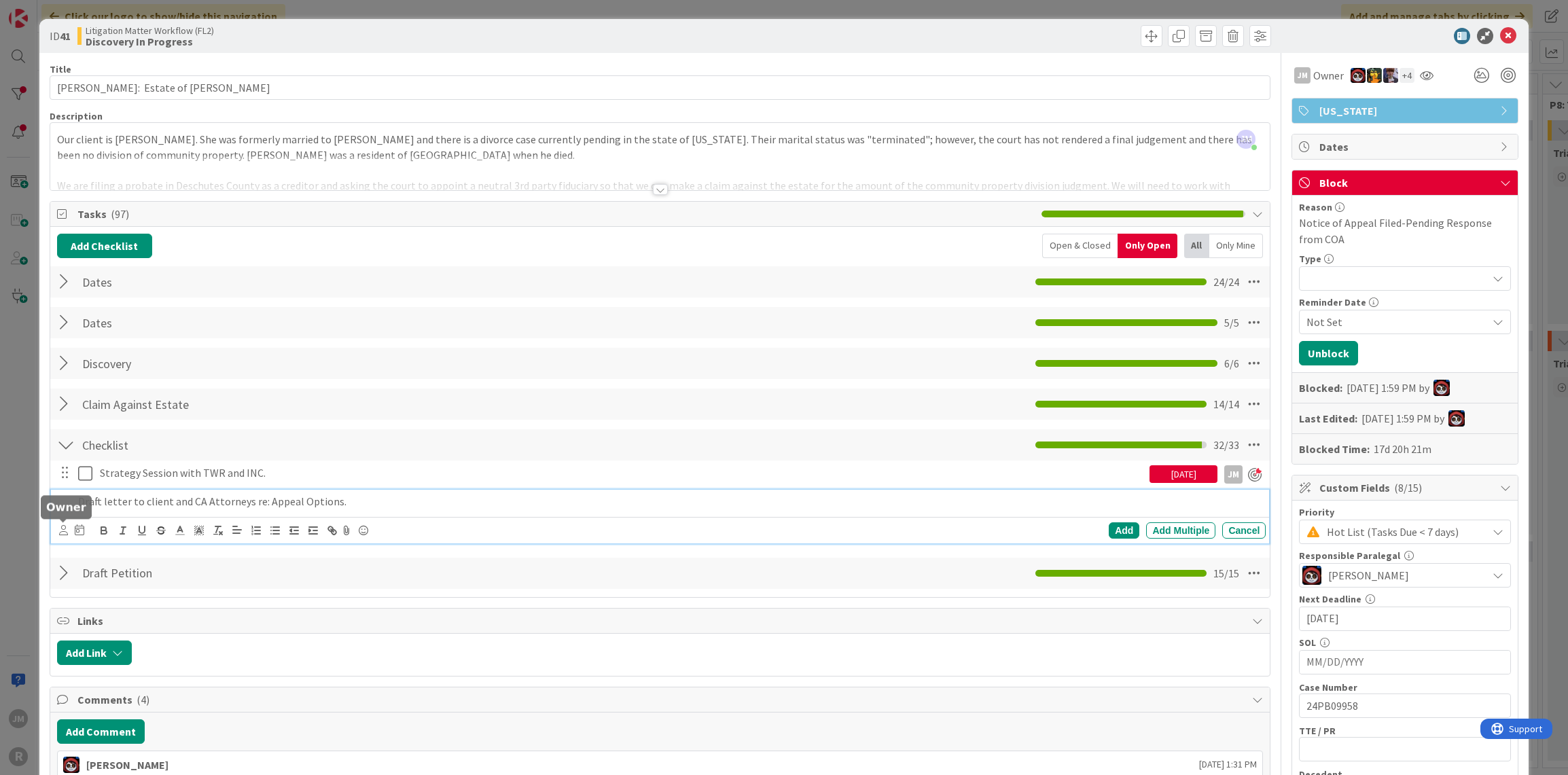
click at [62, 528] on icon at bounding box center [64, 529] width 9 height 10
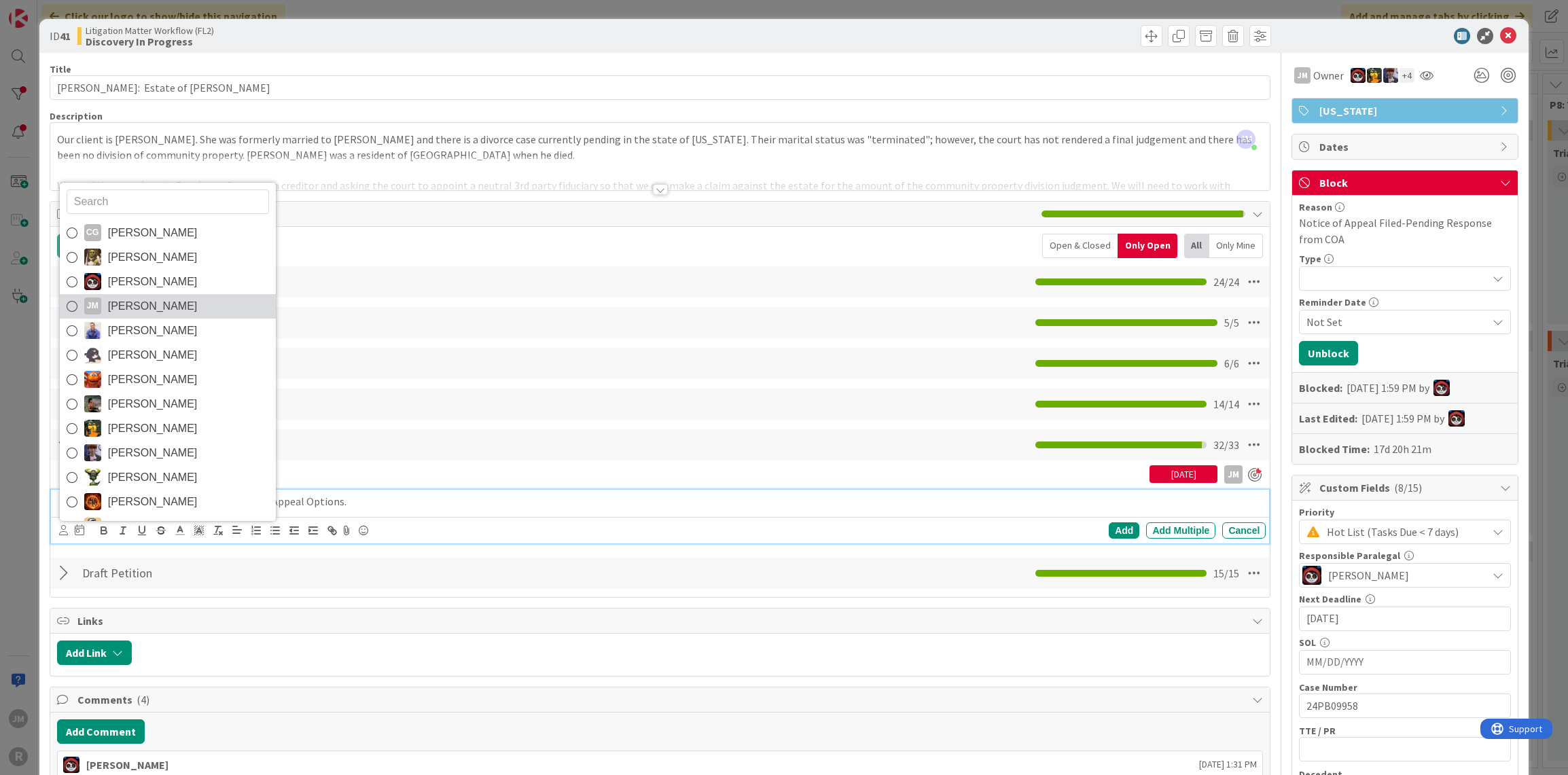
click at [127, 298] on span "[PERSON_NAME]" at bounding box center [152, 306] width 90 height 20
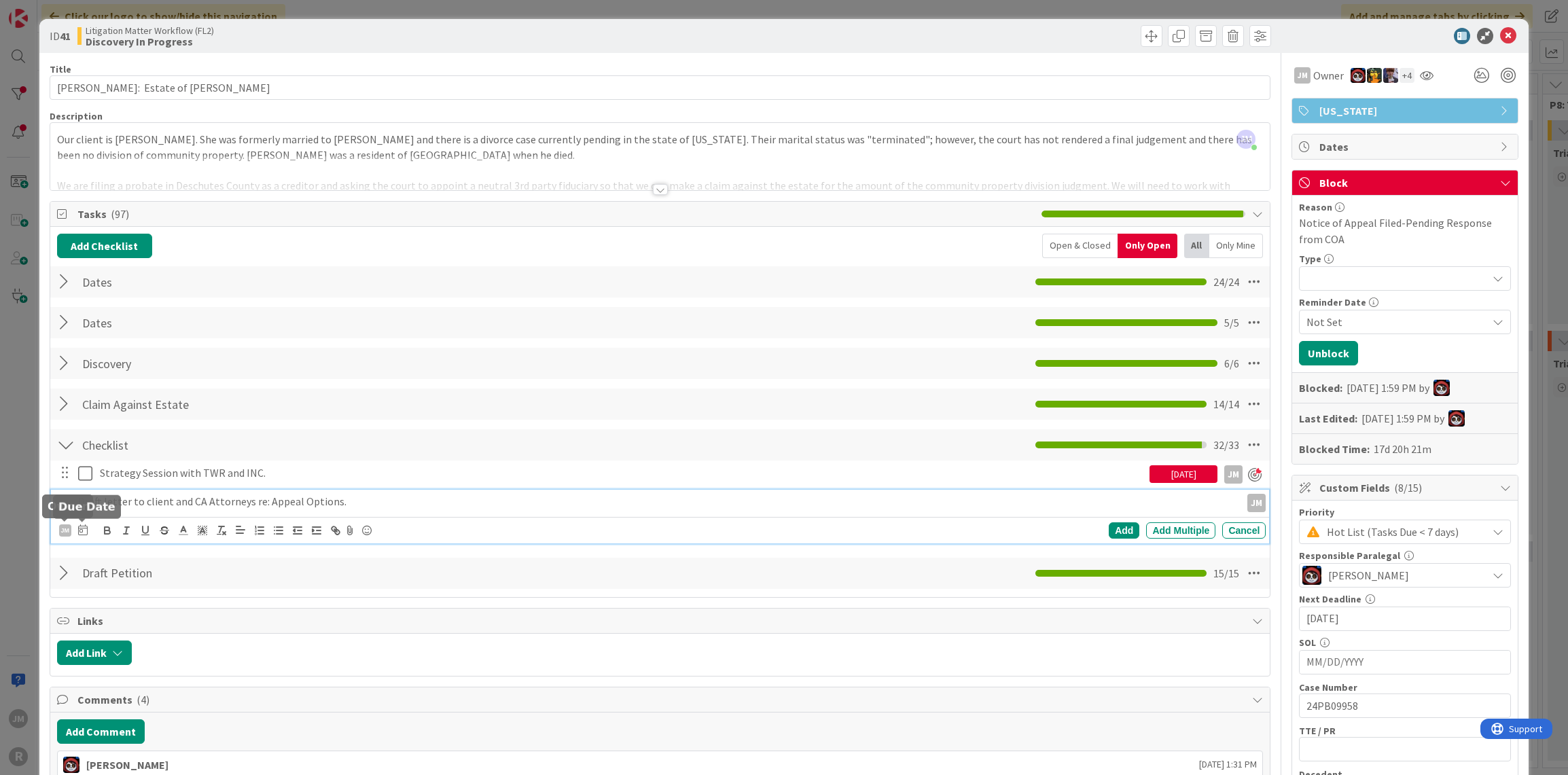
click at [83, 526] on icon at bounding box center [83, 529] width 10 height 11
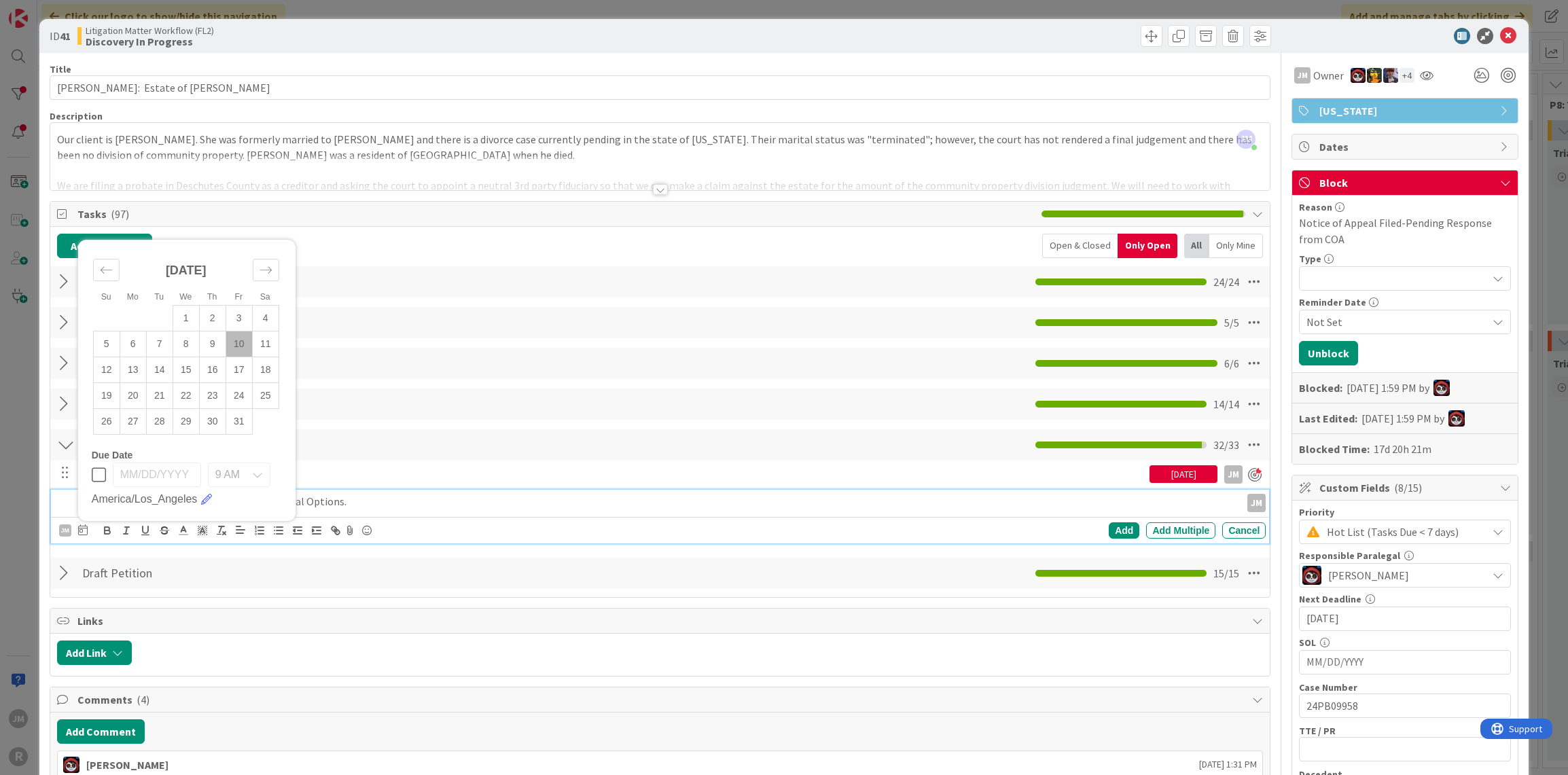
click at [240, 341] on td "10" at bounding box center [238, 344] width 27 height 26
type input "[DATE]"
click at [1117, 529] on div "Add" at bounding box center [1124, 530] width 30 height 16
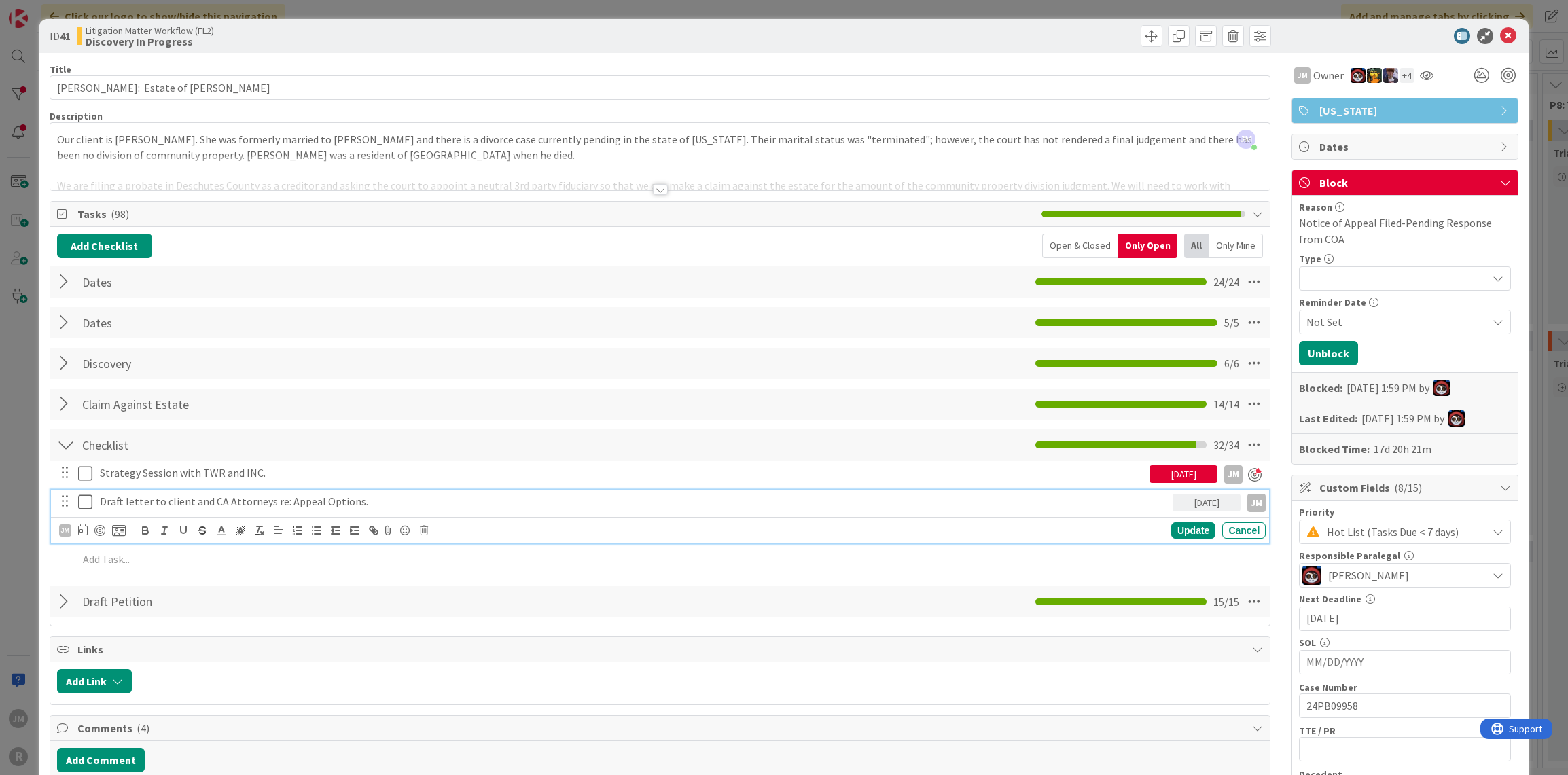
click at [350, 497] on p "Draft letter to client and CA Attorneys re: Appeal Options." at bounding box center [633, 501] width 1067 height 16
click at [101, 528] on div at bounding box center [100, 530] width 11 height 11
click at [1183, 533] on div "Update" at bounding box center [1193, 530] width 44 height 16
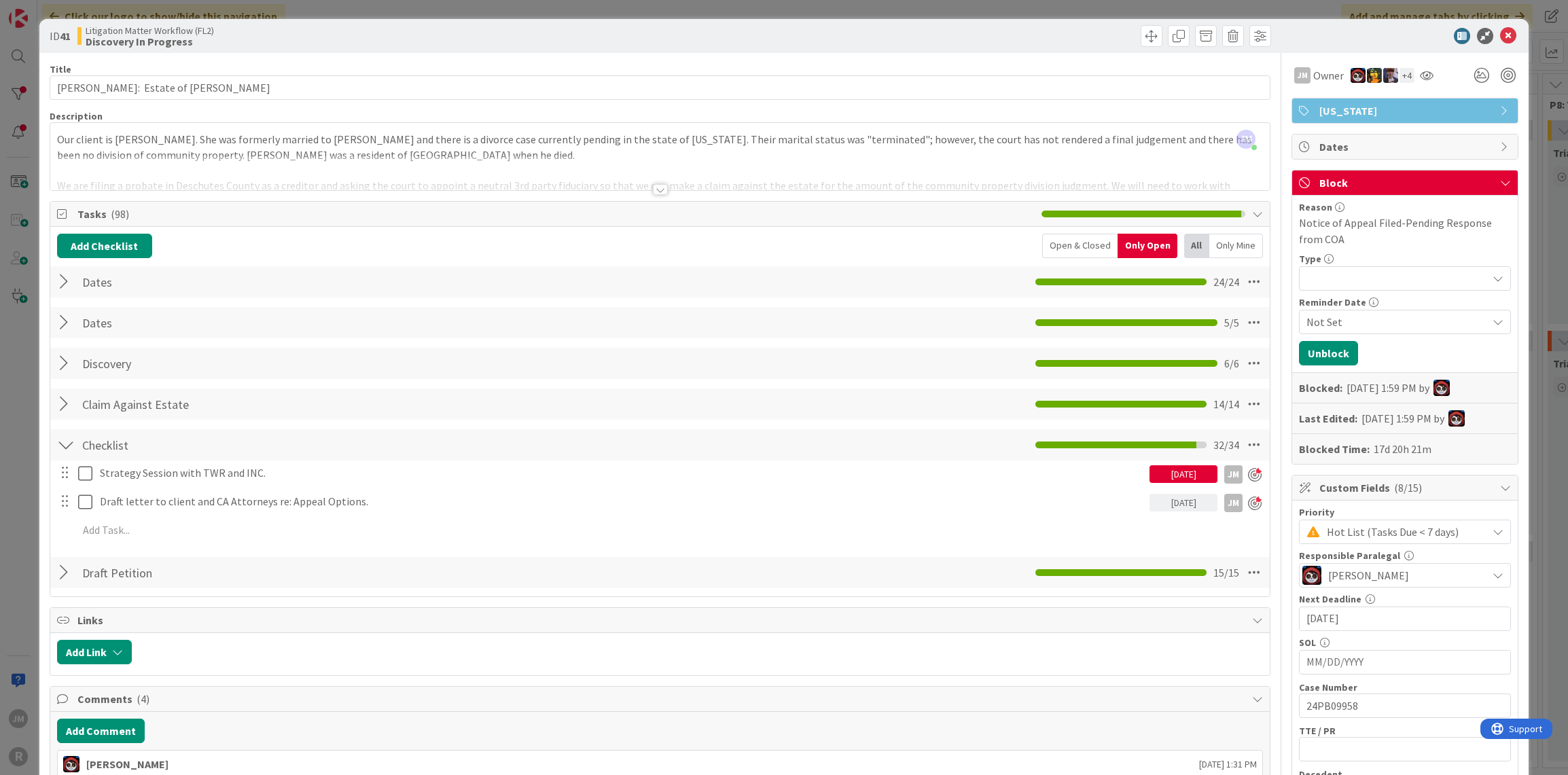
click at [34, 506] on div "ID 41 Litigation Matter Workflow (FL2) Discovery In Progress Title 34 / 128 [PE…" at bounding box center [784, 388] width 1568 height 775
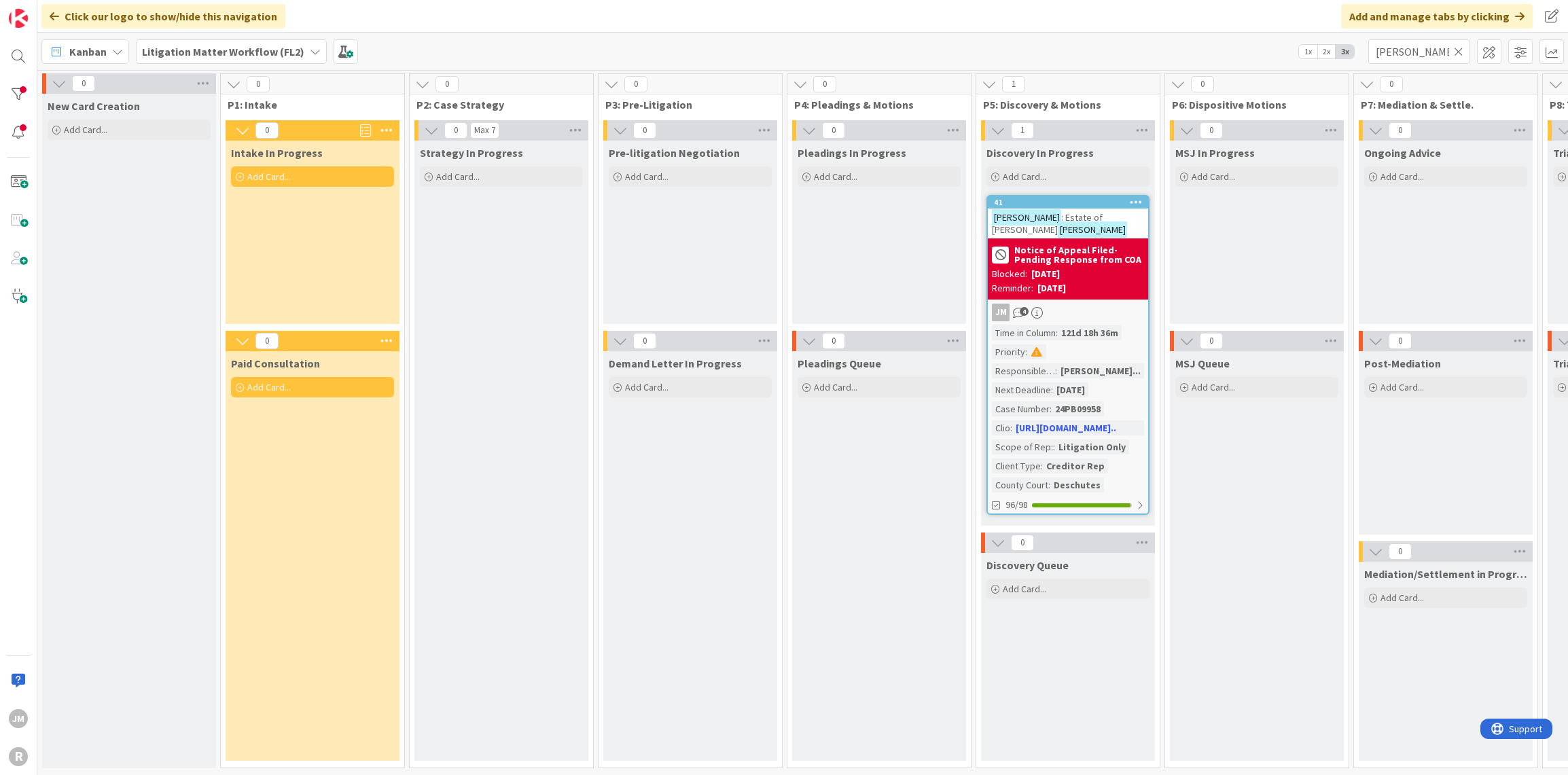
click at [1456, 54] on icon at bounding box center [1459, 52] width 10 height 12
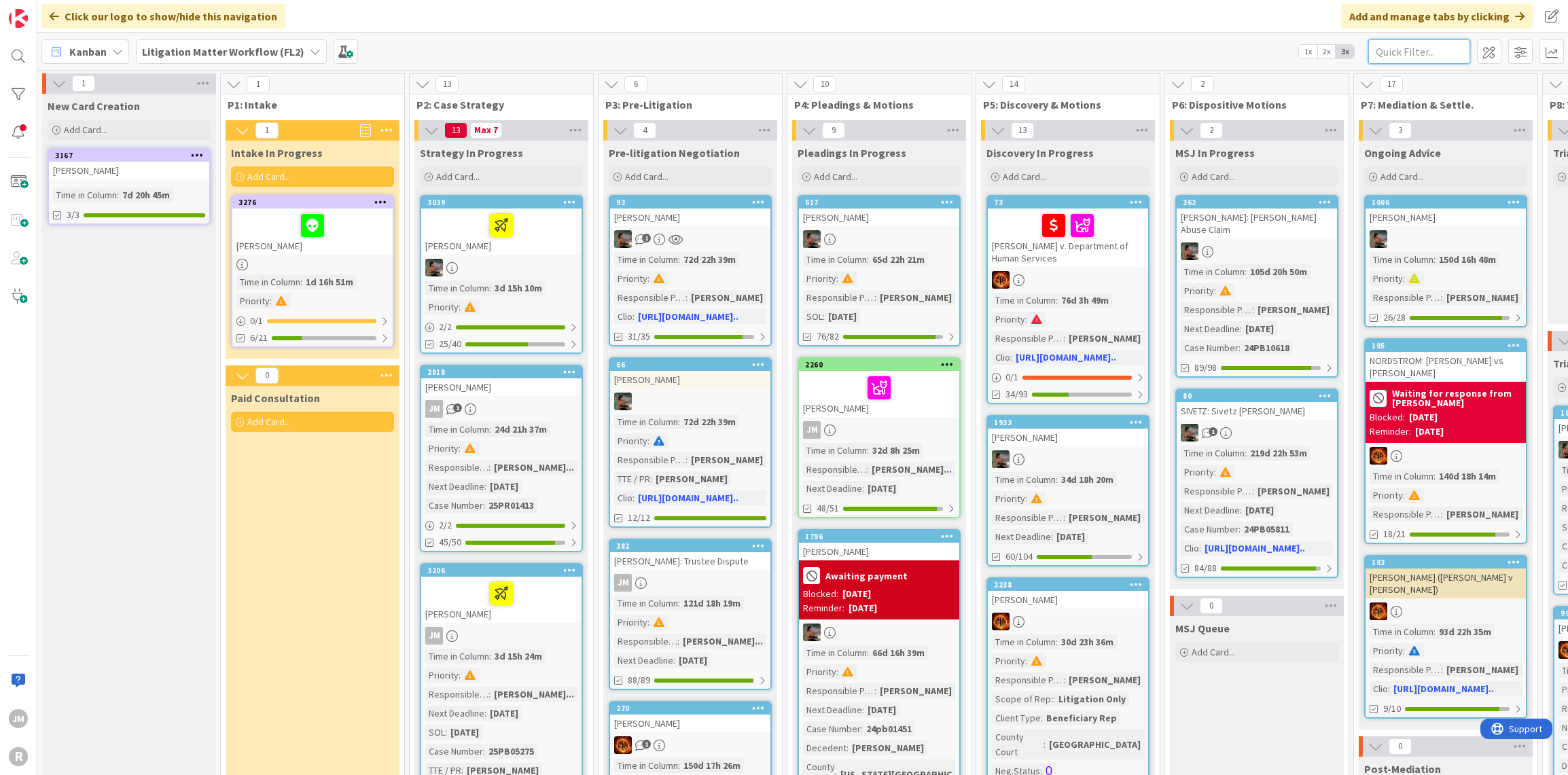
click at [1425, 51] on input "text" at bounding box center [1419, 52] width 102 height 24
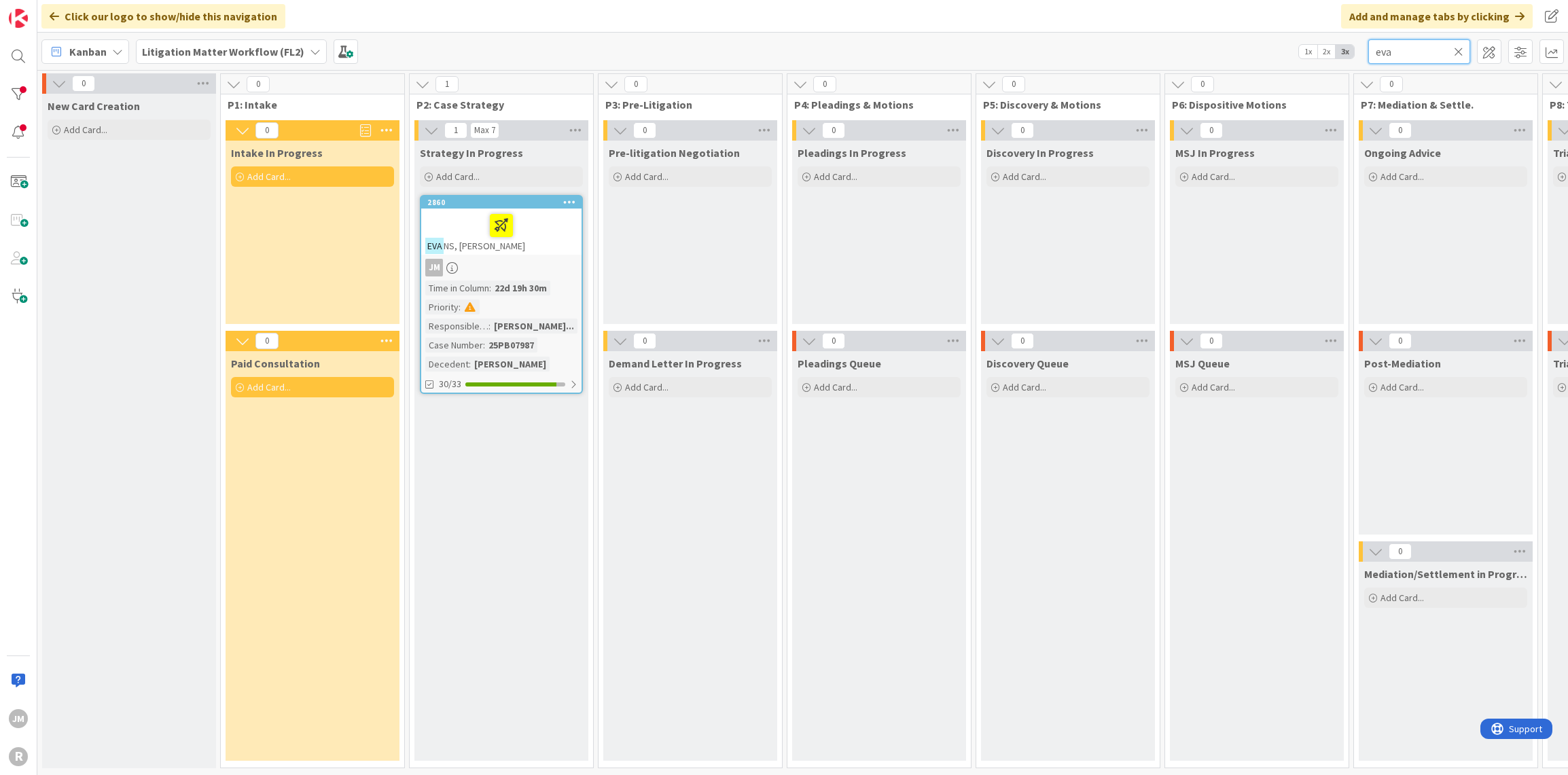
type input "eva"
click at [564, 234] on div at bounding box center [501, 226] width 152 height 29
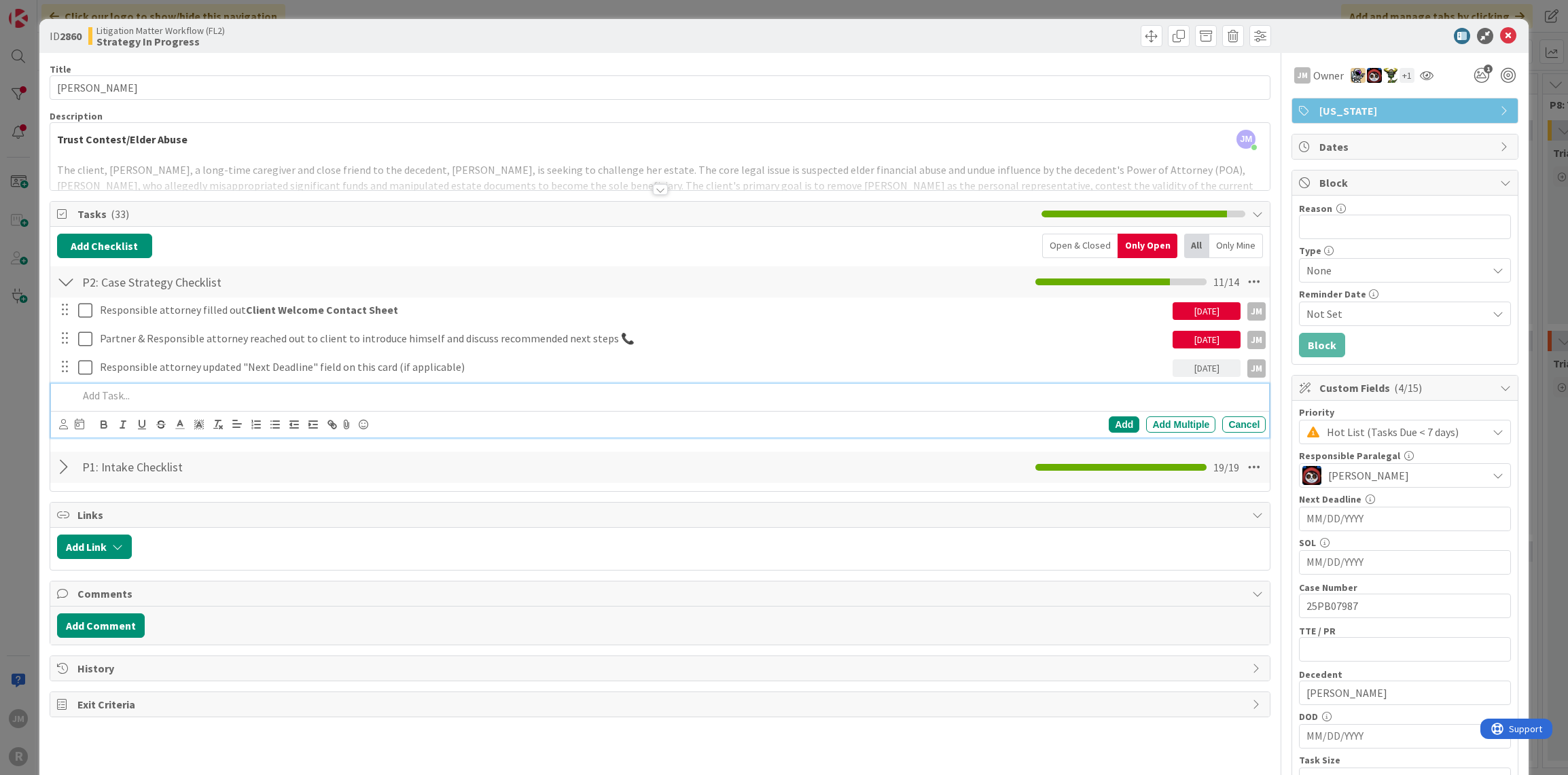
click at [160, 388] on p at bounding box center [669, 395] width 1183 height 16
click at [67, 420] on icon at bounding box center [64, 424] width 9 height 10
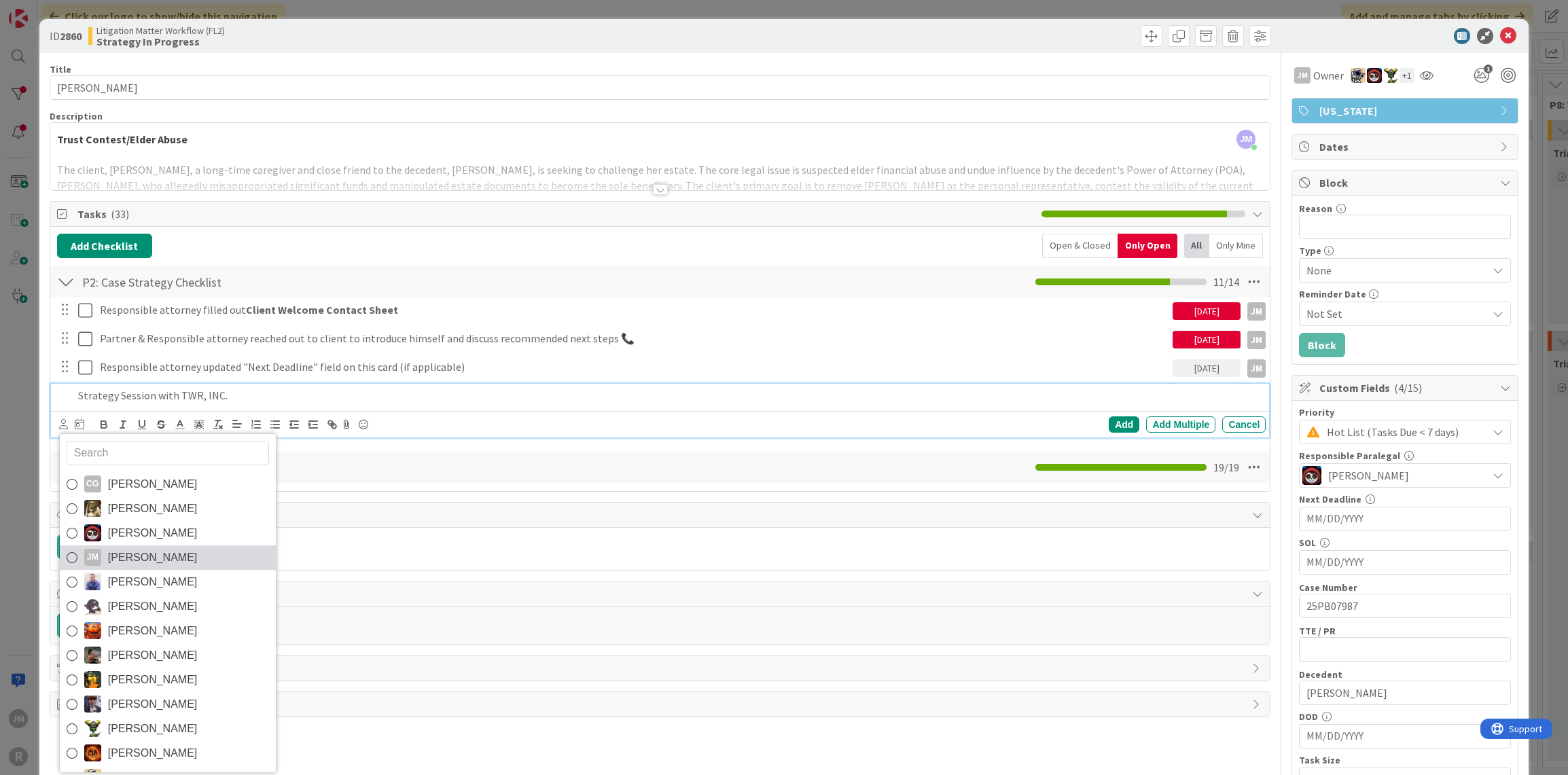
click at [103, 550] on link "[PERSON_NAME] [PERSON_NAME]" at bounding box center [168, 557] width 216 height 24
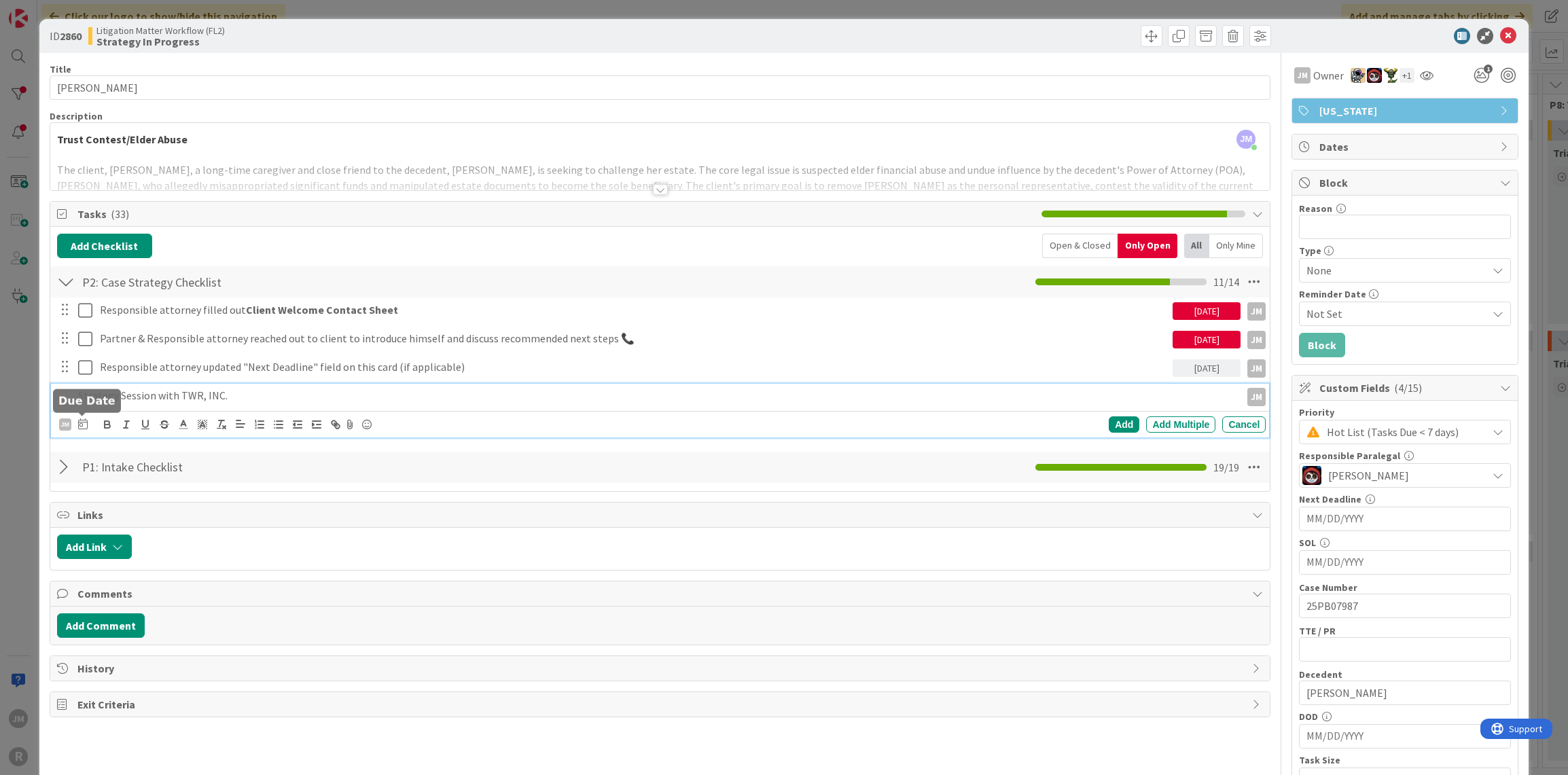
click at [82, 425] on icon at bounding box center [83, 424] width 10 height 11
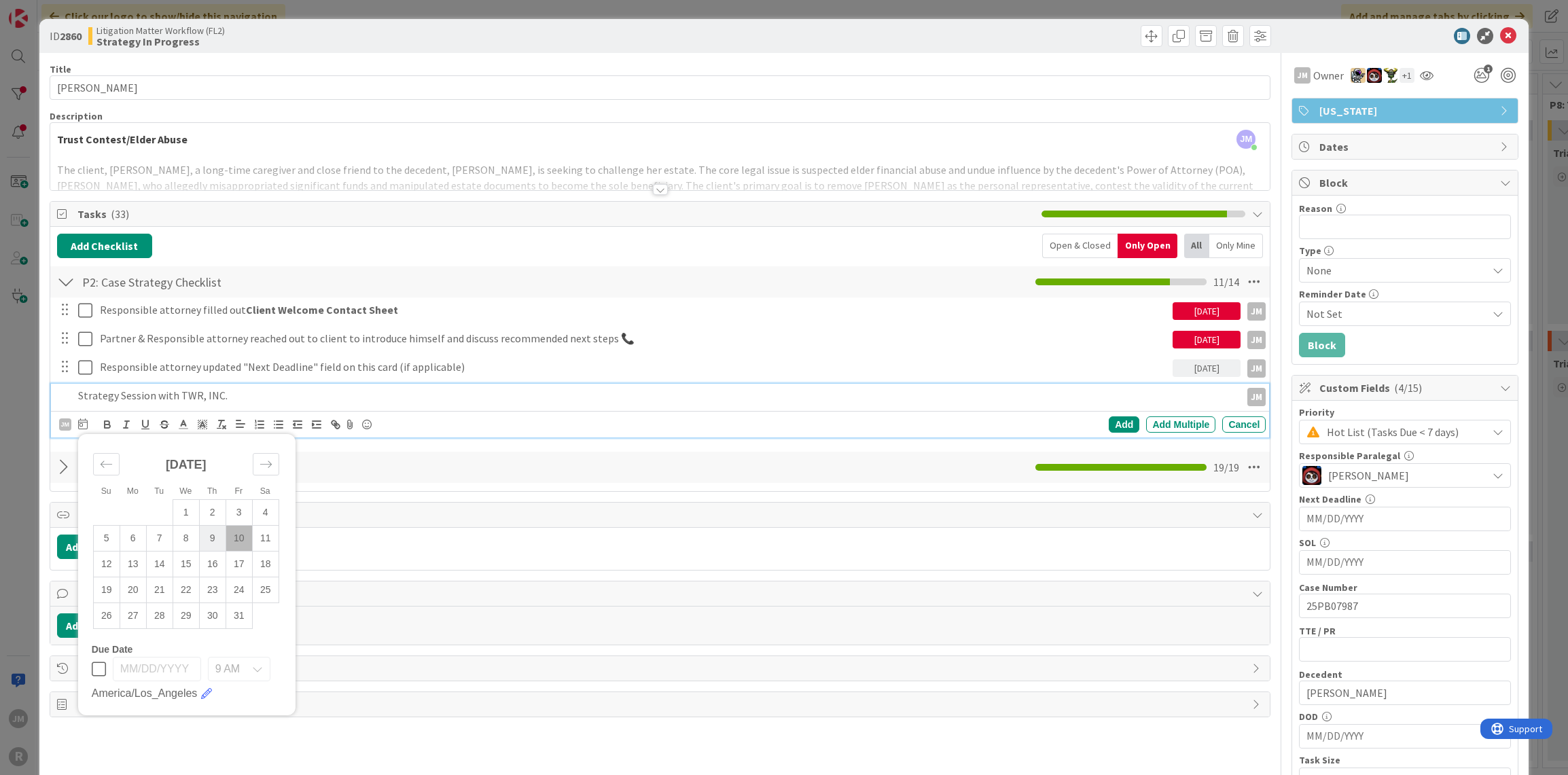
click at [216, 535] on td "9" at bounding box center [212, 538] width 27 height 26
type input "[DATE]"
click at [1111, 419] on div "Add" at bounding box center [1124, 424] width 30 height 16
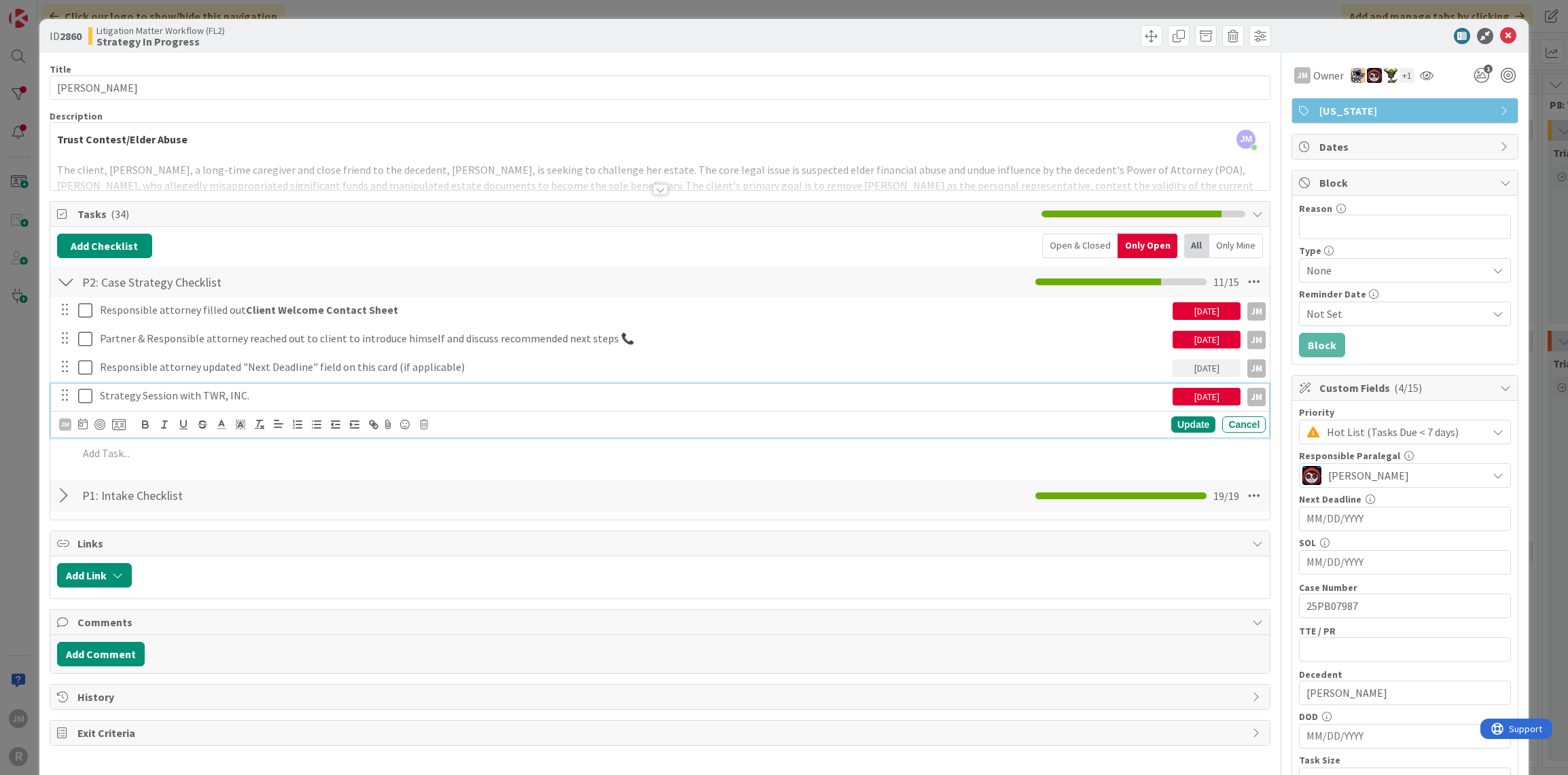
click at [152, 391] on p "Strategy Session with TWR, INC." at bounding box center [633, 395] width 1067 height 16
click at [97, 419] on div at bounding box center [100, 425] width 11 height 11
click at [1183, 422] on div "Update" at bounding box center [1193, 424] width 44 height 16
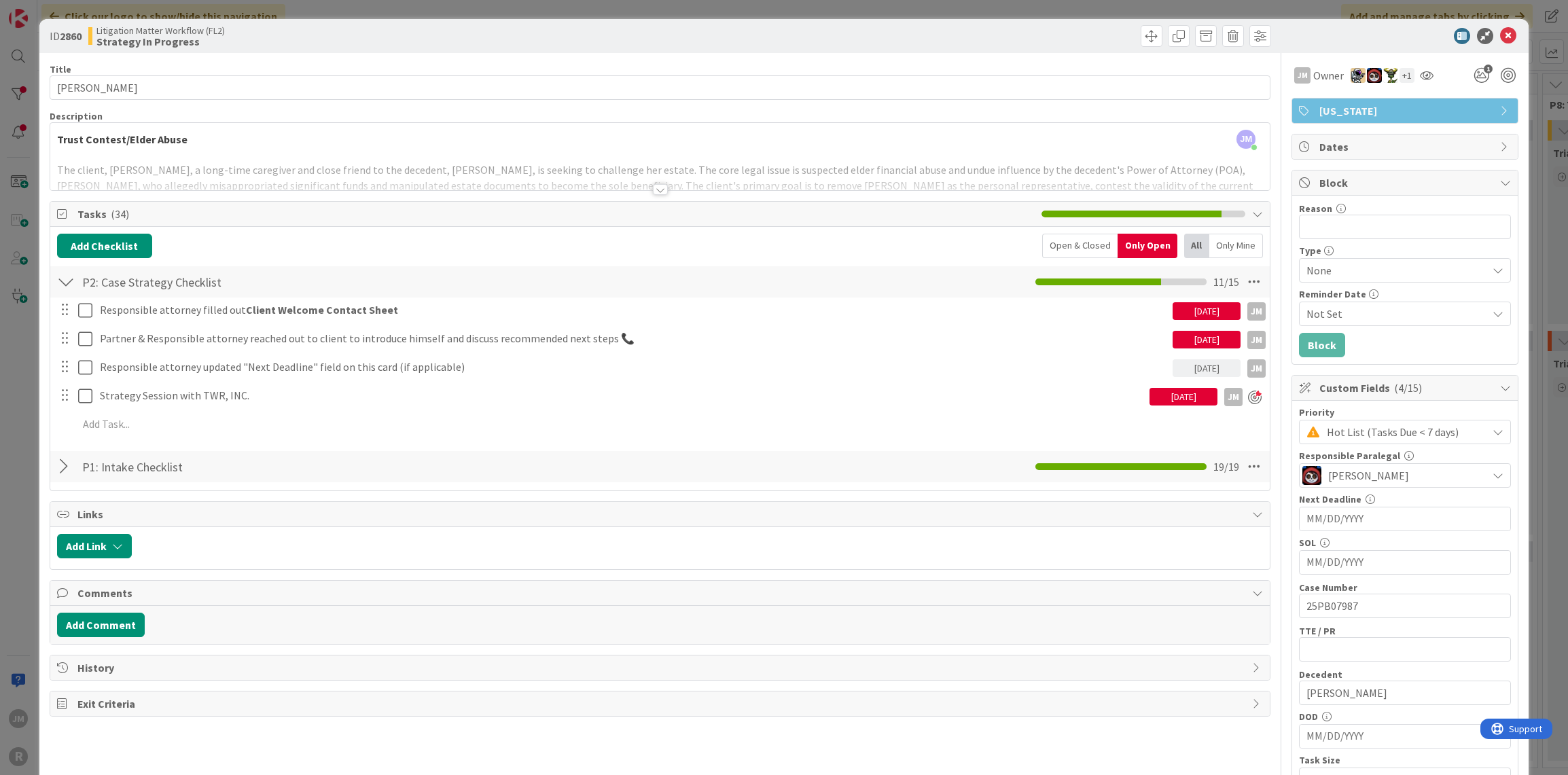
click at [30, 381] on div "ID 2860 Litigation Matter Workflow (FL2) Strategy In Progress Title 15 / 128 [P…" at bounding box center [784, 388] width 1568 height 775
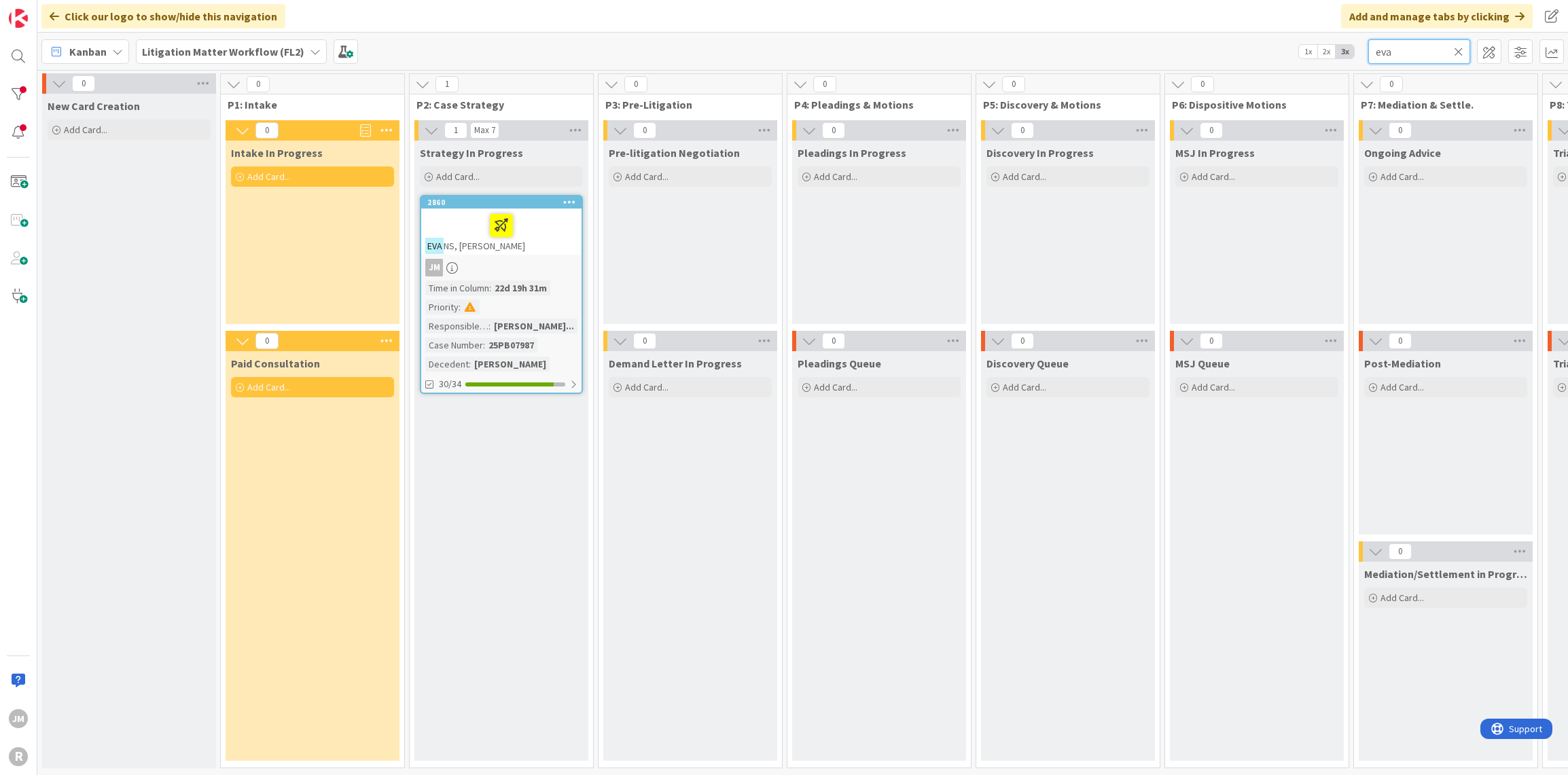
drag, startPoint x: 1414, startPoint y: 53, endPoint x: 1243, endPoint y: 52, distance: 171.0
click at [1243, 52] on div "Kanban Litigation Matter Workflow (FL2) 1x 2x 3x eva" at bounding box center [803, 51] width 1531 height 37
type input "[PERSON_NAME]"
click at [551, 231] on div at bounding box center [501, 226] width 152 height 29
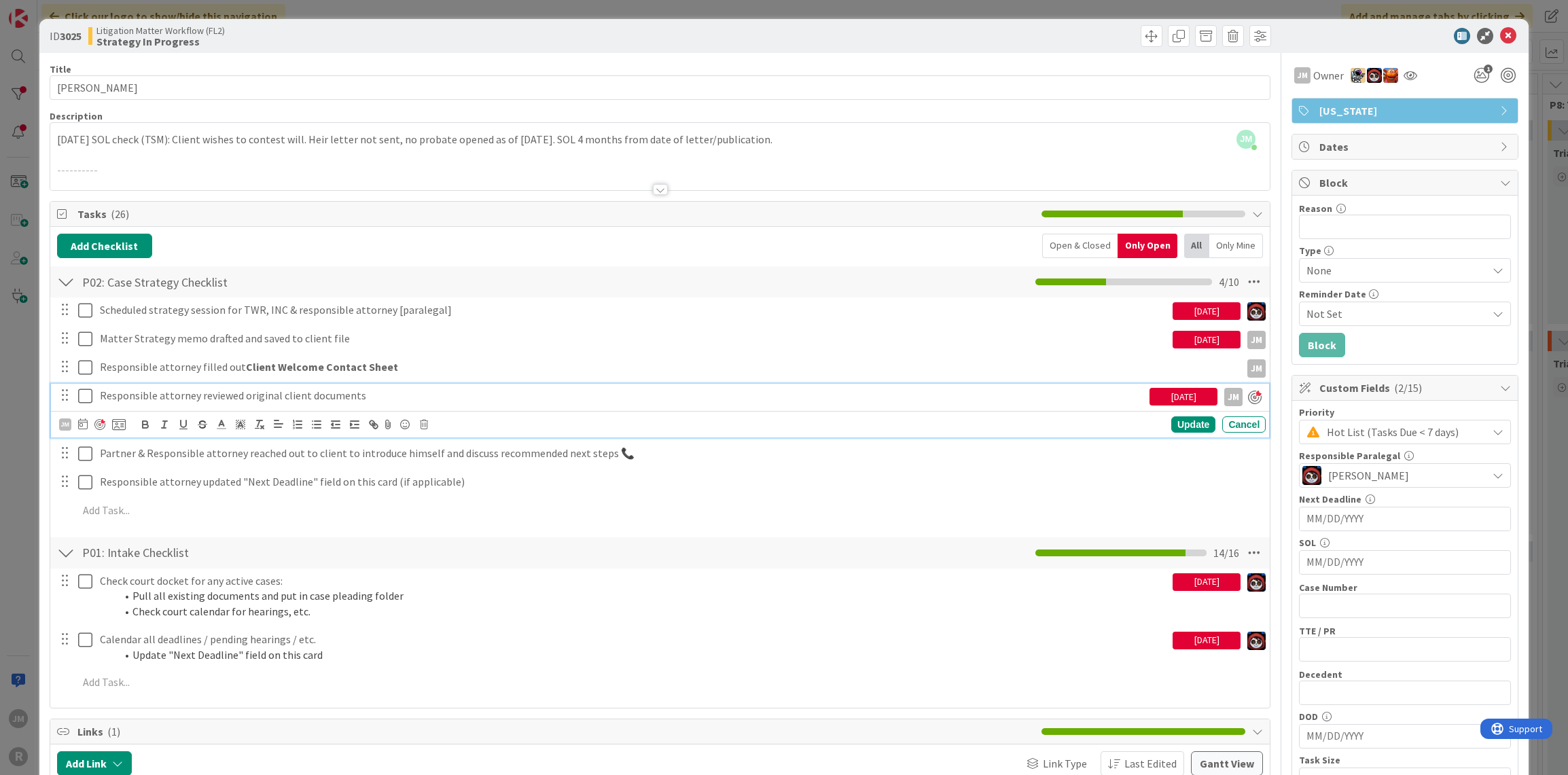
click at [210, 394] on p "Responsible attorney reviewed original client documents" at bounding box center [622, 395] width 1045 height 16
click at [1183, 424] on div "Update" at bounding box center [1193, 424] width 44 height 16
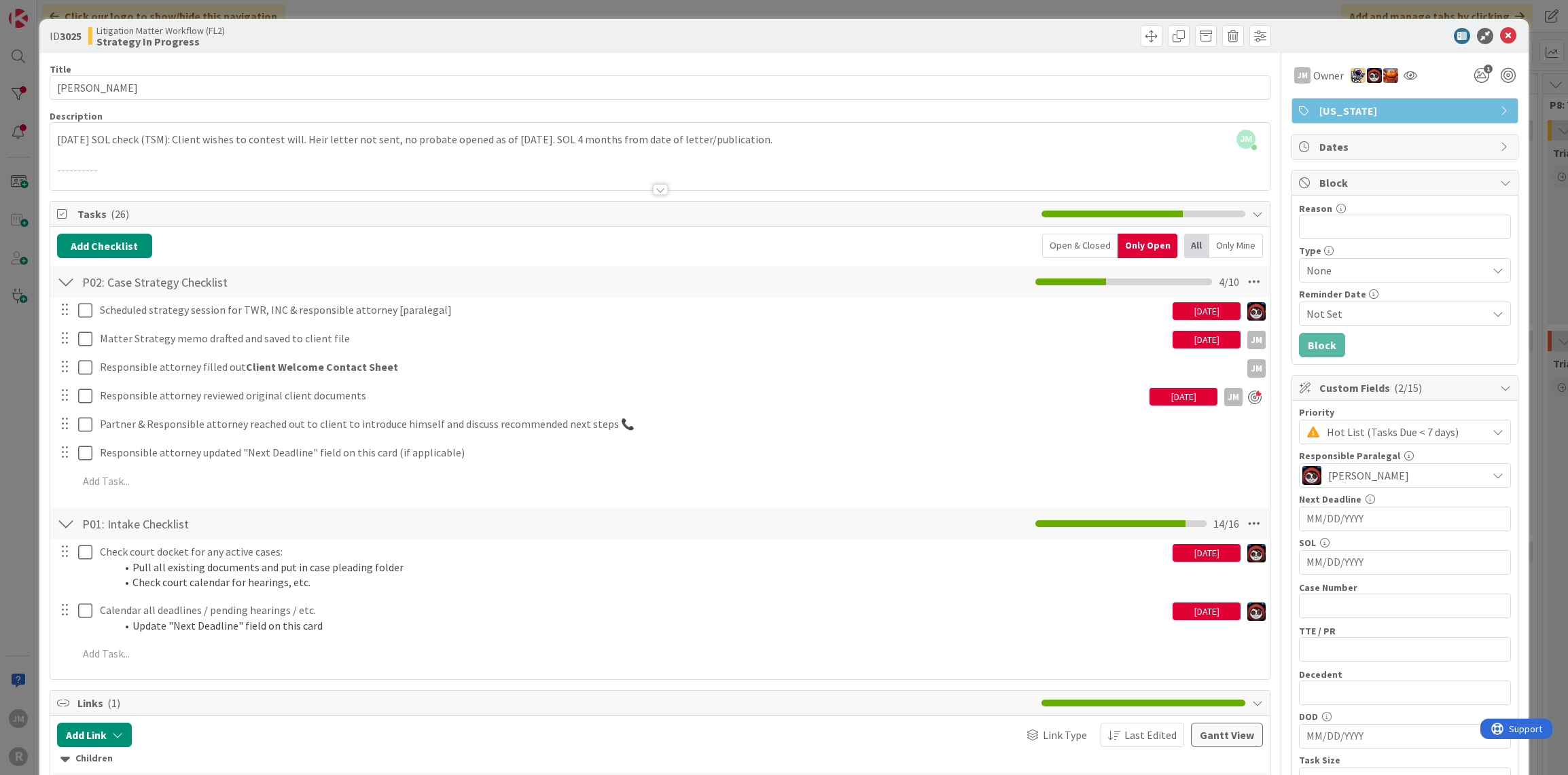
click at [23, 500] on div "ID 3025 Litigation Matter Workflow (FL2) Strategy In Progress Title 14 / 128 [P…" at bounding box center [784, 388] width 1568 height 775
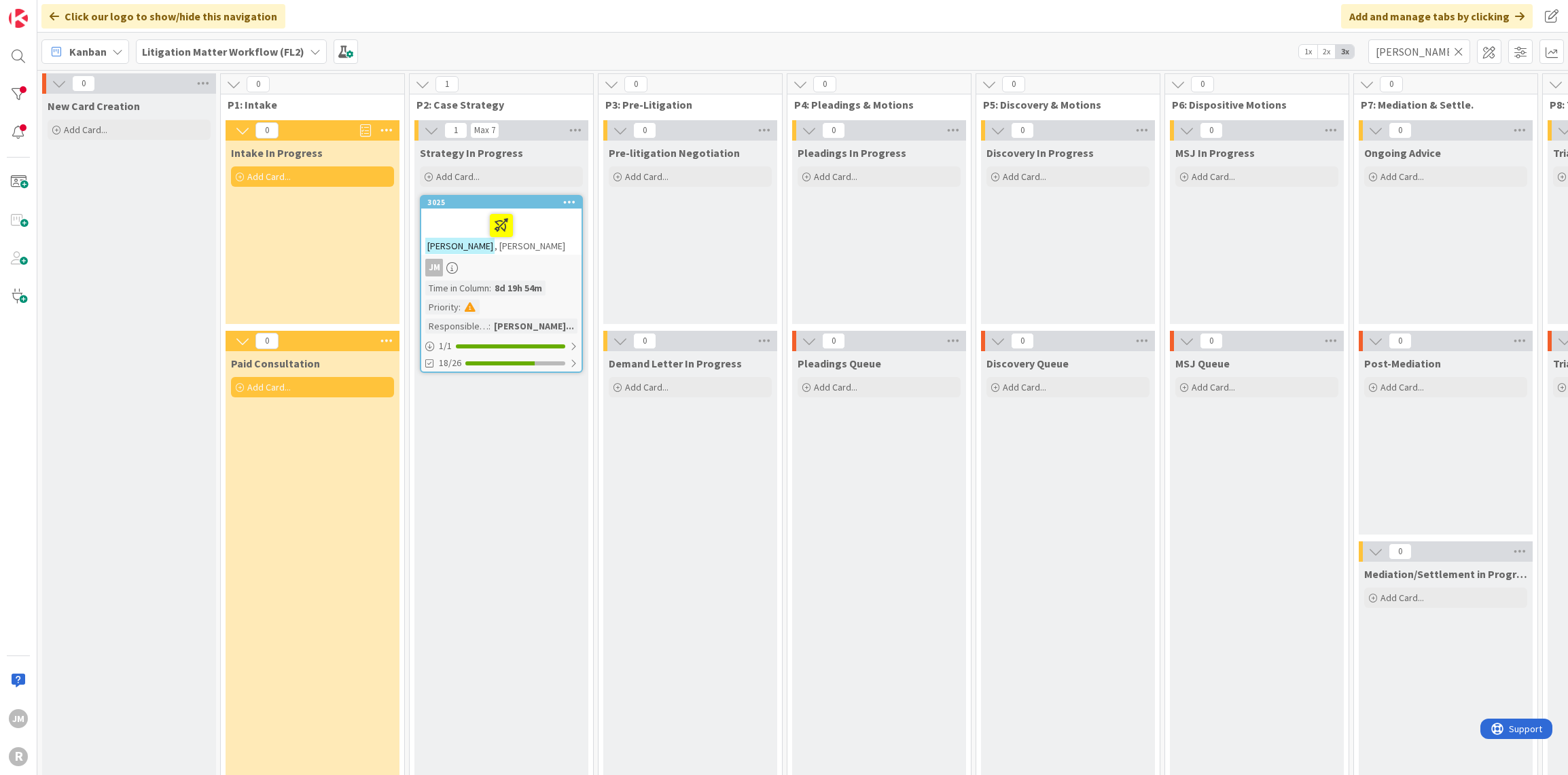
click at [1458, 52] on icon at bounding box center [1459, 52] width 10 height 12
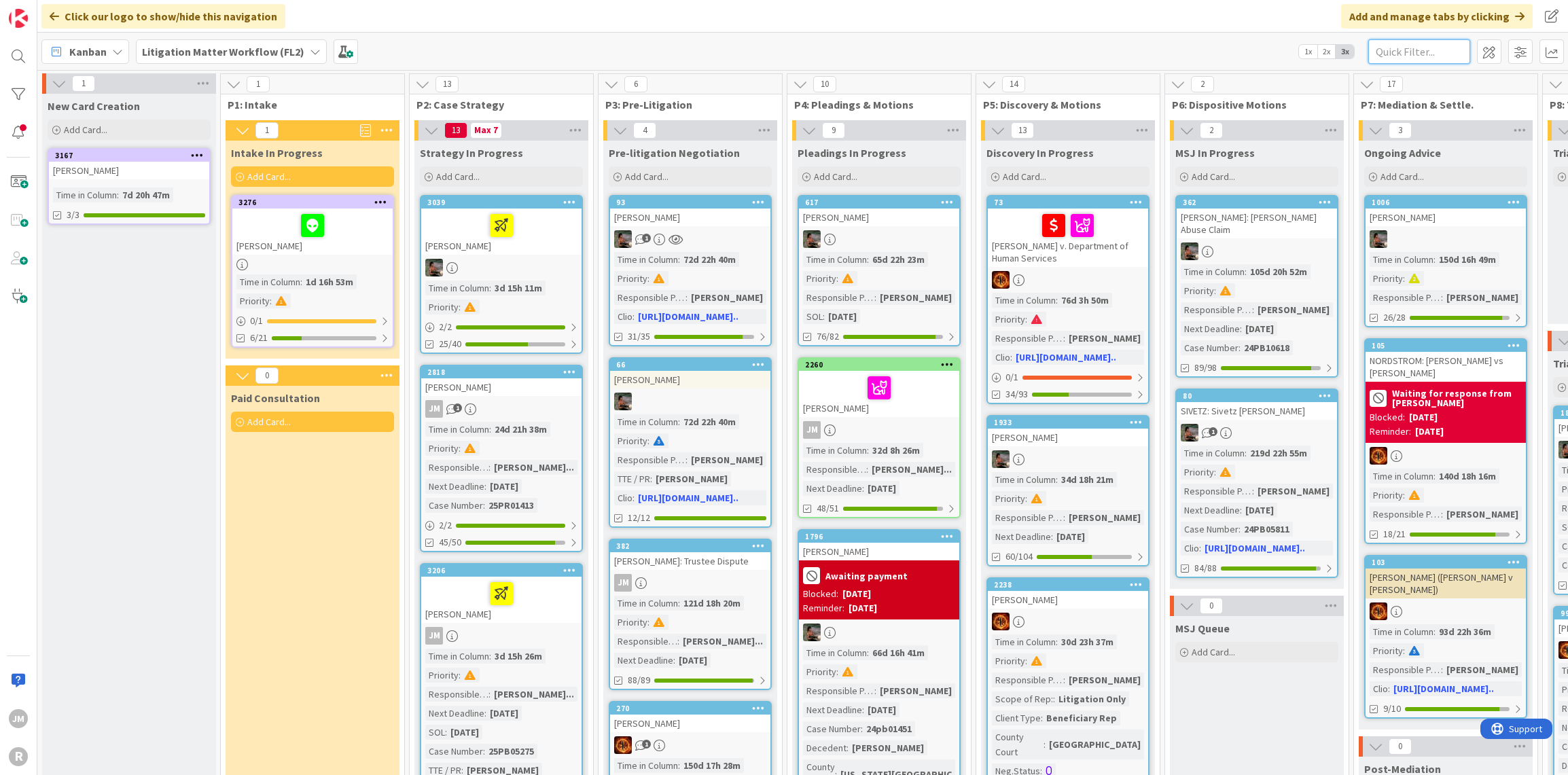
click at [1431, 55] on input "text" at bounding box center [1419, 52] width 102 height 24
type input "[PERSON_NAME]"
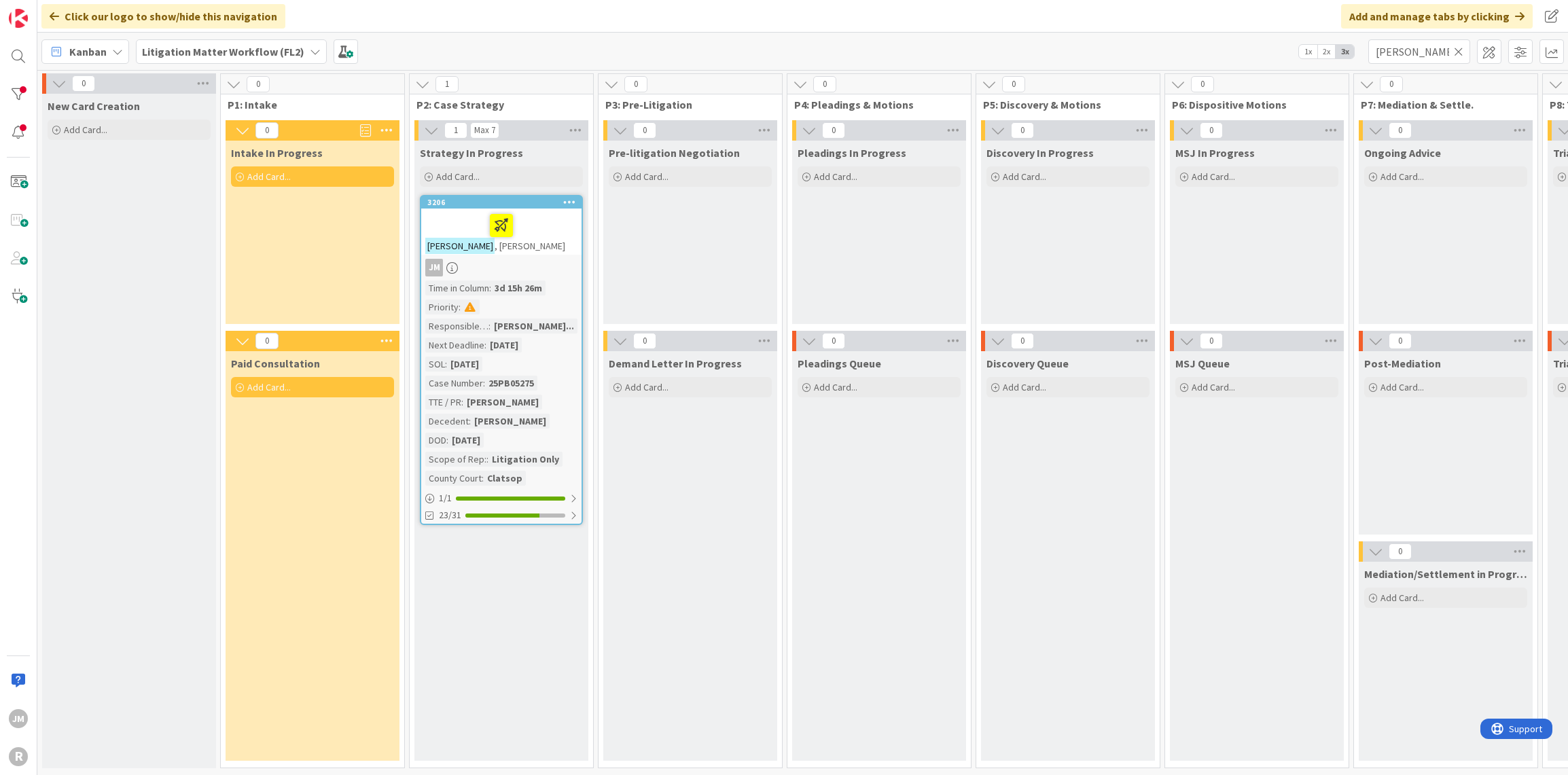
click at [552, 236] on div at bounding box center [501, 226] width 152 height 29
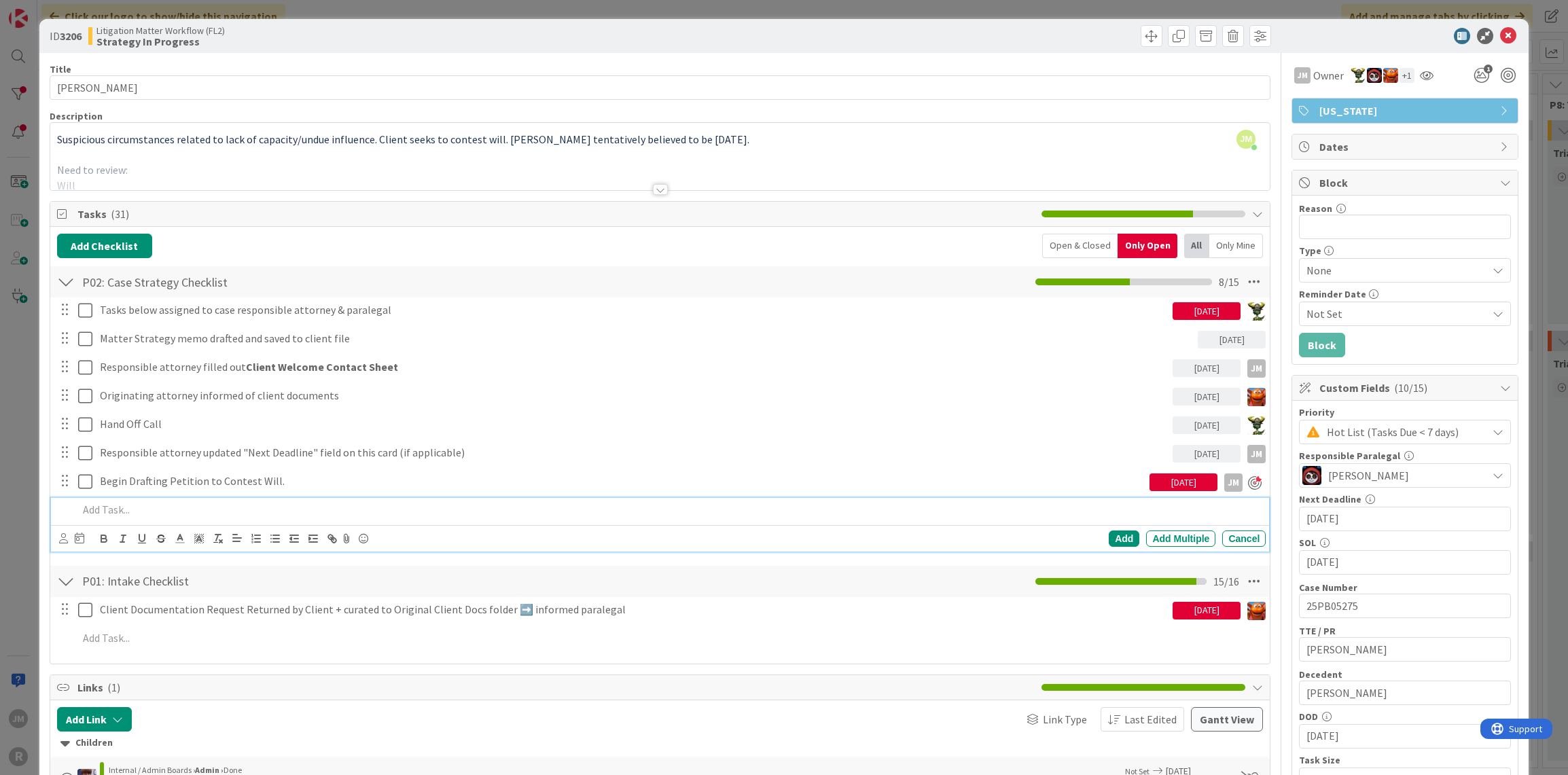
click at [254, 504] on p at bounding box center [669, 510] width 1183 height 16
click at [156, 504] on p at bounding box center [669, 510] width 1183 height 16
click at [61, 537] on icon at bounding box center [64, 538] width 9 height 10
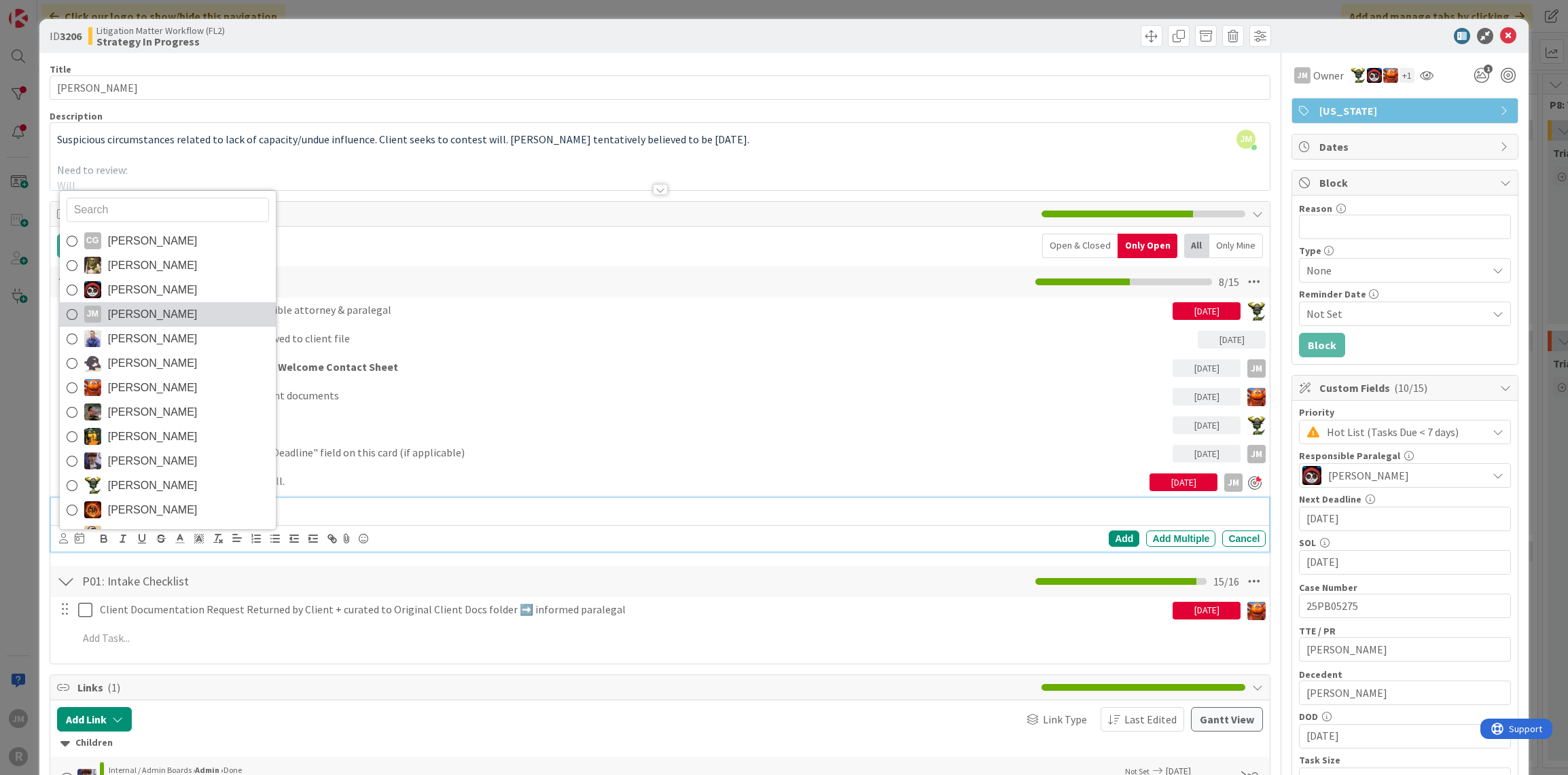
click at [159, 319] on link "[PERSON_NAME] [PERSON_NAME]" at bounding box center [168, 315] width 216 height 24
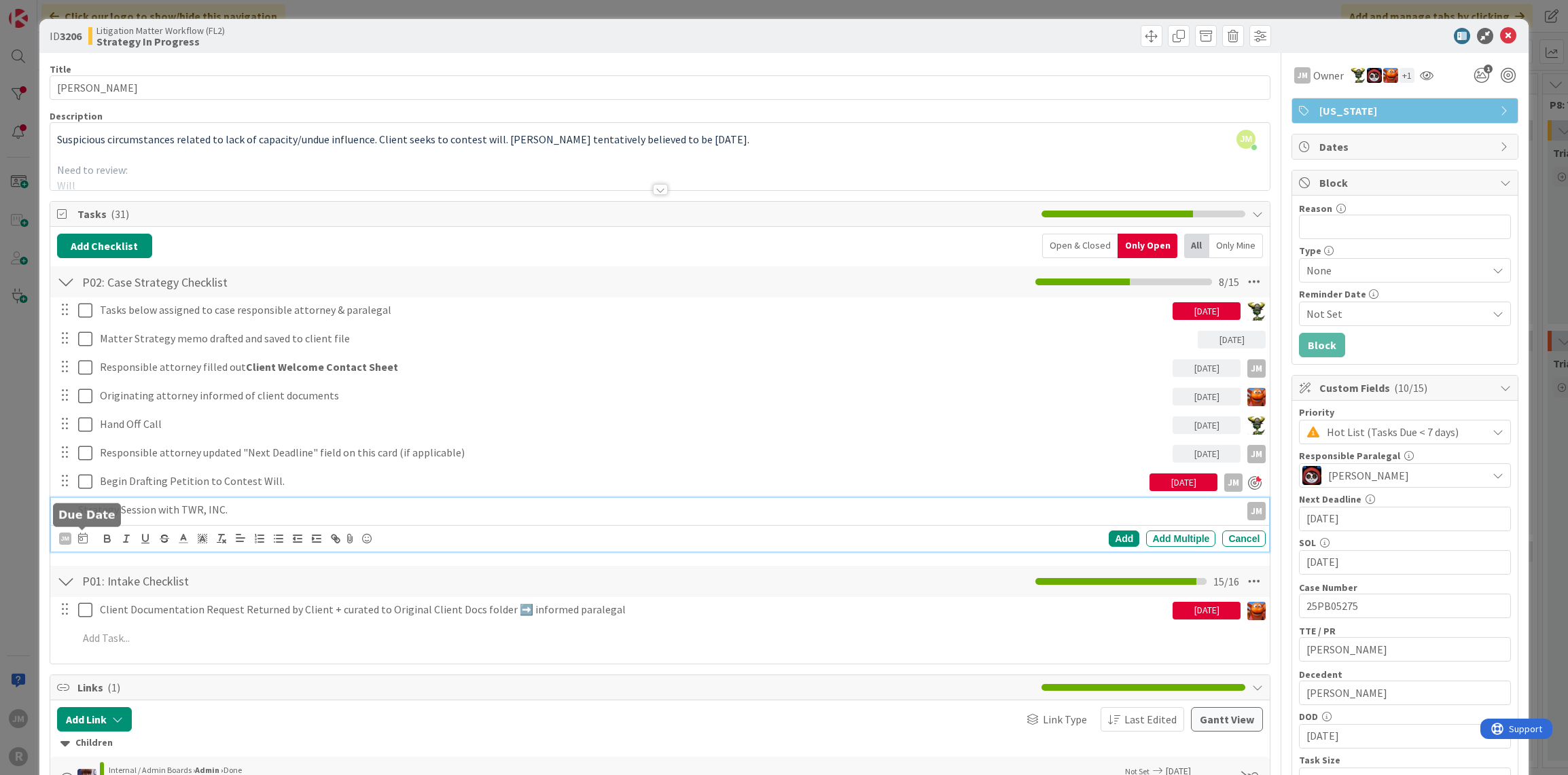
click at [83, 540] on icon at bounding box center [83, 538] width 10 height 11
click at [217, 651] on td "9" at bounding box center [212, 652] width 27 height 26
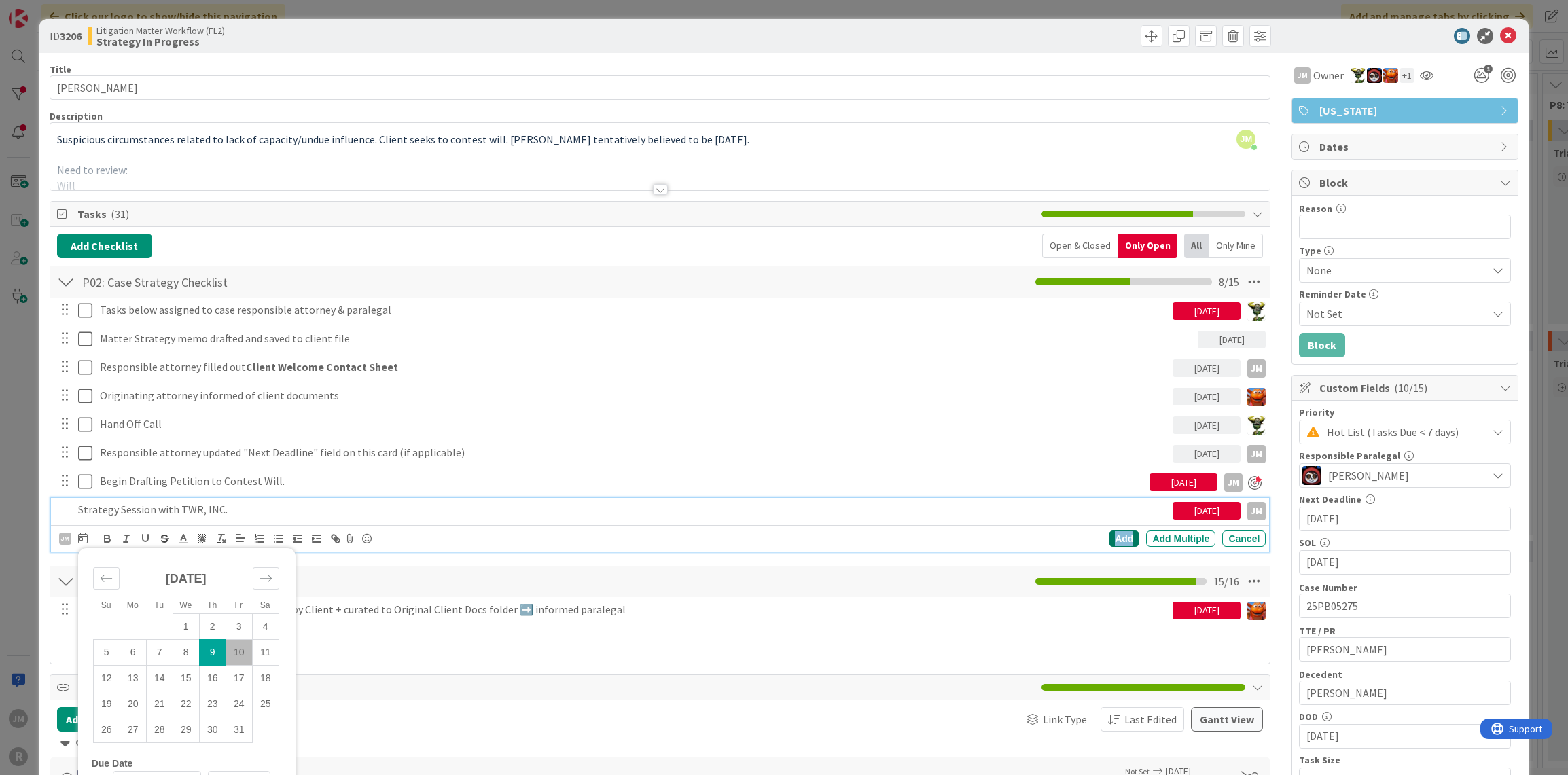
click at [1111, 538] on div "Add" at bounding box center [1124, 538] width 30 height 16
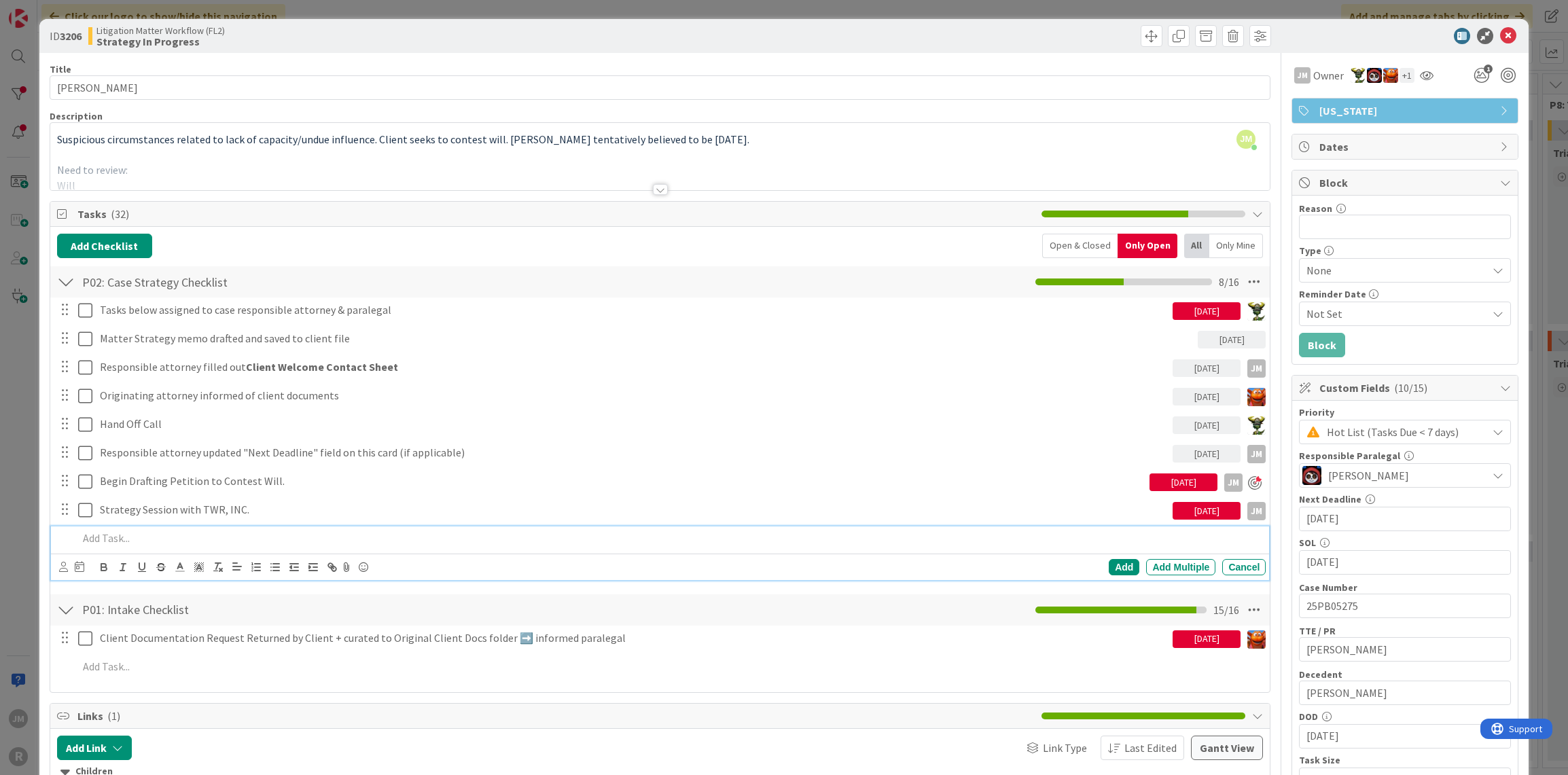
click at [160, 534] on p at bounding box center [669, 538] width 1183 height 16
click at [62, 566] on icon at bounding box center [64, 566] width 9 height 10
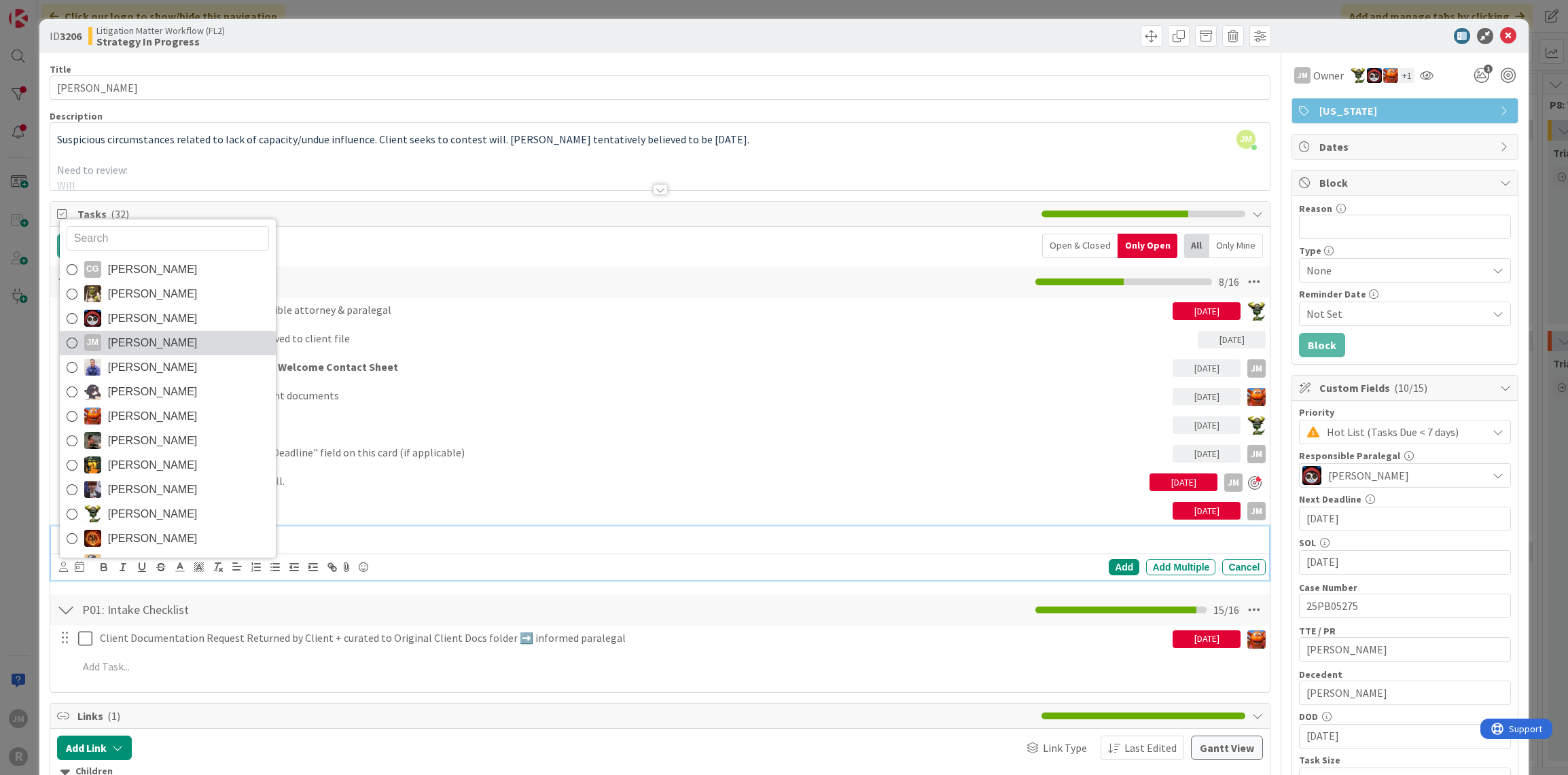
click at [114, 343] on span "[PERSON_NAME]" at bounding box center [152, 343] width 90 height 20
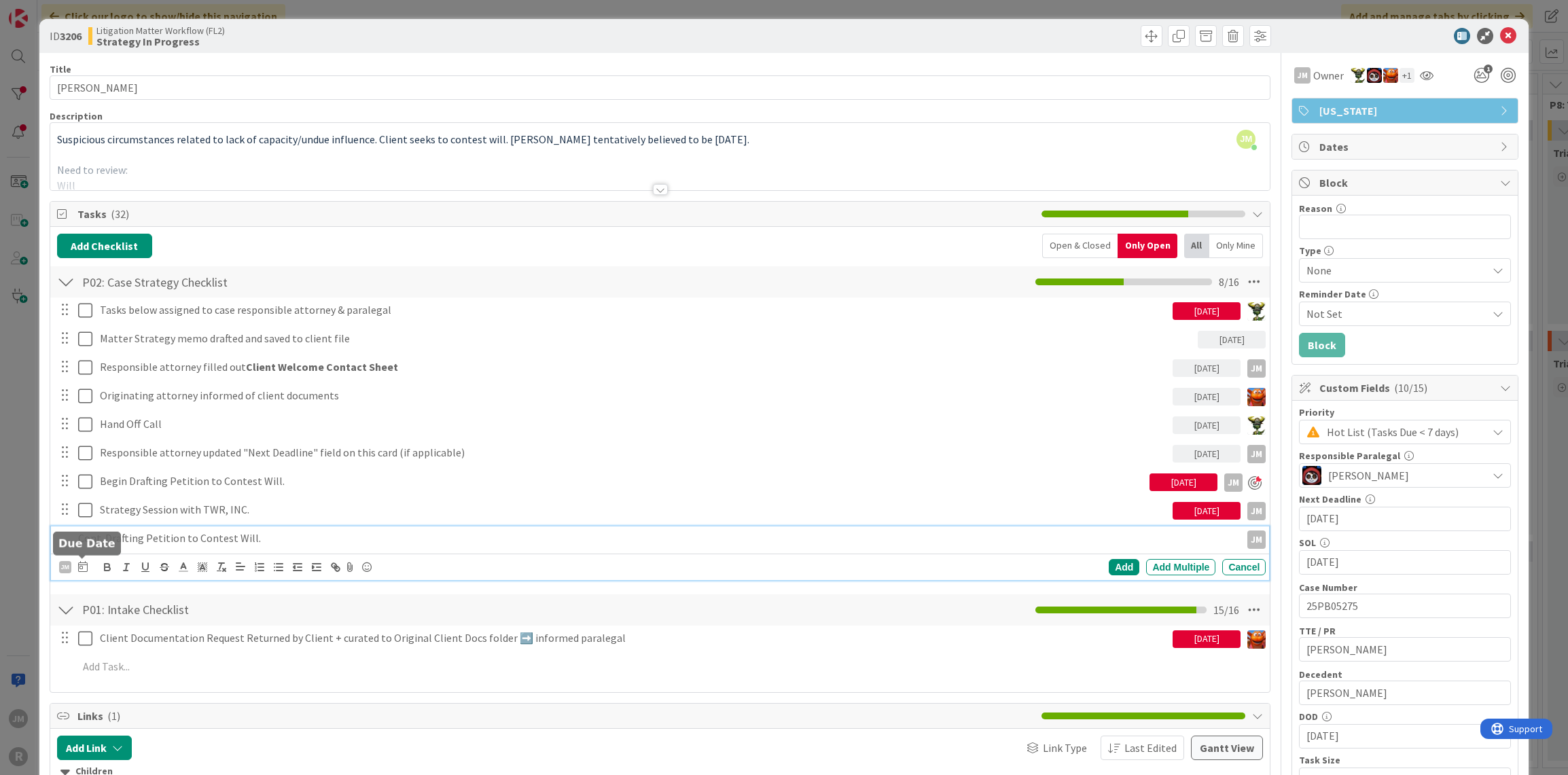
click at [81, 570] on icon at bounding box center [83, 566] width 10 height 11
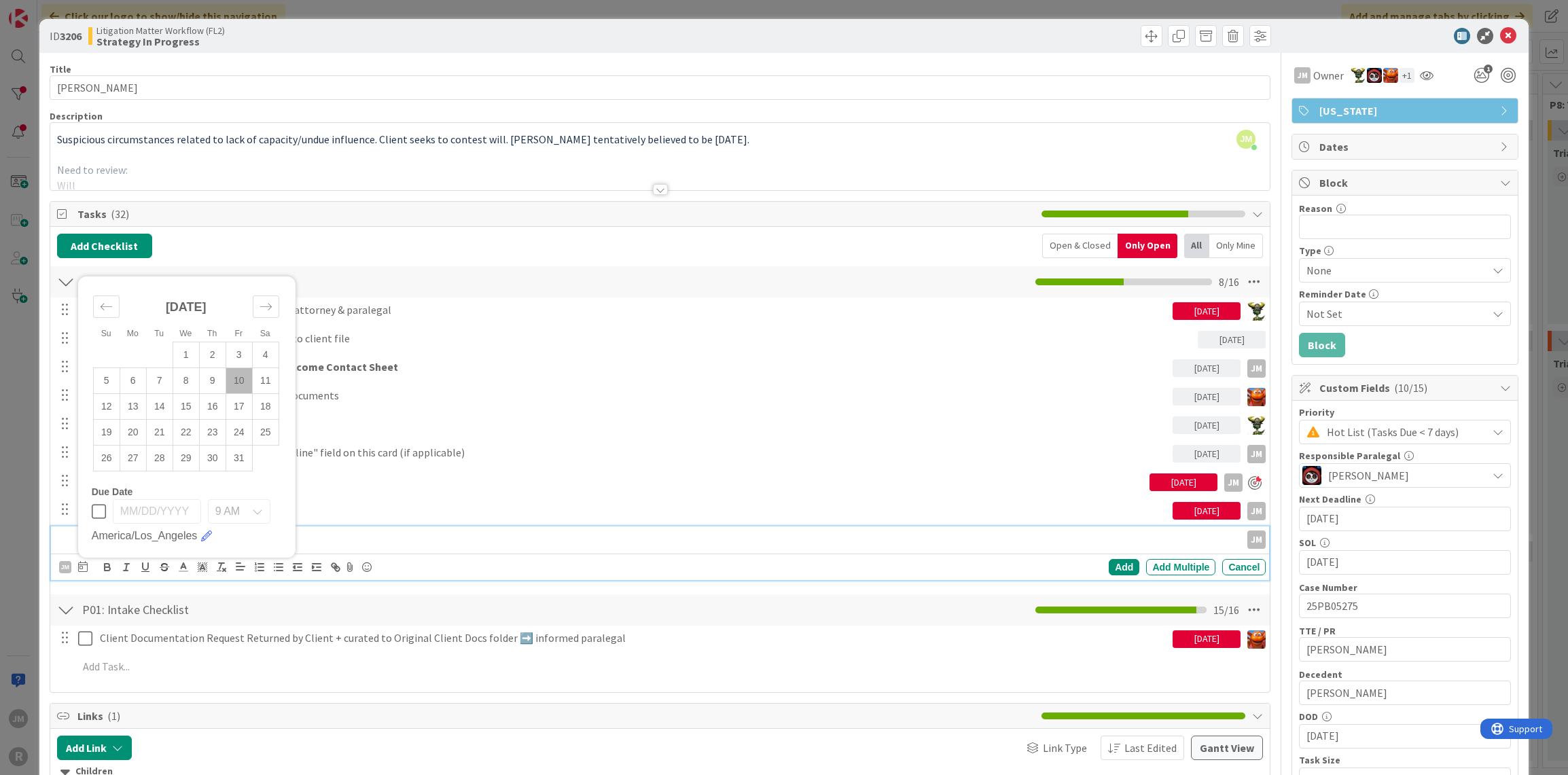
click at [240, 376] on td "10" at bounding box center [238, 381] width 27 height 26
type input "[DATE]"
click at [1116, 564] on div "Add" at bounding box center [1124, 566] width 30 height 16
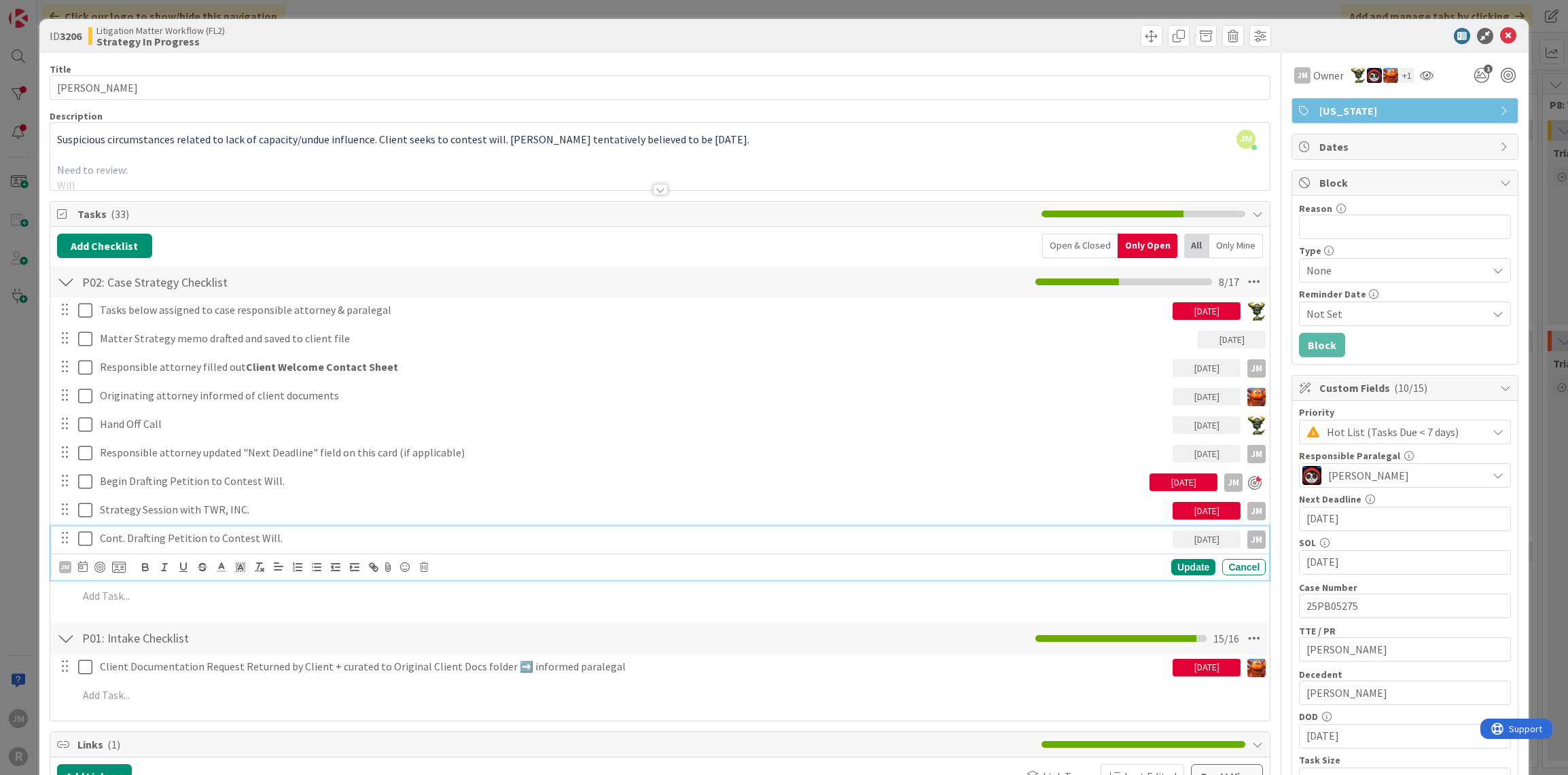
click at [121, 533] on p "Cont. Drafting Petition to Contest Will." at bounding box center [633, 538] width 1067 height 16
click at [101, 567] on div at bounding box center [100, 567] width 11 height 11
click at [23, 521] on div "ID 3206 Litigation Matter Workflow (FL2) Strategy In Progress Title 14 / 128 [P…" at bounding box center [784, 388] width 1568 height 775
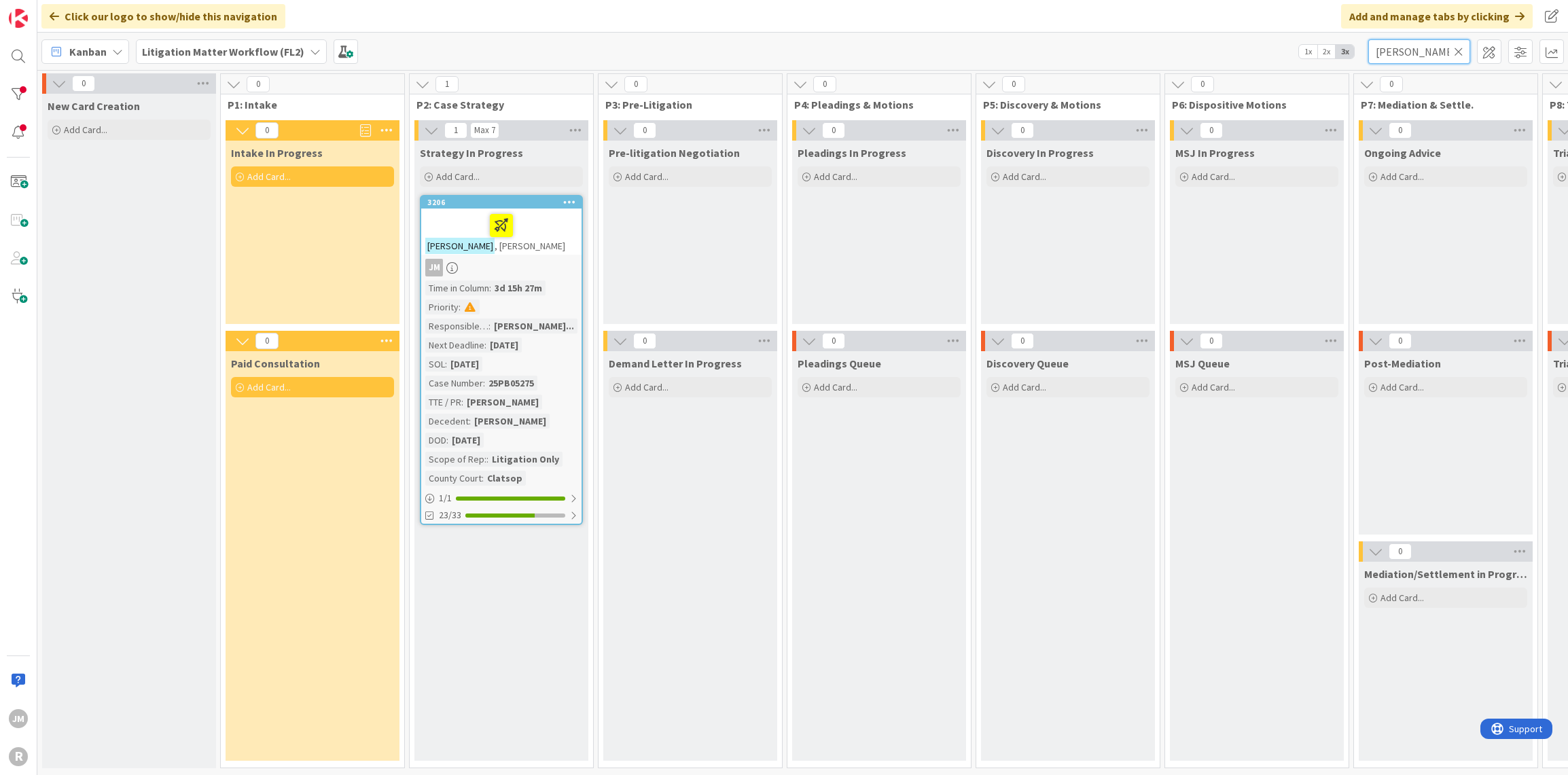
click at [1453, 51] on input "[PERSON_NAME]" at bounding box center [1419, 52] width 102 height 24
click at [1460, 52] on icon at bounding box center [1459, 52] width 10 height 12
